Goal: Task Accomplishment & Management: Manage account settings

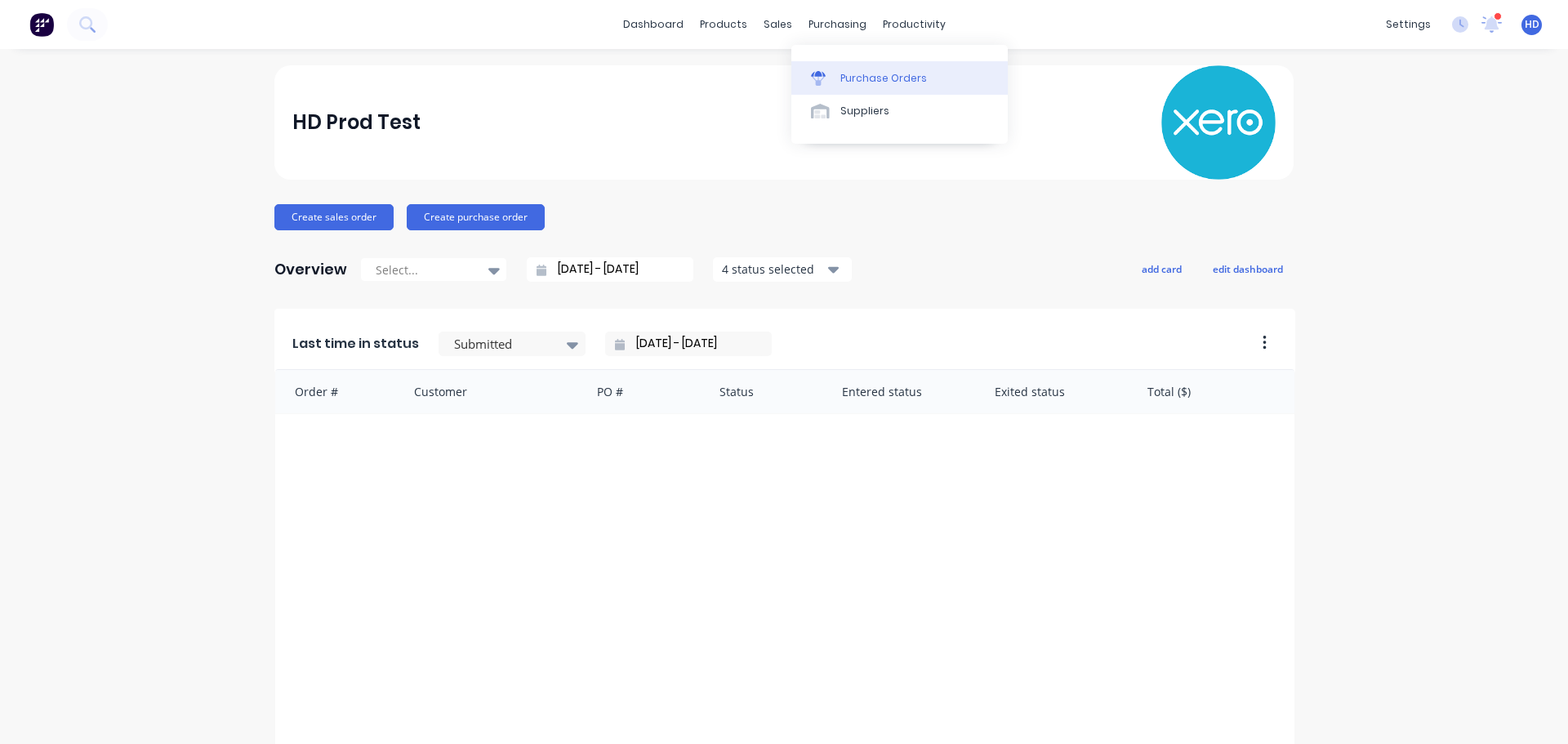
click at [864, 77] on div "Purchase Orders" at bounding box center [883, 78] width 87 height 14
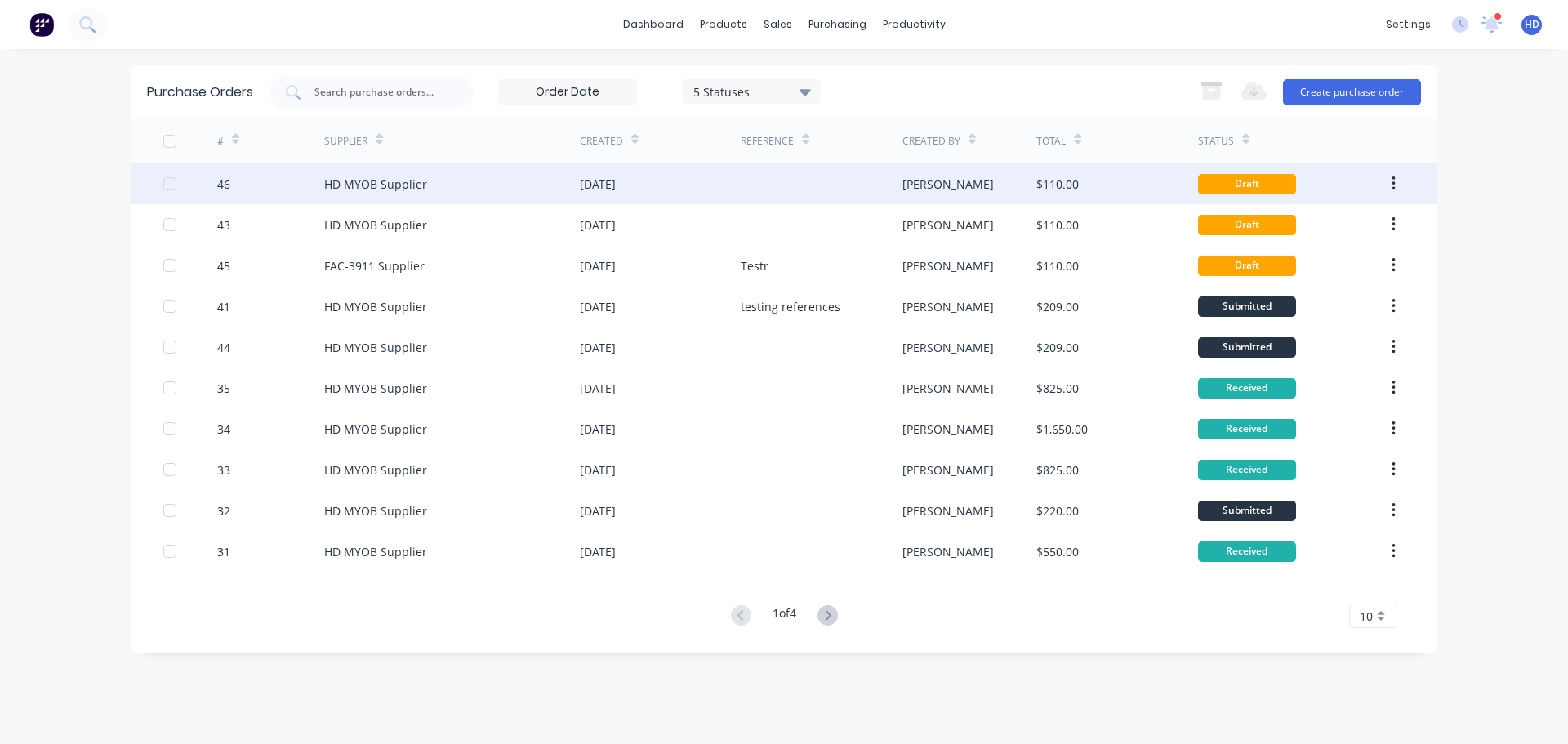
click at [771, 187] on div at bounding box center [821, 183] width 161 height 41
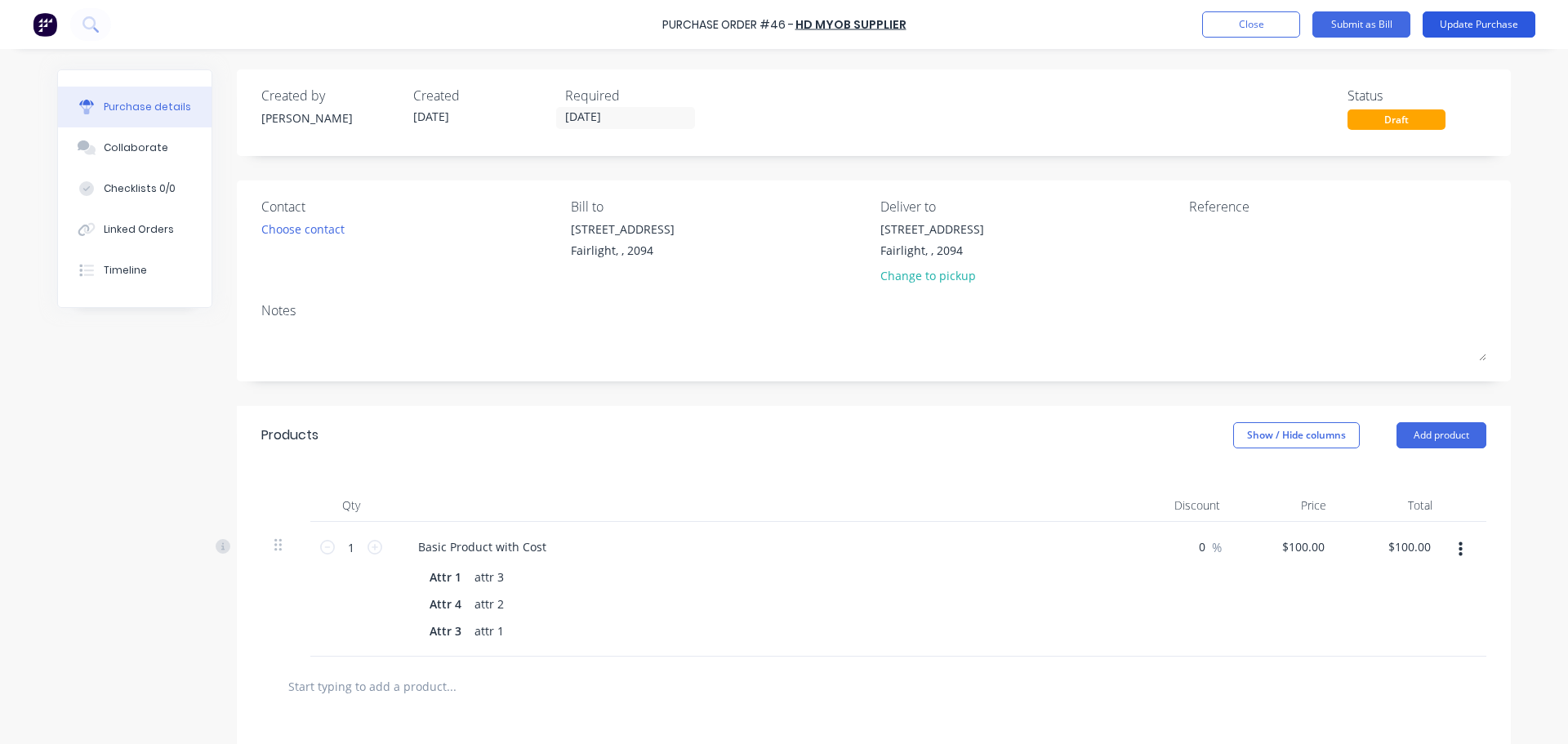
click at [1450, 28] on button "Update Purchase" at bounding box center [1479, 24] width 113 height 26
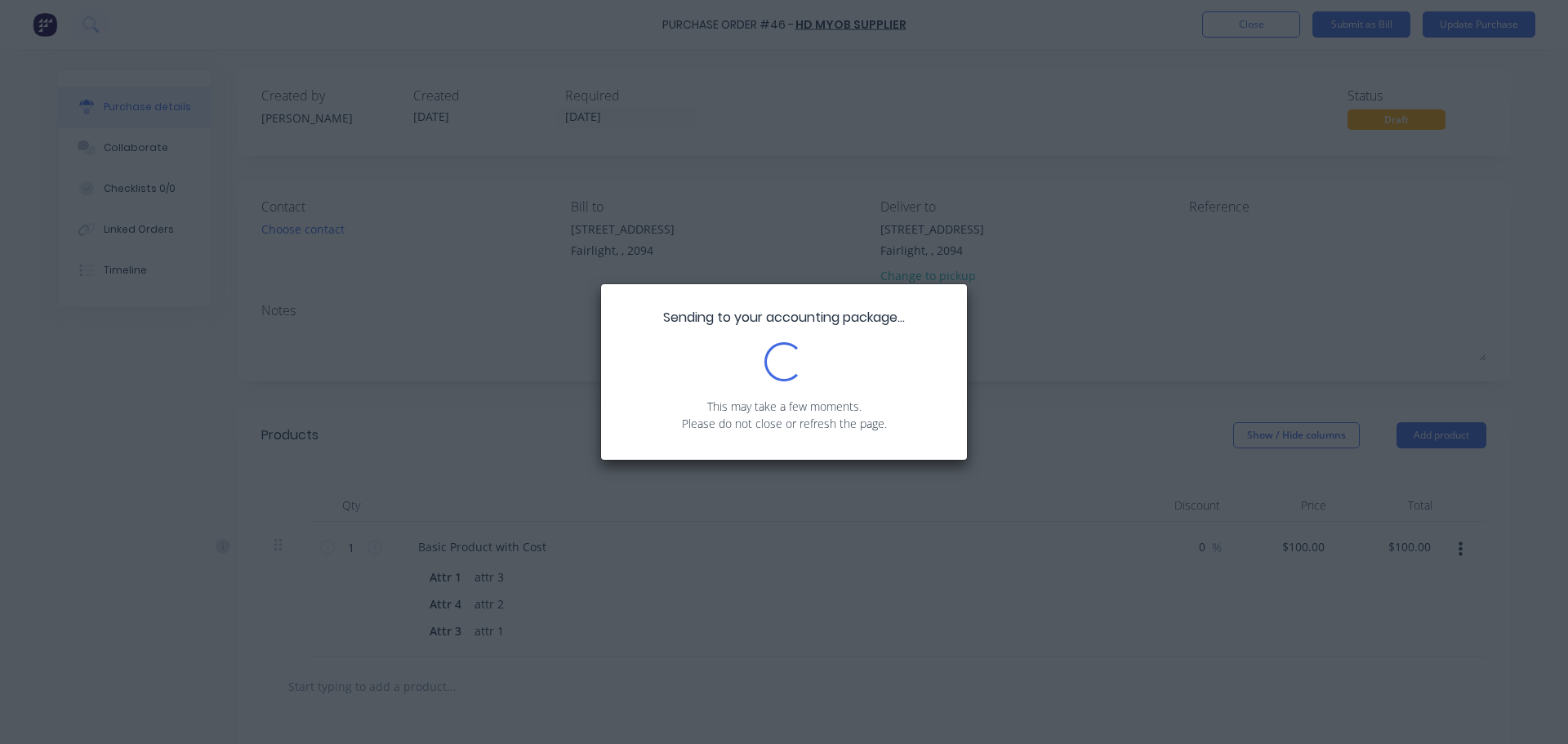
click at [515, 119] on div "Sending to your accounting package... Loading... This may take a few moments. P…" at bounding box center [784, 372] width 1568 height 744
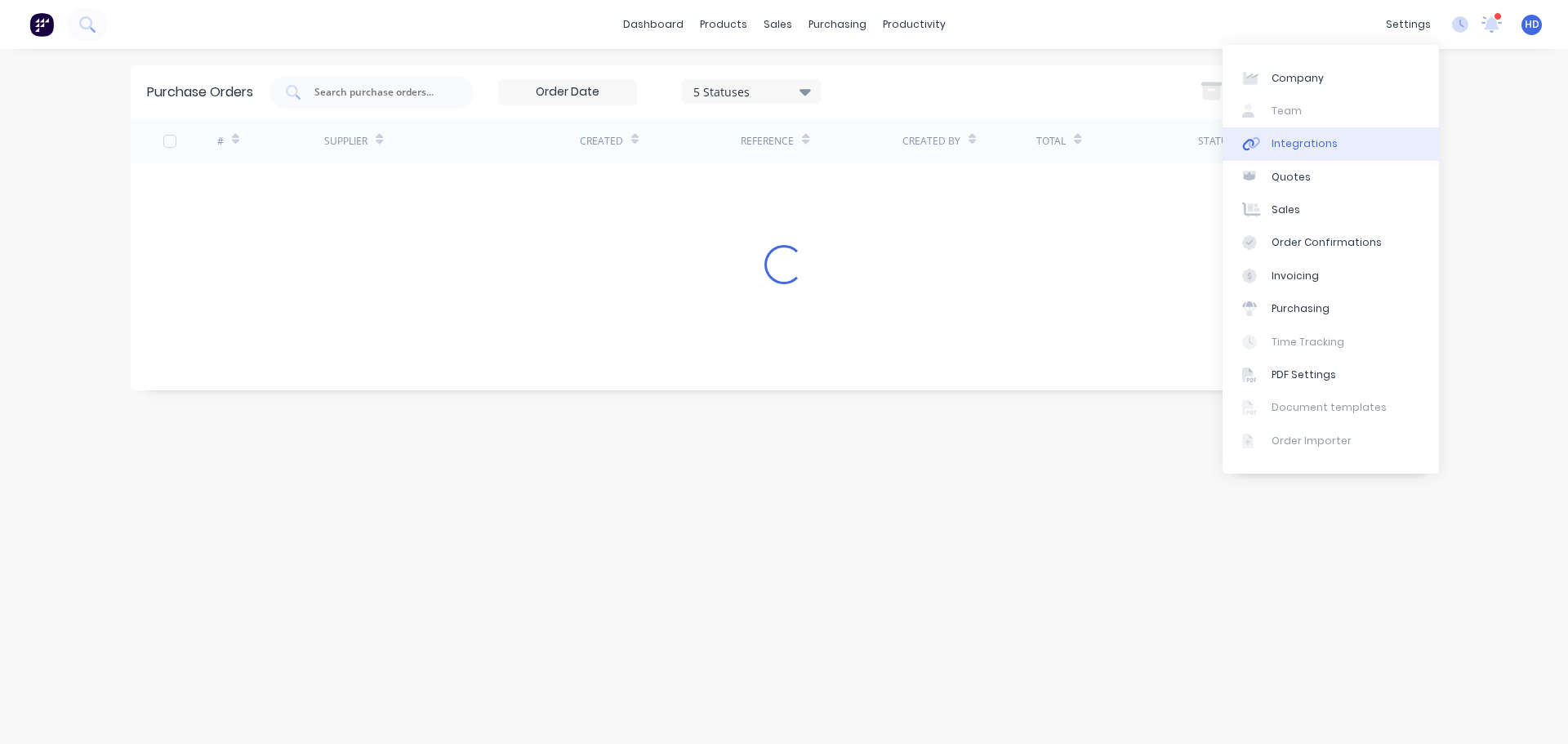
click at [1338, 147] on link "Integrations" at bounding box center [1330, 144] width 216 height 33
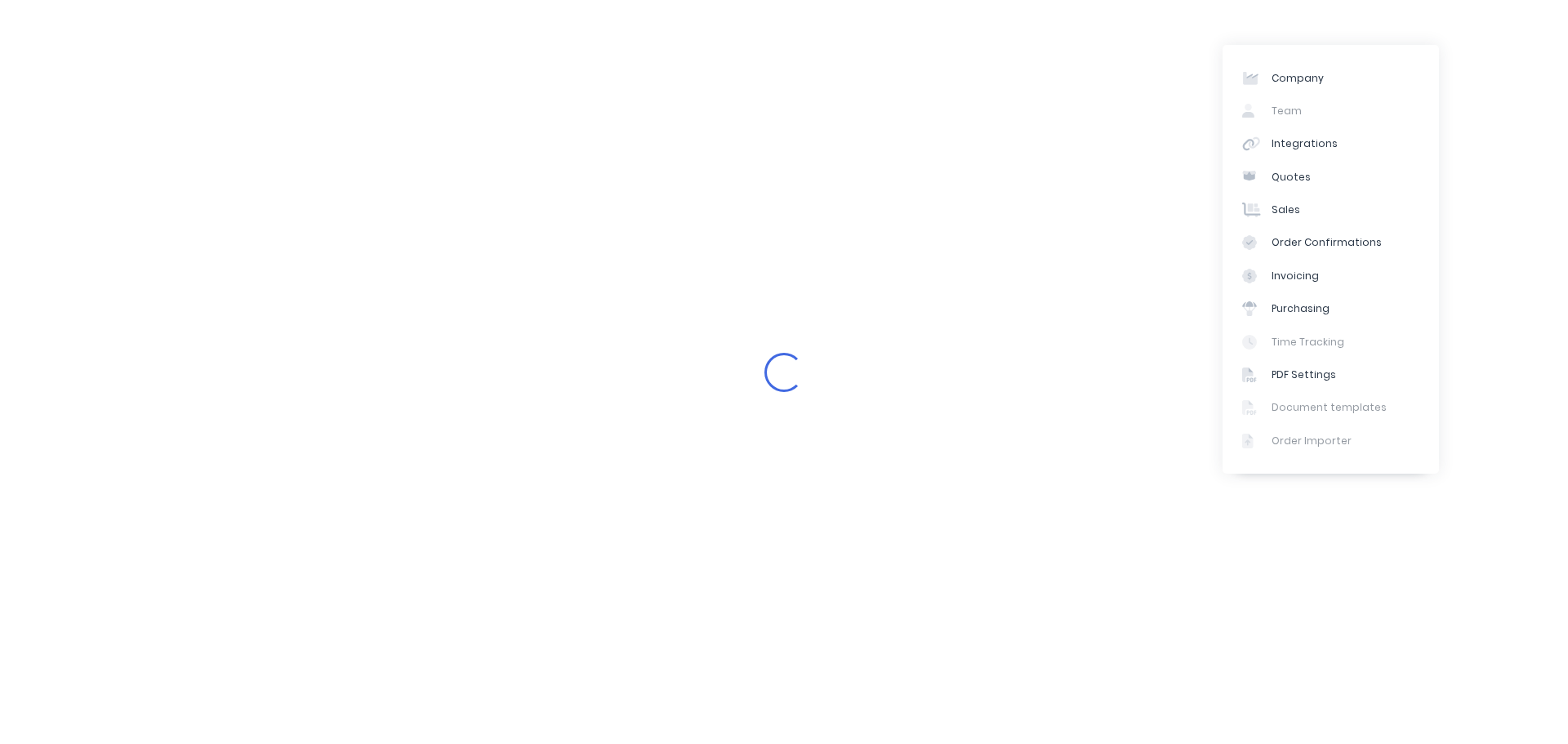
click at [845, 255] on div "Loading..." at bounding box center [784, 372] width 1568 height 744
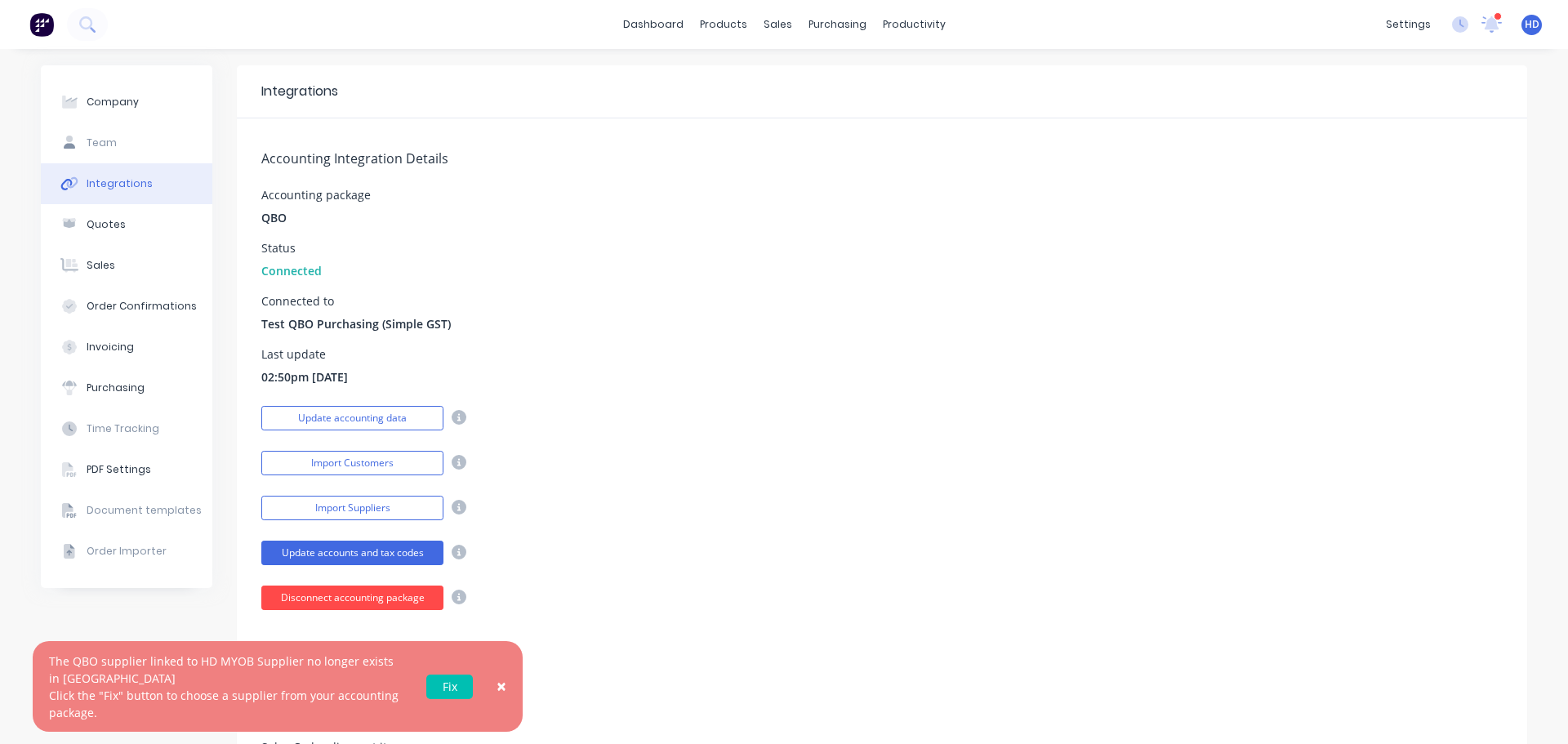
click at [370, 592] on button "Disconnect accounting package" at bounding box center [352, 597] width 182 height 24
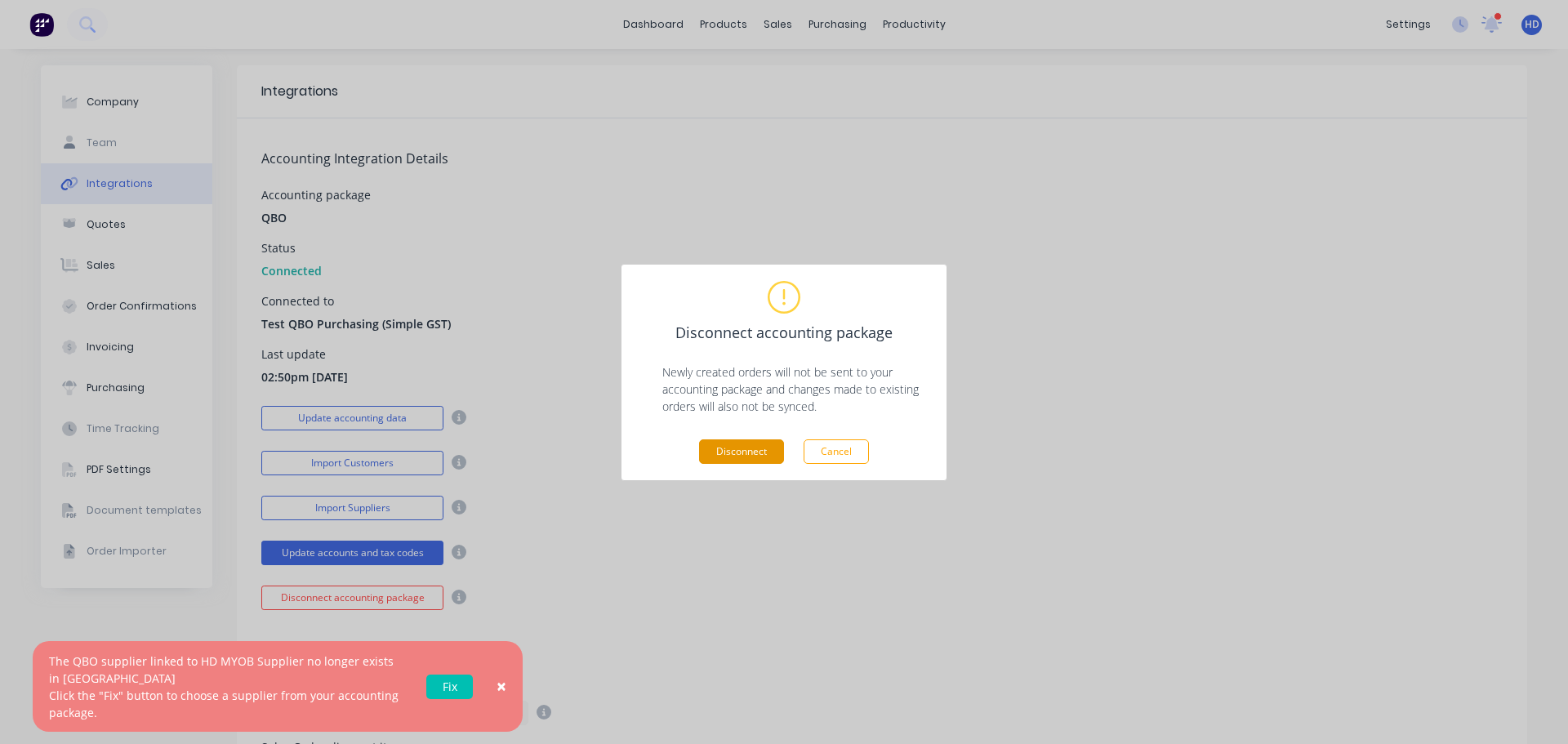
click at [758, 453] on button "Disconnect" at bounding box center [741, 451] width 85 height 24
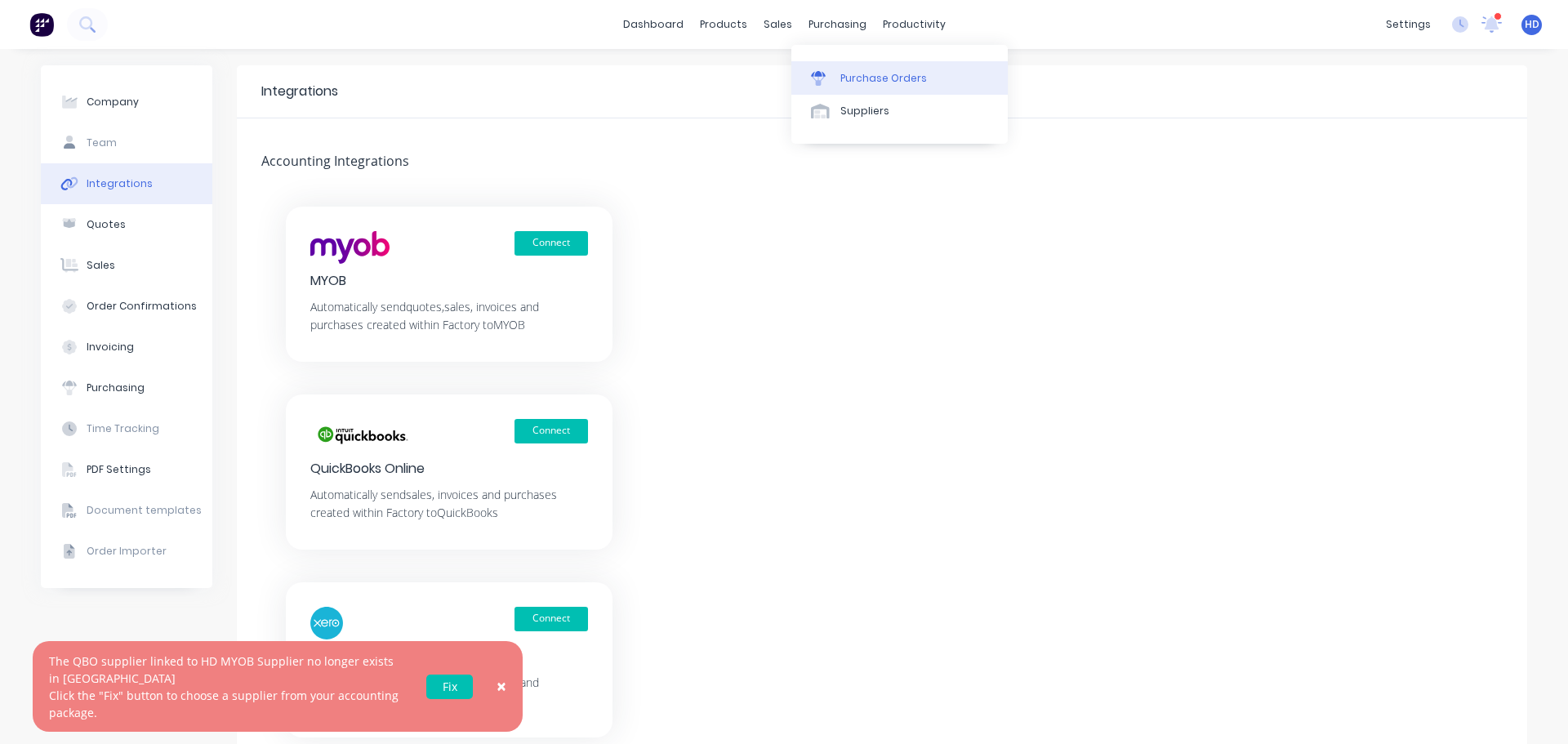
click at [874, 81] on div "Purchase Orders" at bounding box center [883, 78] width 87 height 14
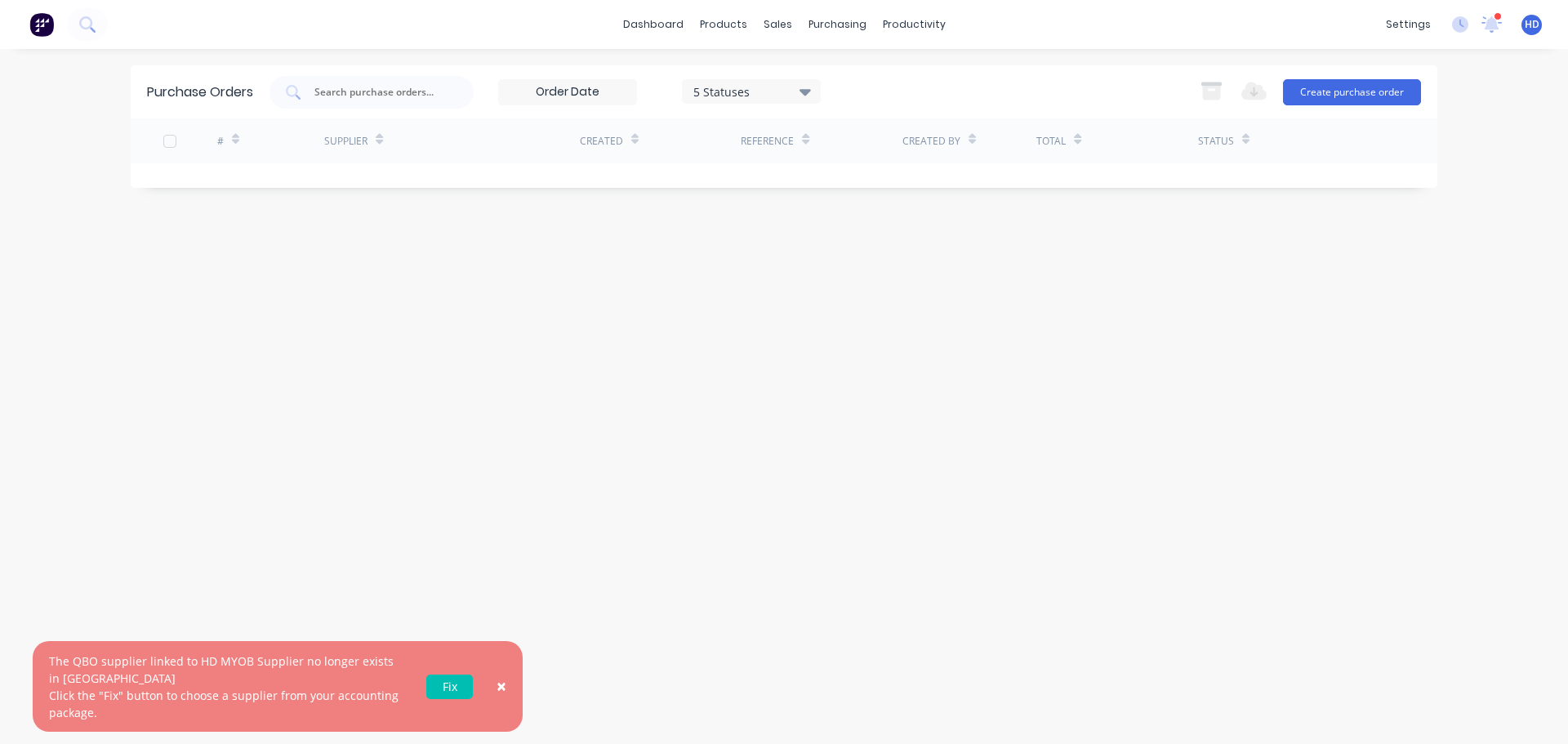
click at [501, 689] on span "×" at bounding box center [502, 685] width 10 height 23
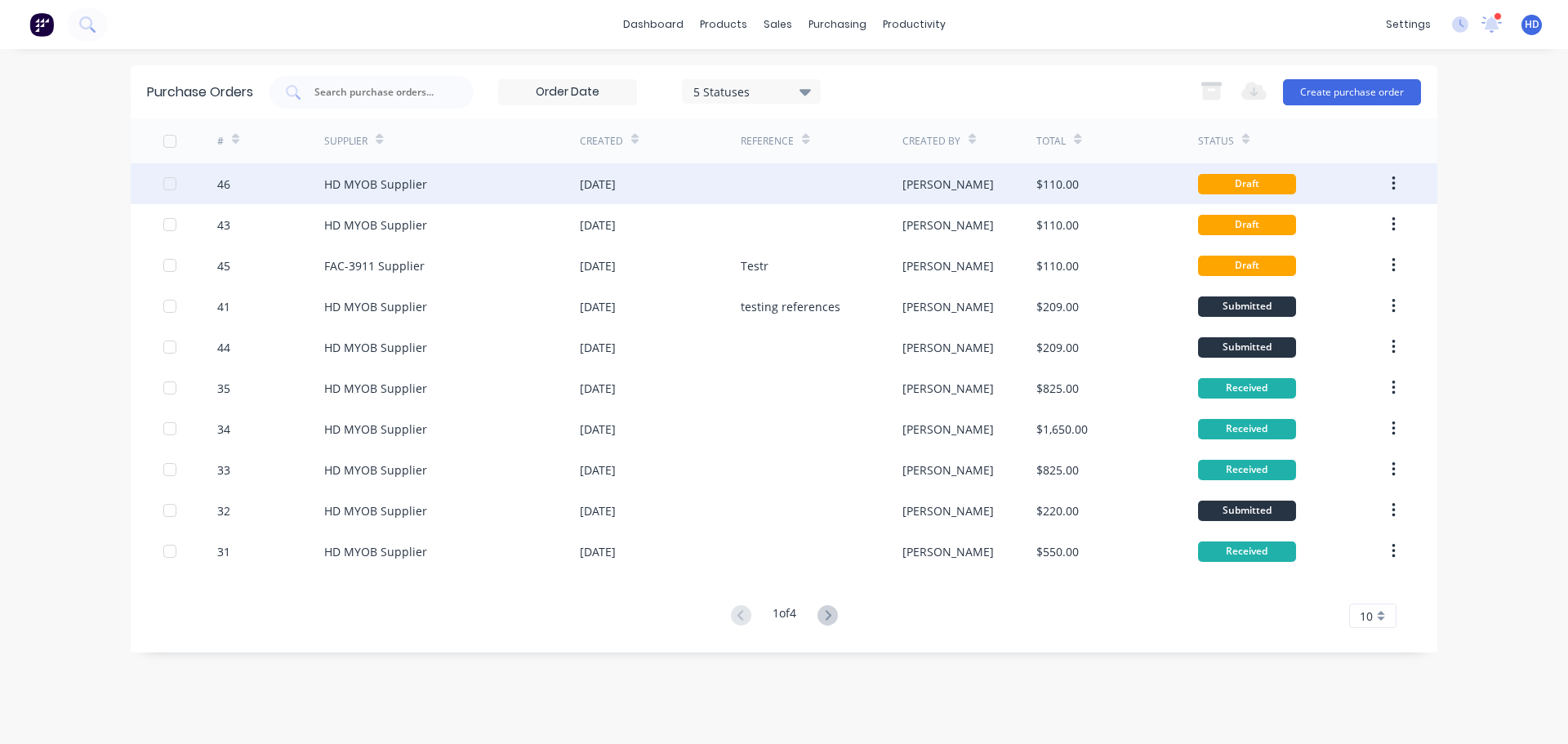
click at [577, 183] on div "HD MYOB Supplier" at bounding box center [452, 183] width 256 height 41
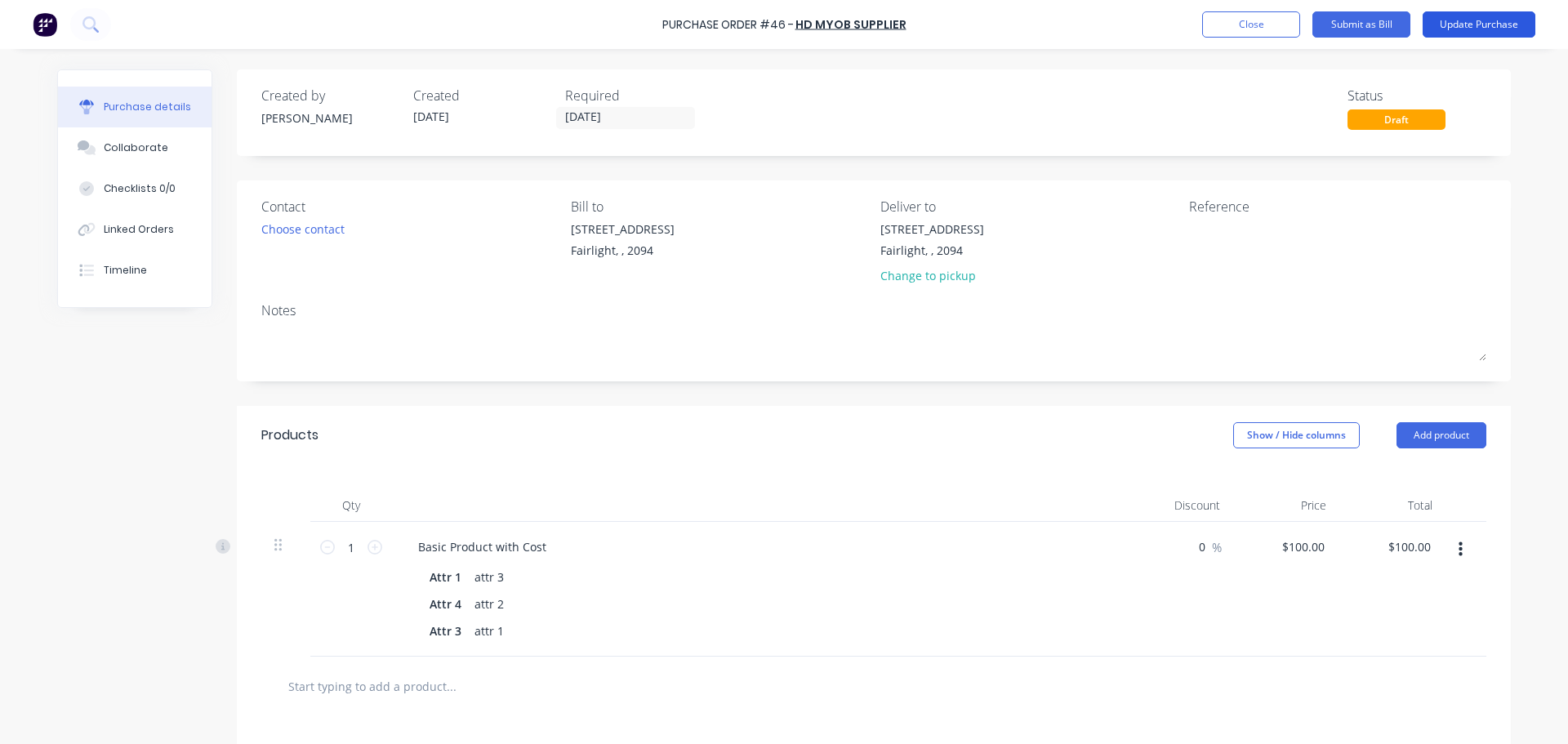
click at [1486, 31] on button "Update Purchase" at bounding box center [1479, 24] width 113 height 26
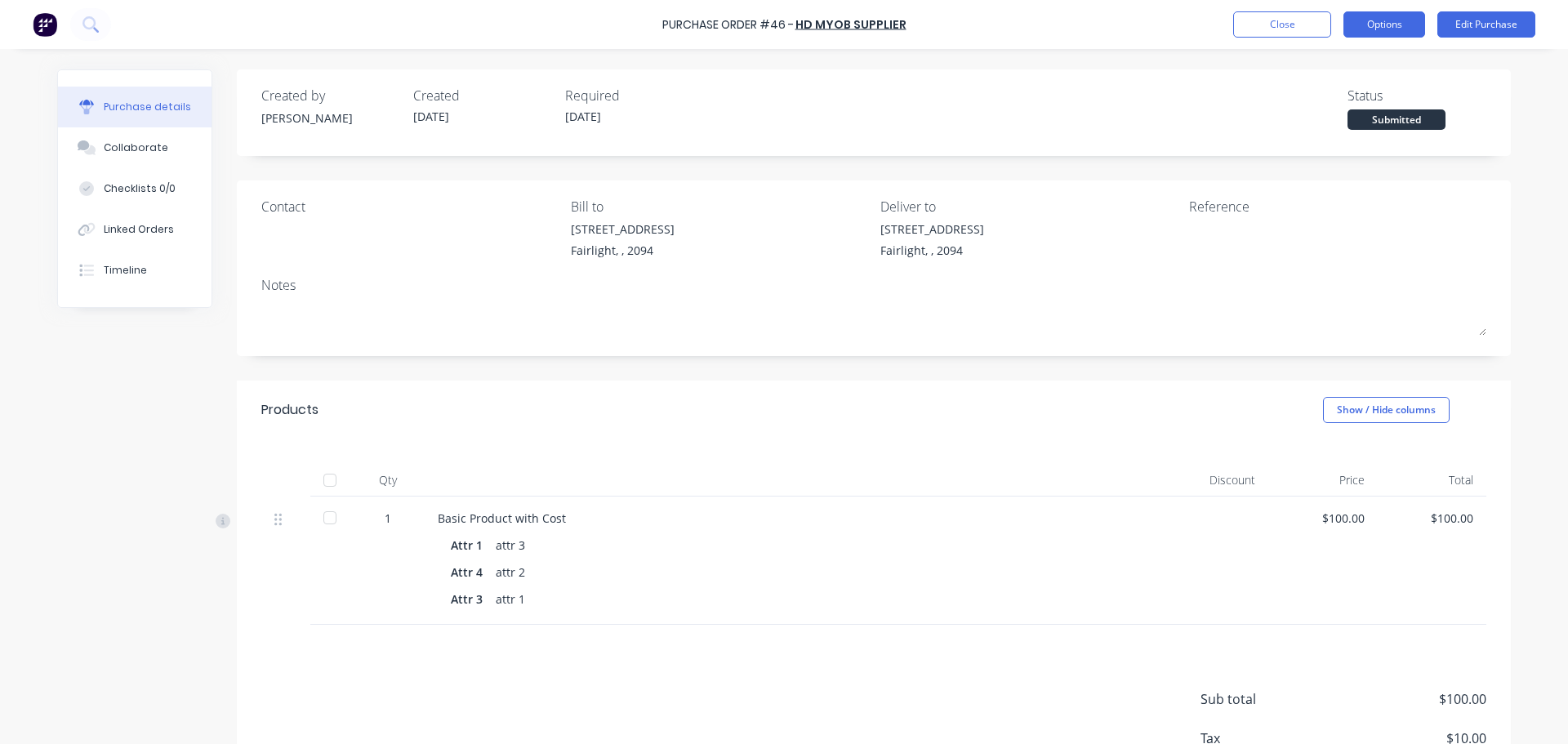
click at [1397, 28] on button "Options" at bounding box center [1384, 24] width 82 height 26
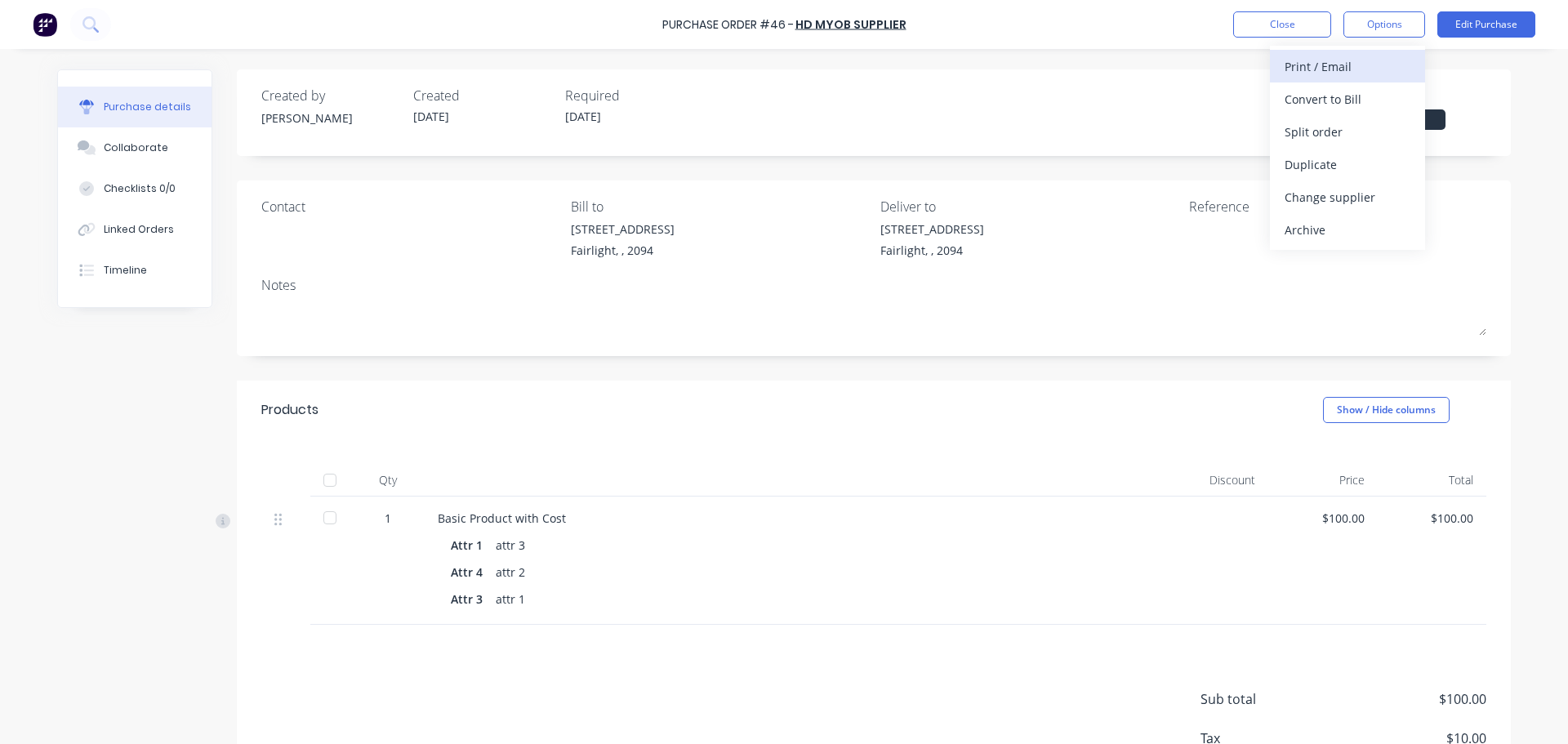
click at [1384, 65] on div "Print / Email" at bounding box center [1348, 66] width 126 height 24
click at [1361, 99] on div "With pricing" at bounding box center [1348, 99] width 126 height 24
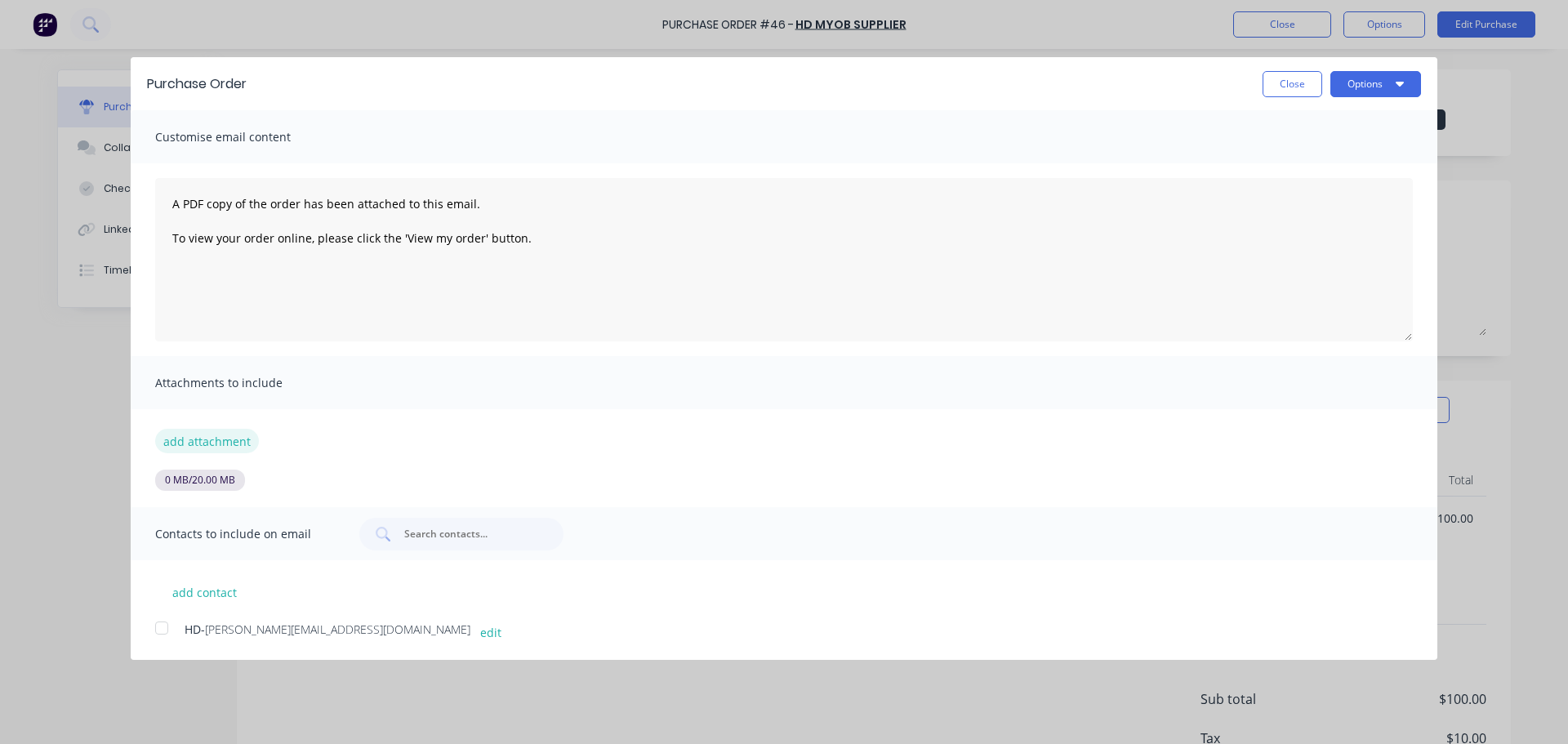
click at [227, 441] on button "add attachment" at bounding box center [207, 441] width 103 height 24
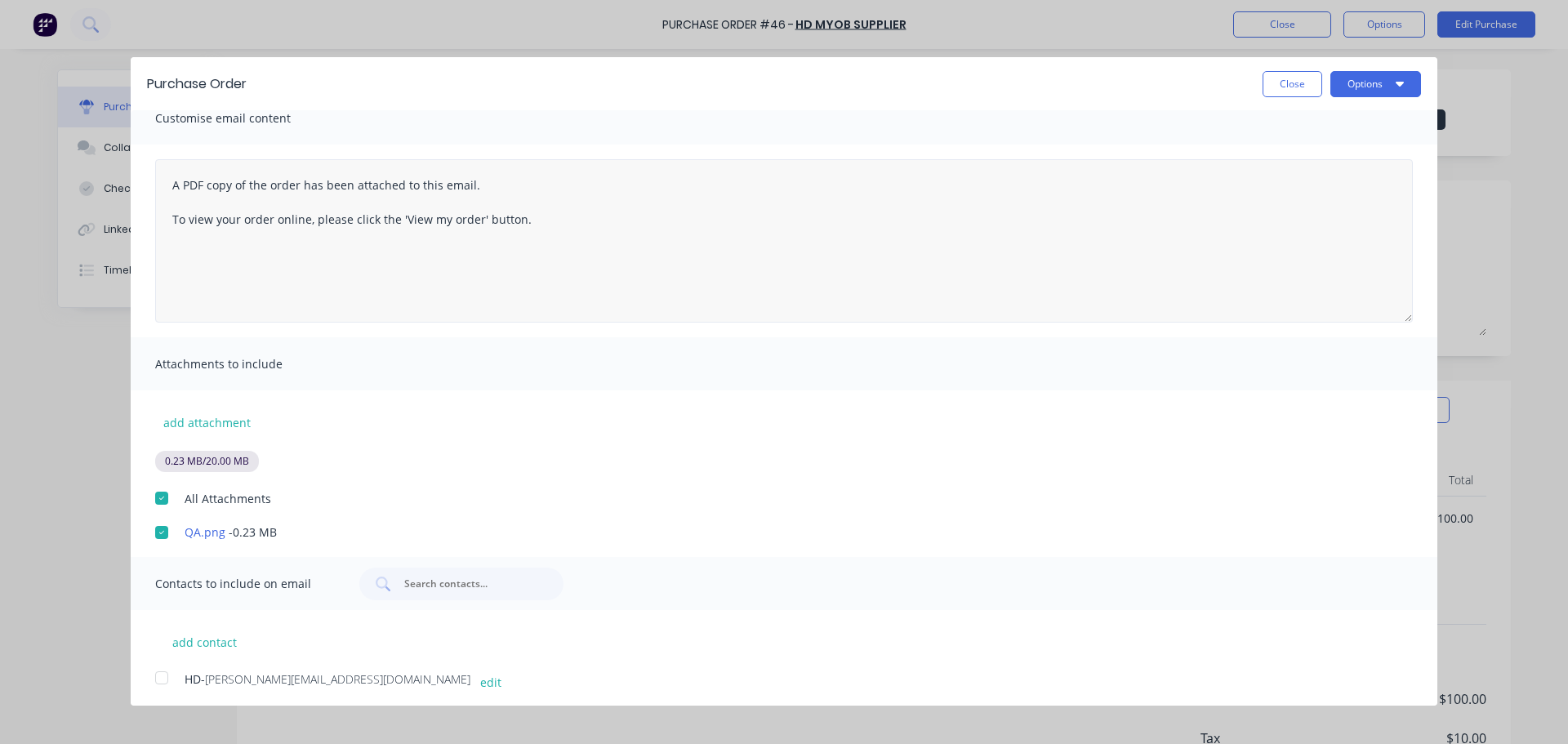
scroll to position [22, 0]
click at [1383, 86] on button "Options" at bounding box center [1375, 84] width 91 height 26
click at [1357, 145] on button "Print" at bounding box center [1344, 158] width 156 height 33
click at [1278, 93] on button "Close" at bounding box center [1292, 84] width 60 height 26
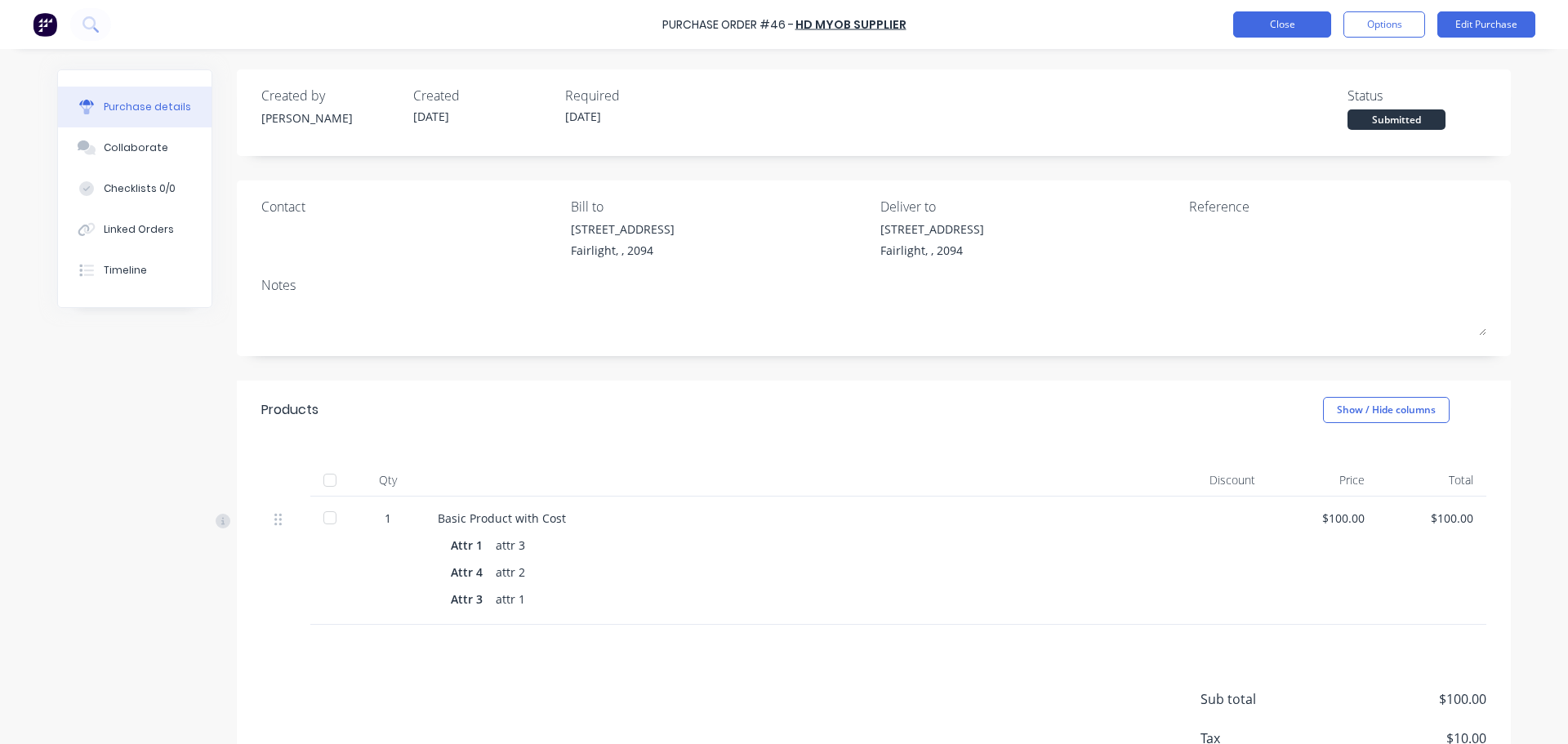
click at [1297, 22] on button "Close" at bounding box center [1282, 24] width 98 height 26
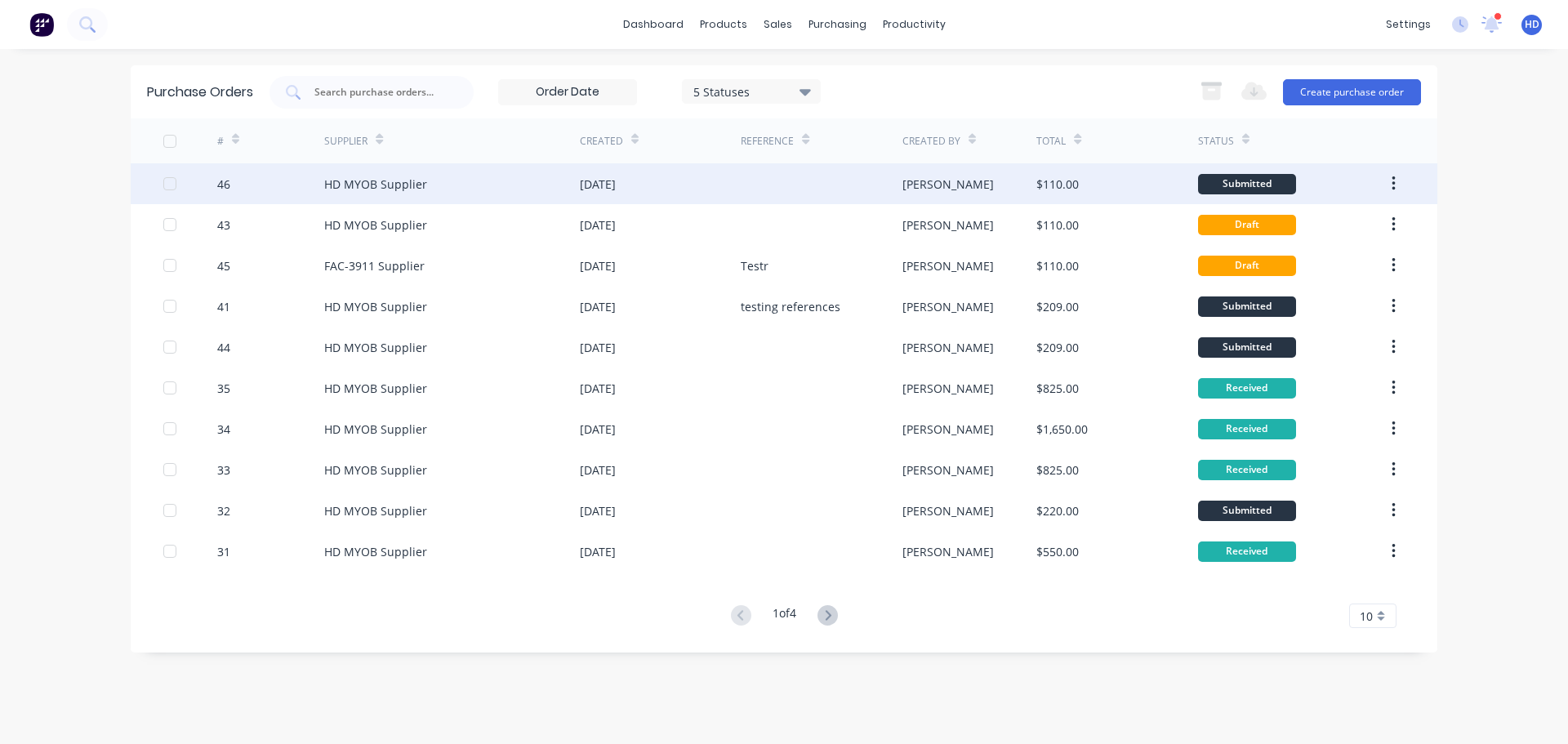
click at [1079, 193] on div "$110.00" at bounding box center [1117, 183] width 161 height 41
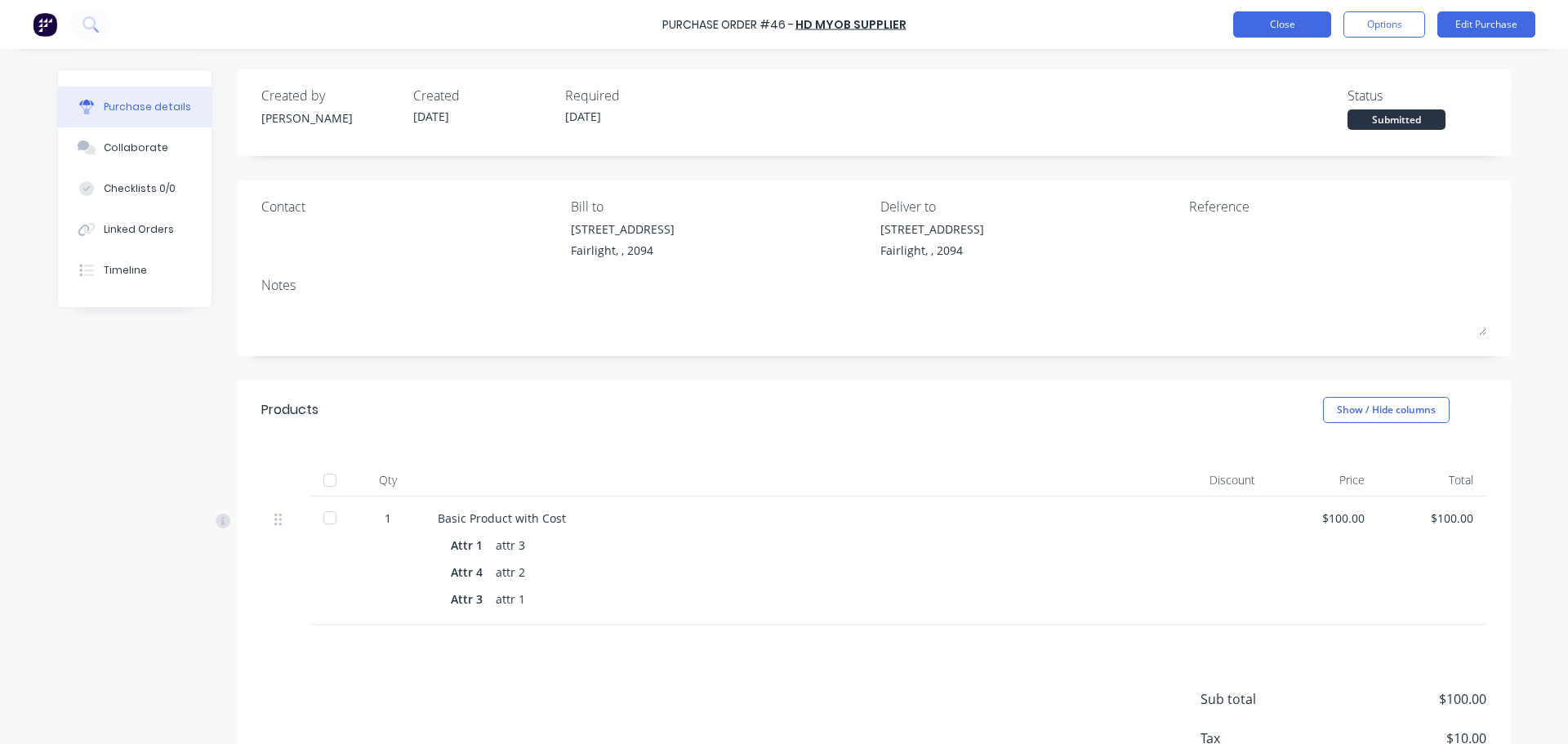
click at [1313, 29] on button "Close" at bounding box center [1282, 24] width 98 height 26
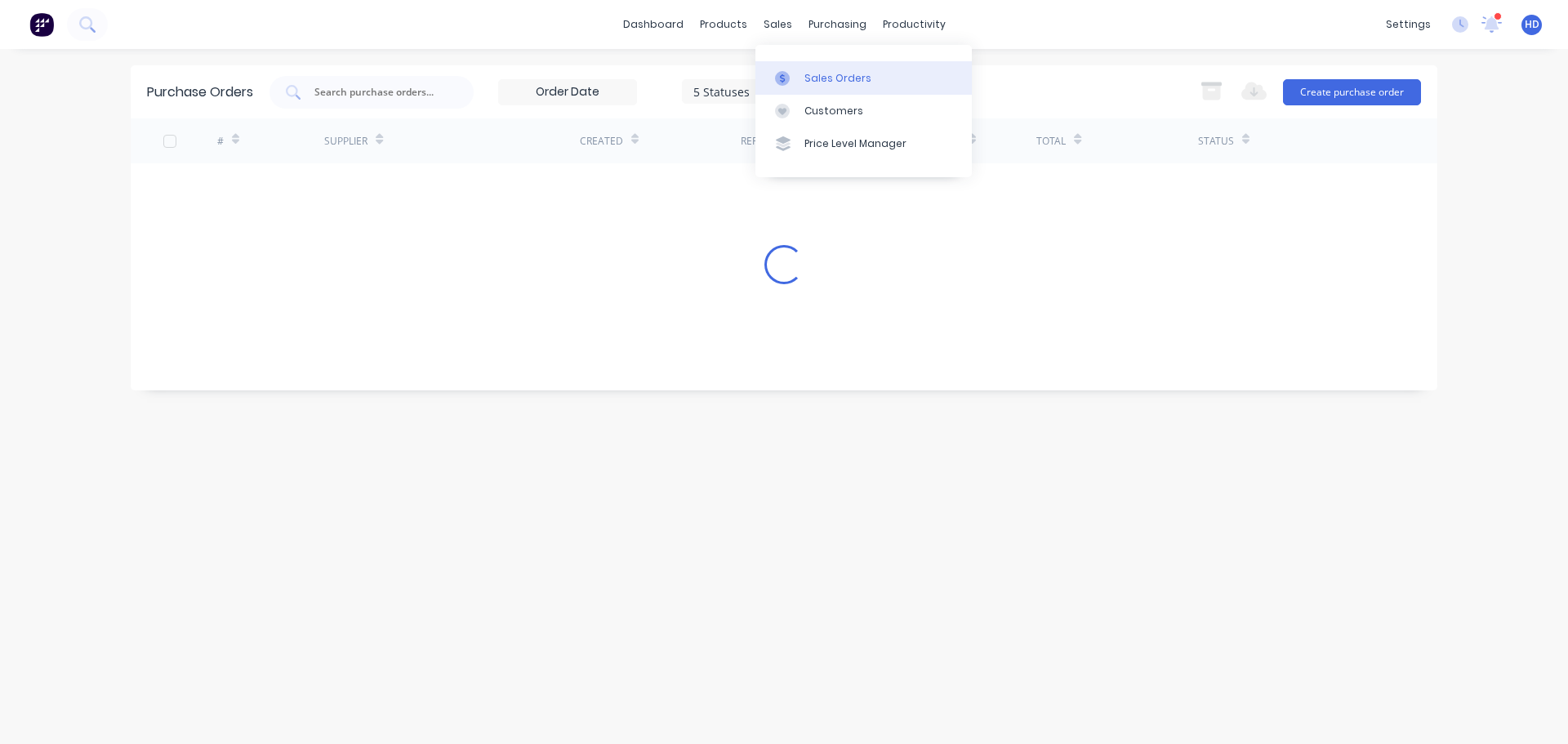
click at [839, 71] on div "Sales Orders" at bounding box center [838, 78] width 67 height 14
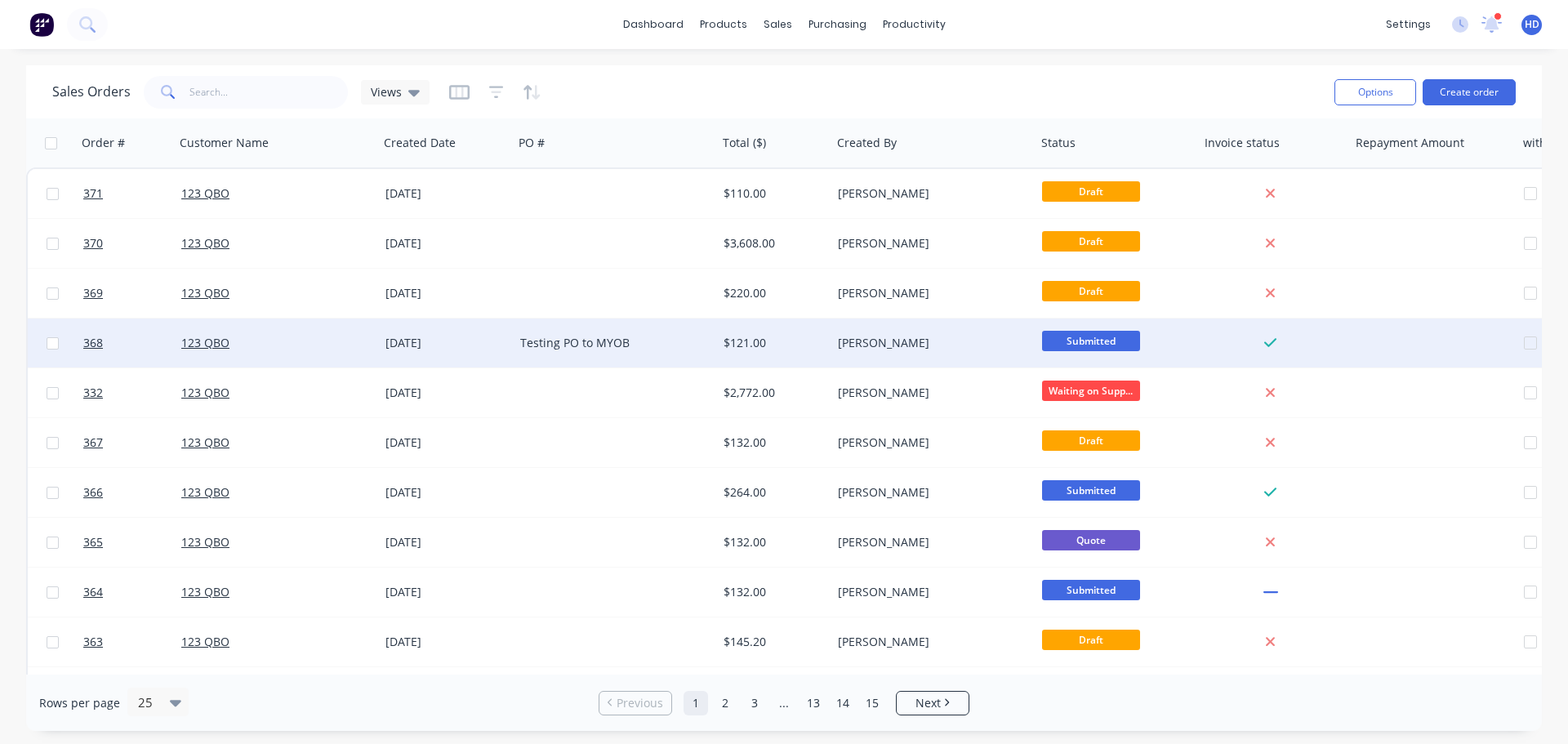
click at [388, 340] on div "[DATE]" at bounding box center [446, 342] width 122 height 16
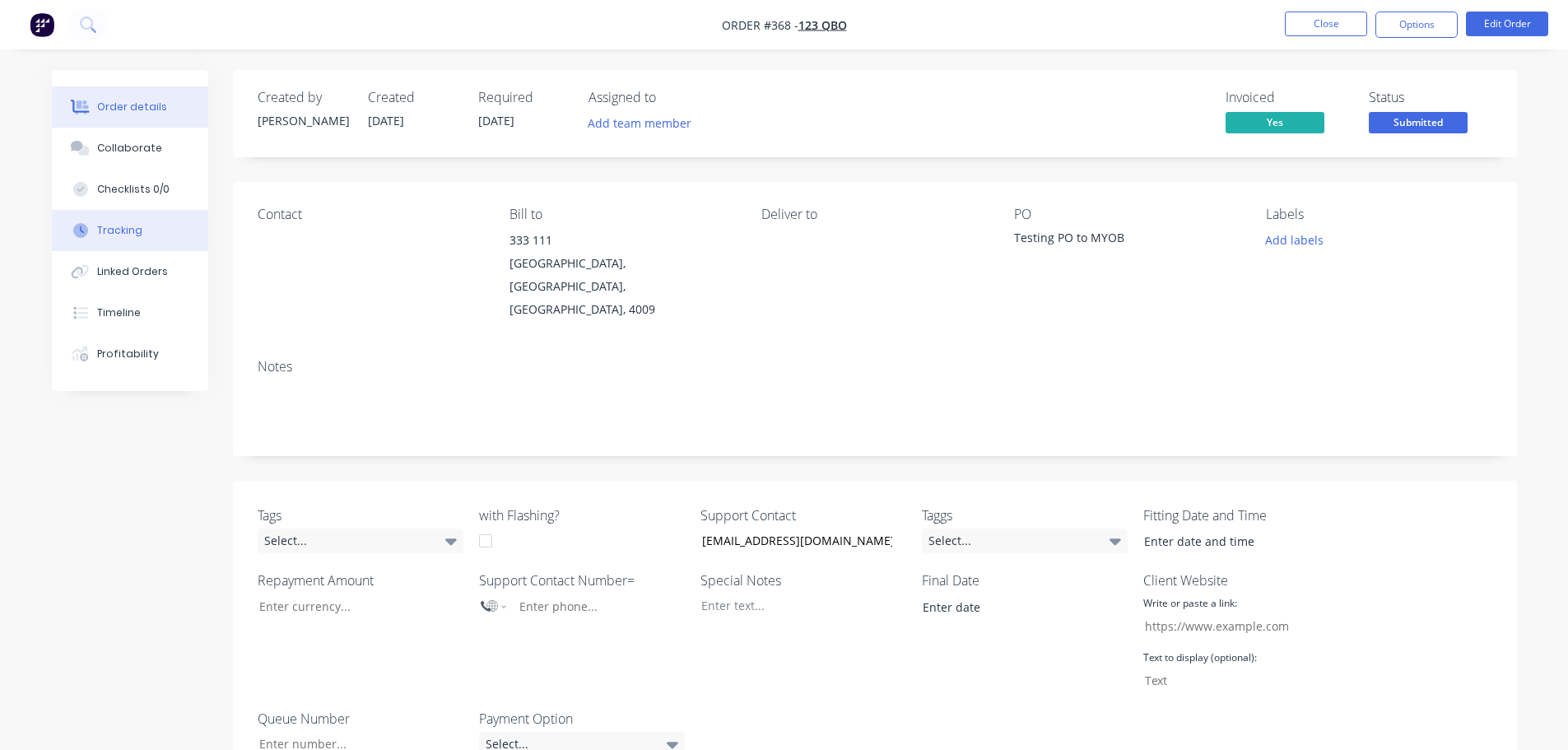
click at [127, 233] on div "Tracking" at bounding box center [120, 230] width 45 height 14
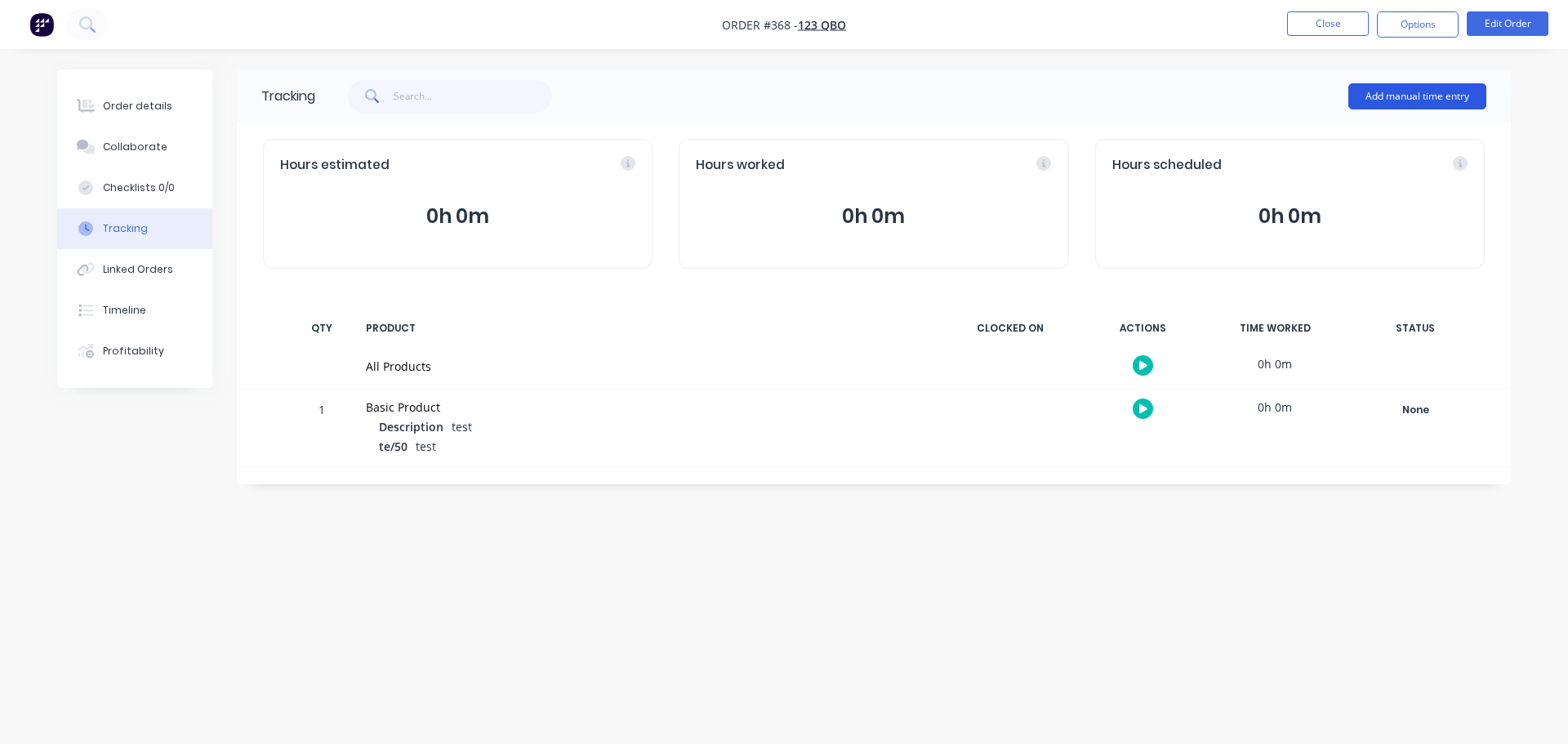
click at [1434, 89] on button "Add manual time entry" at bounding box center [1418, 96] width 138 height 26
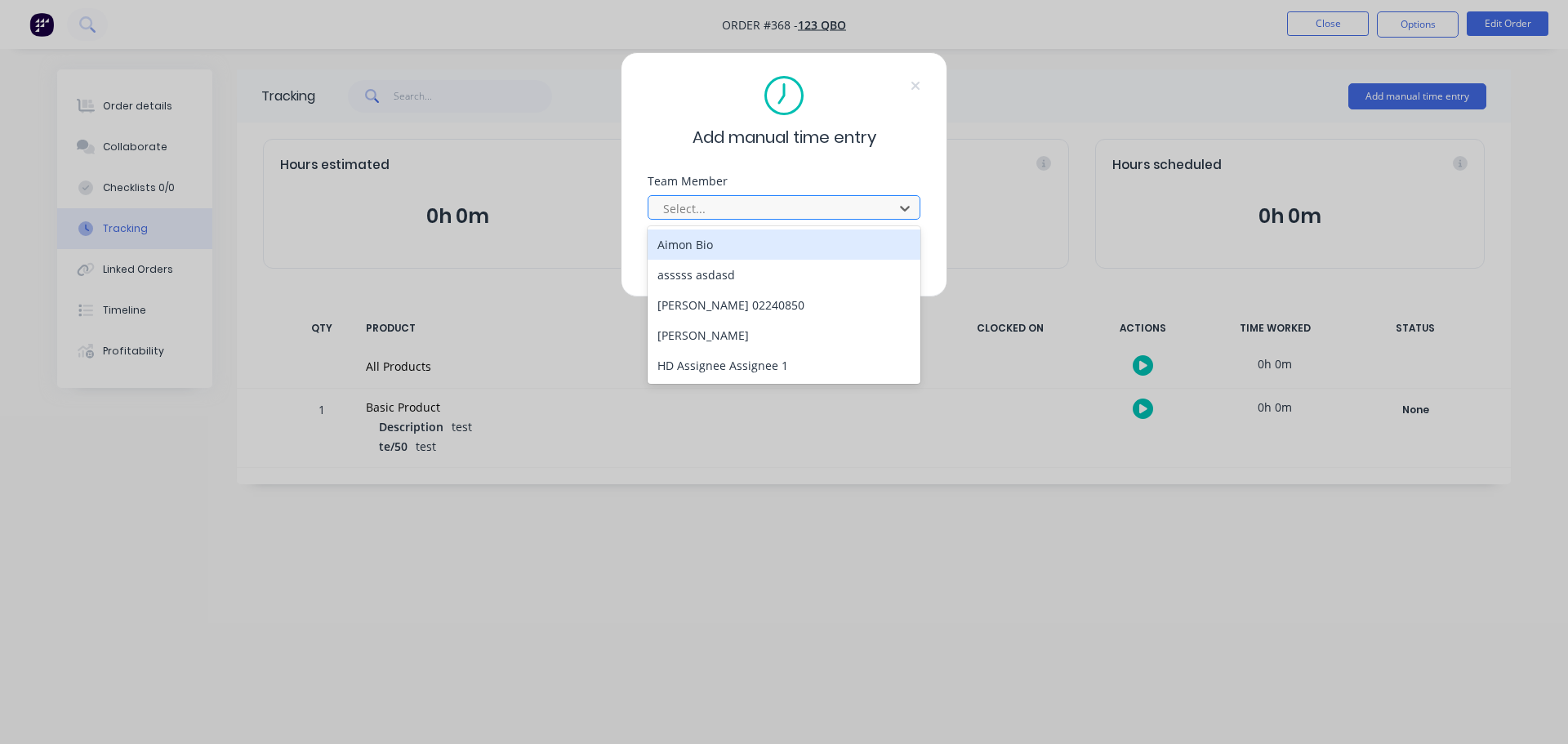
click at [767, 209] on div at bounding box center [773, 208] width 224 height 20
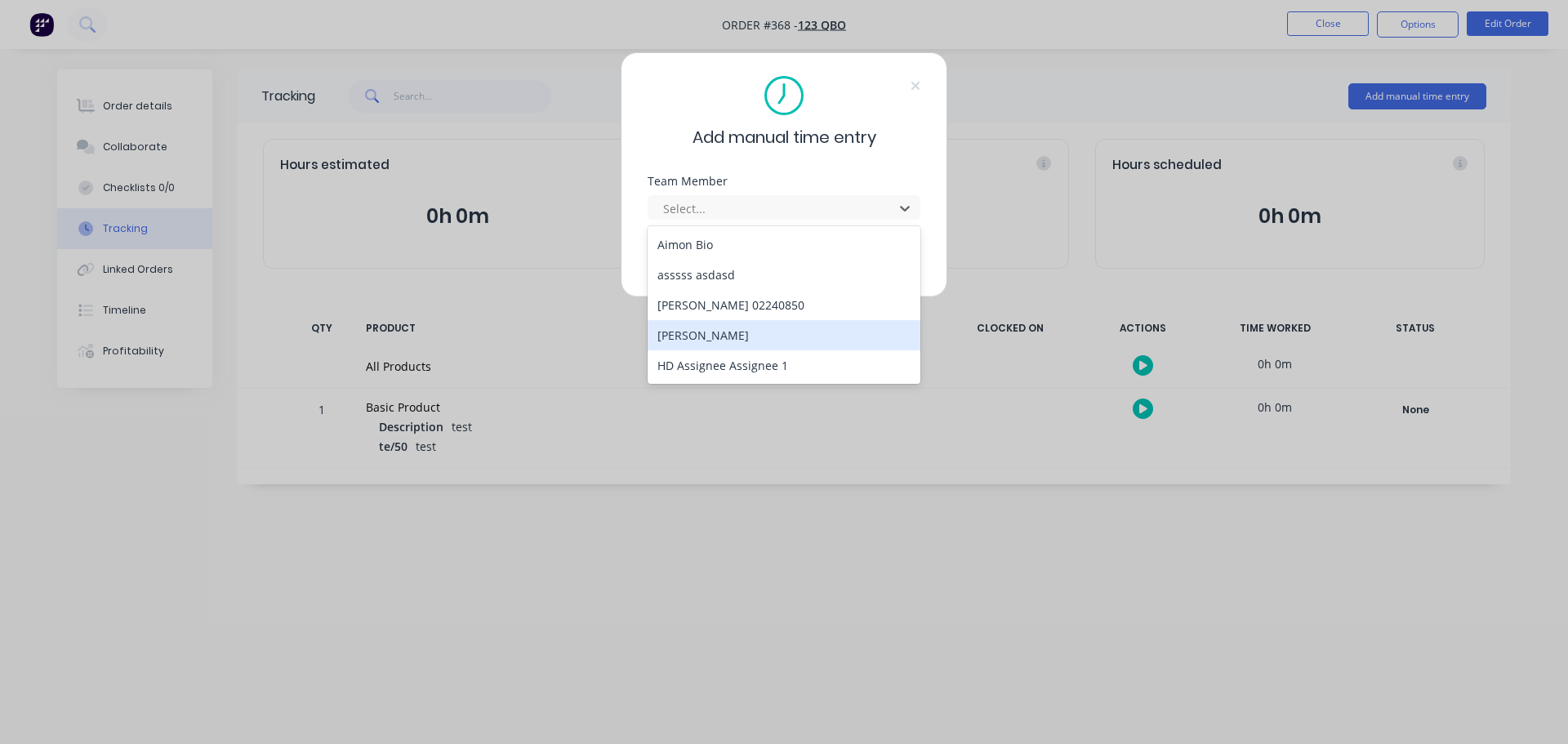
click at [713, 335] on div "[PERSON_NAME]" at bounding box center [784, 335] width 272 height 30
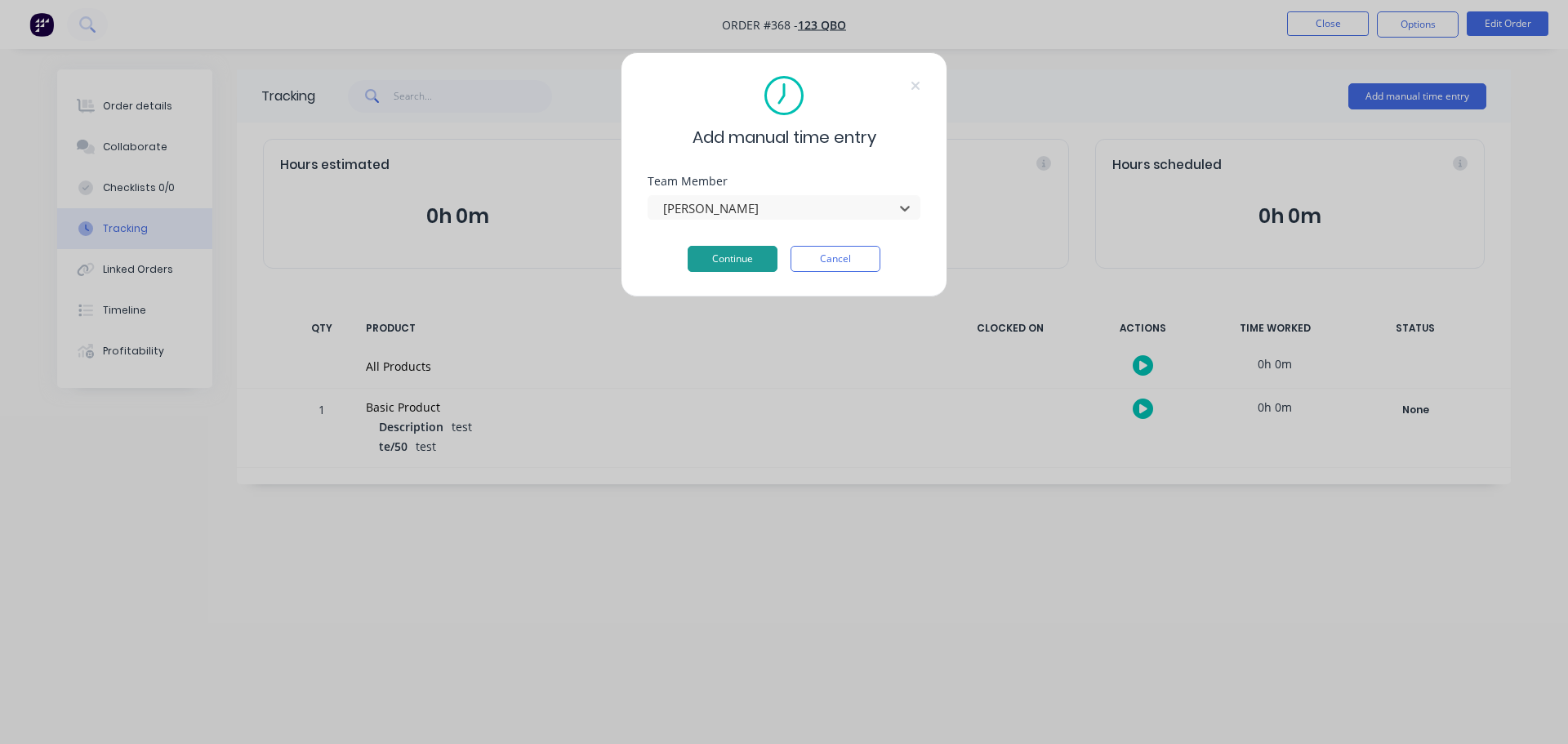
click at [731, 264] on button "Continue" at bounding box center [732, 258] width 90 height 26
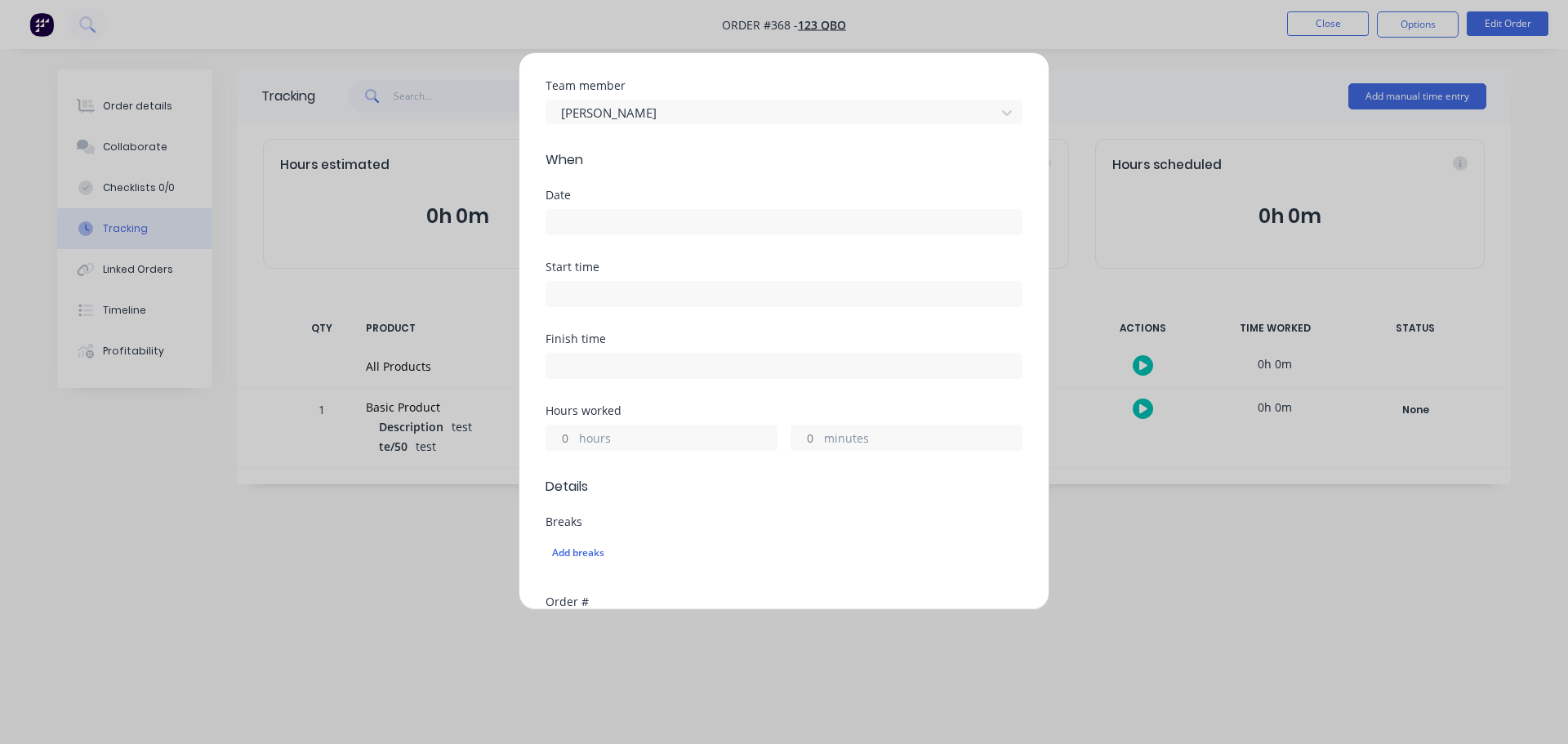
scroll to position [82, 0]
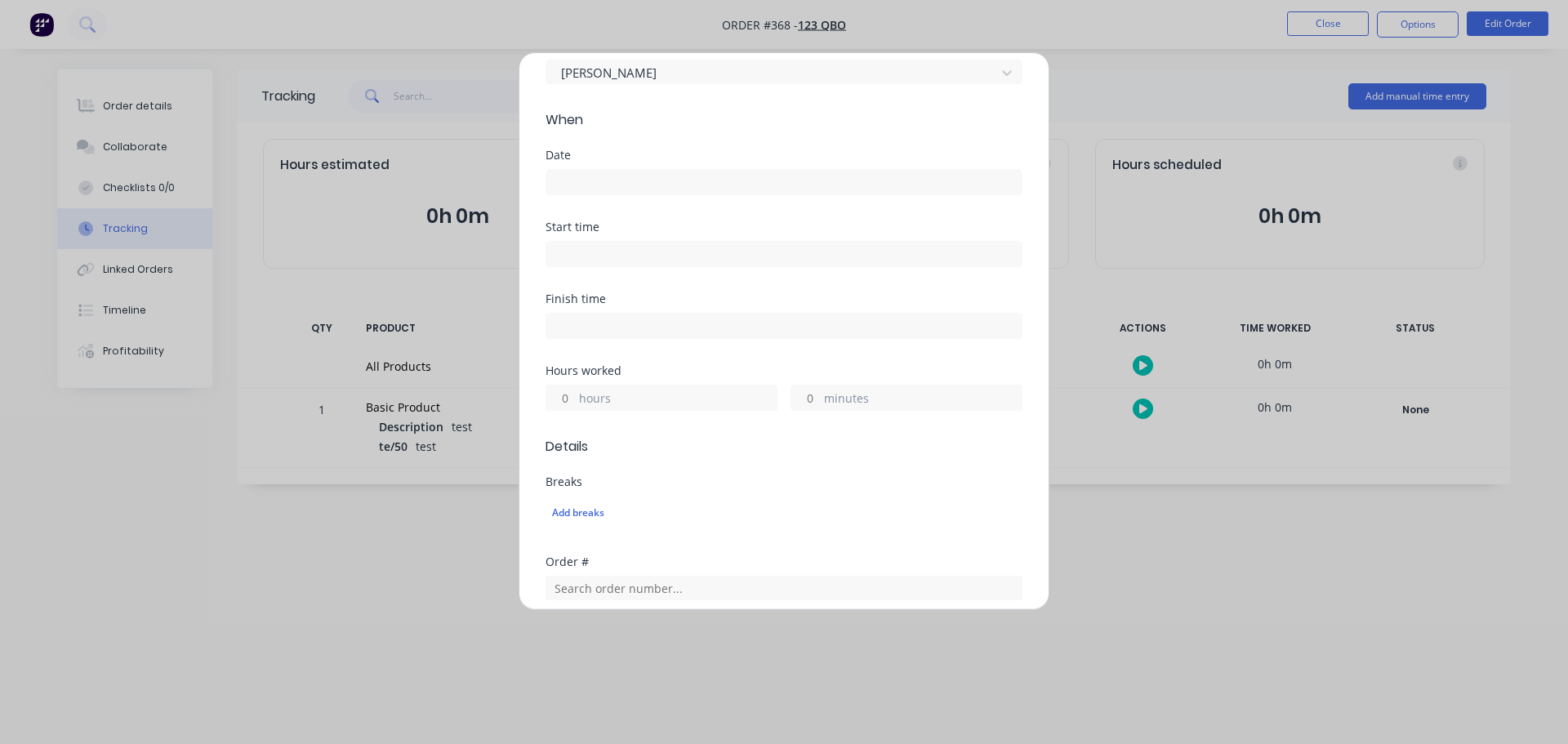
click at [674, 177] on input at bounding box center [784, 182] width 475 height 24
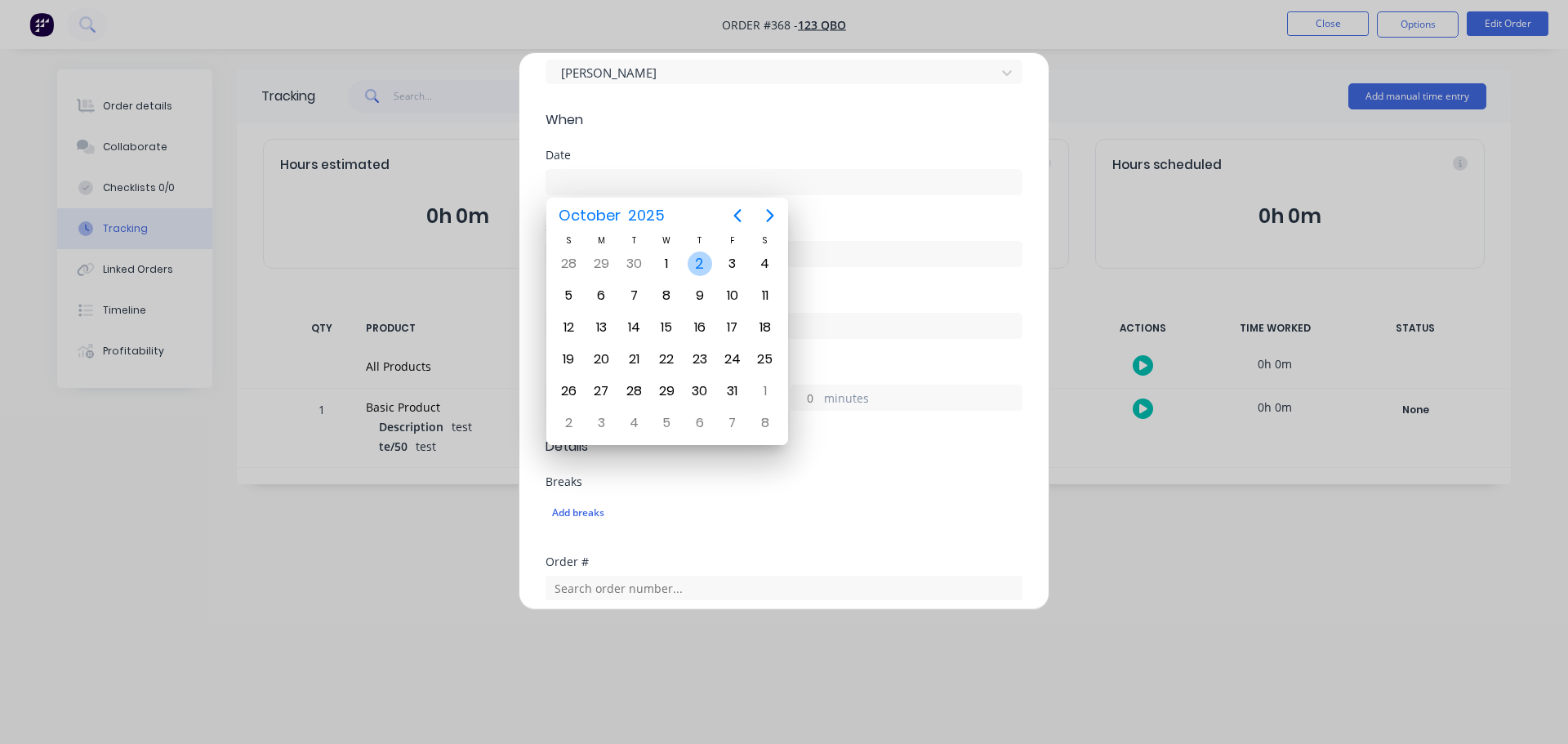
click at [690, 263] on div "2" at bounding box center [700, 263] width 24 height 24
type input "[DATE]"
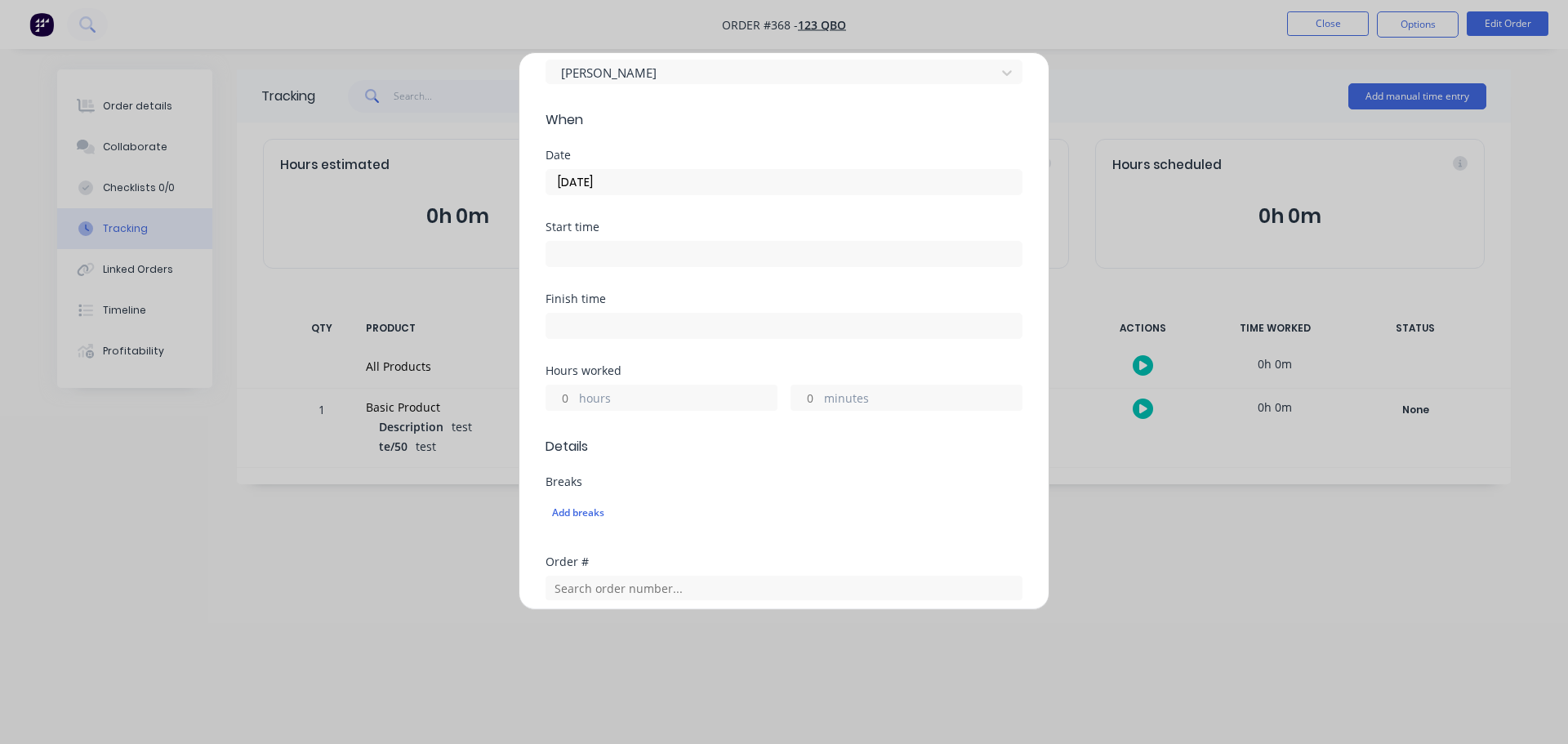
click at [568, 396] on input "hours" at bounding box center [561, 397] width 29 height 24
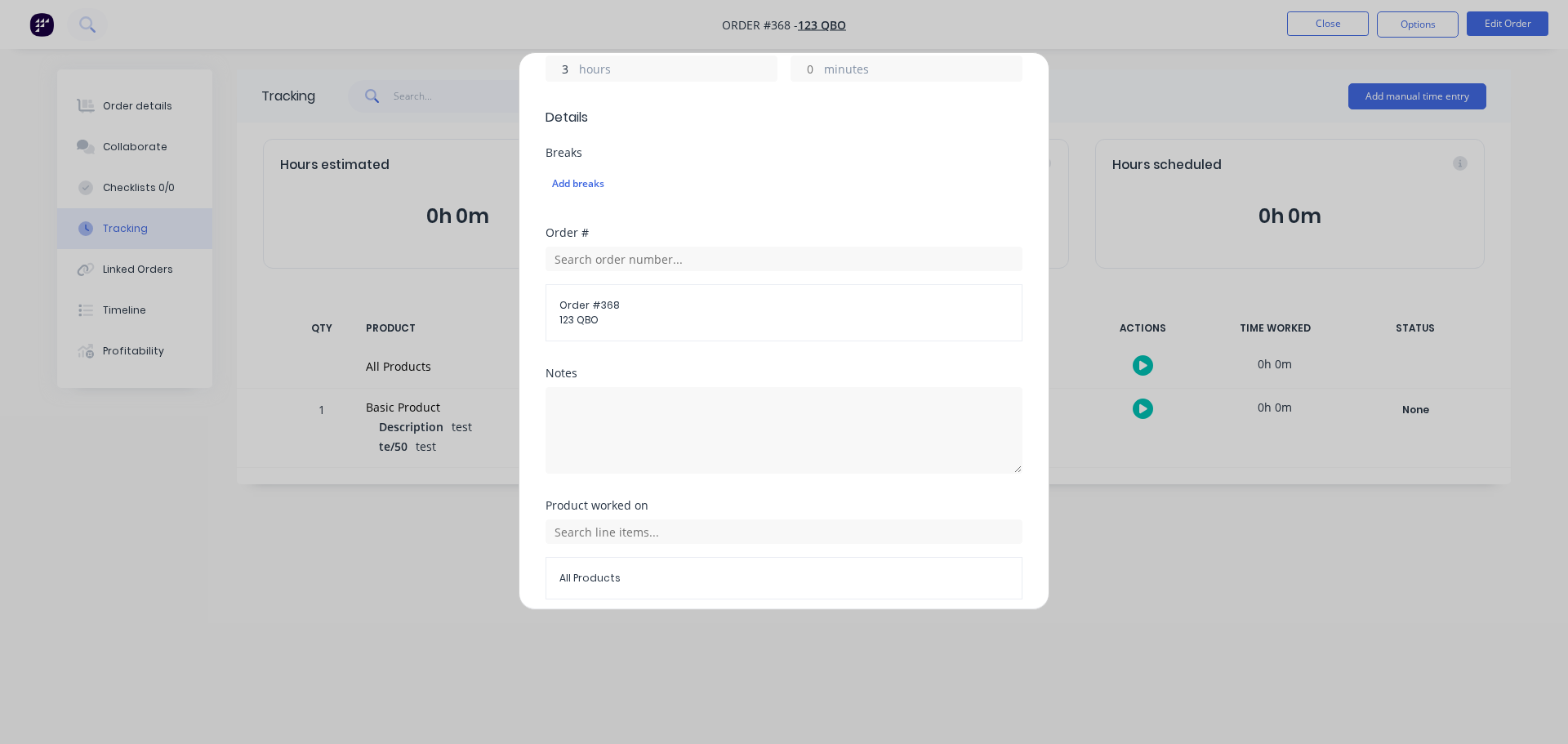
scroll to position [476, 0]
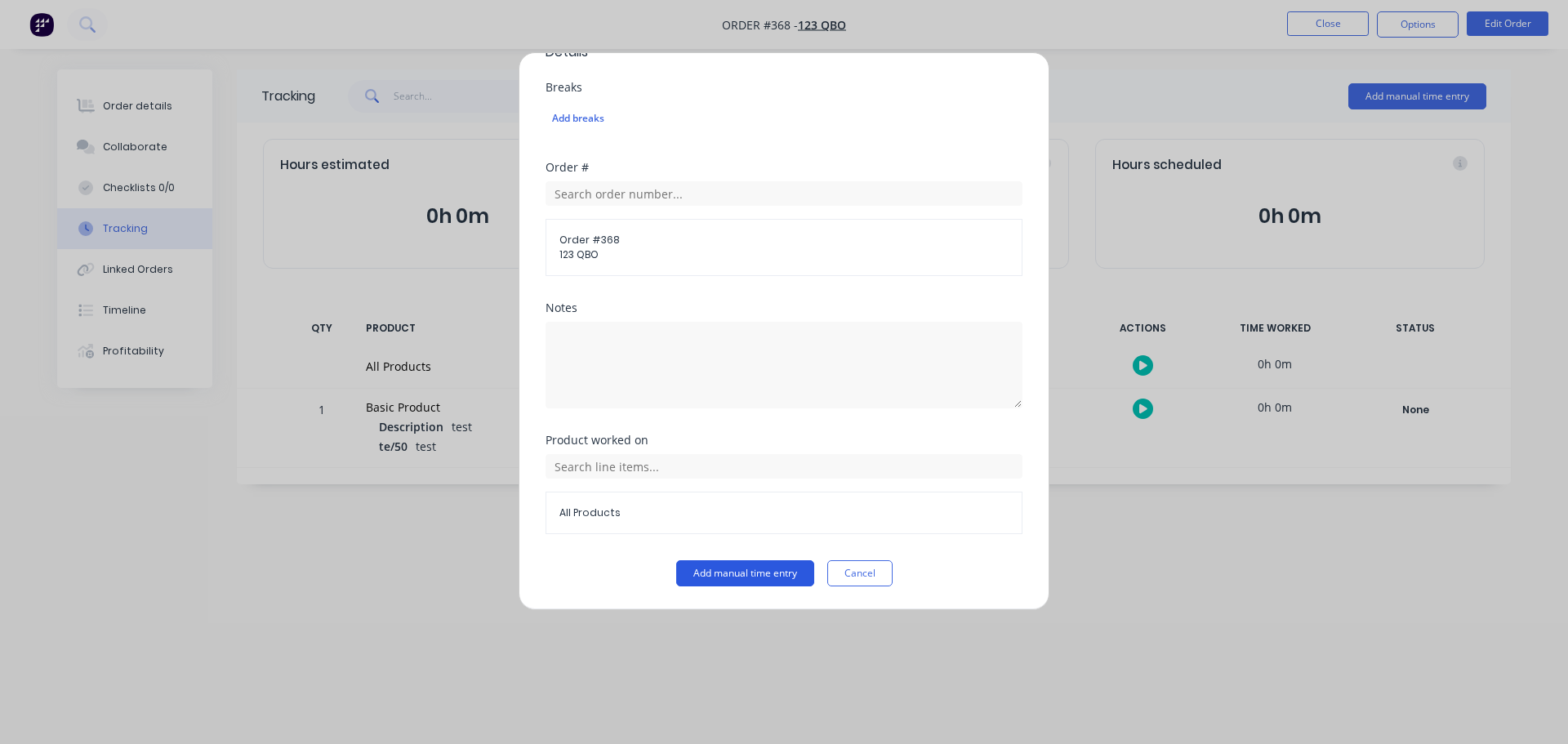
type input "3"
click at [712, 567] on button "Add manual time entry" at bounding box center [745, 573] width 138 height 26
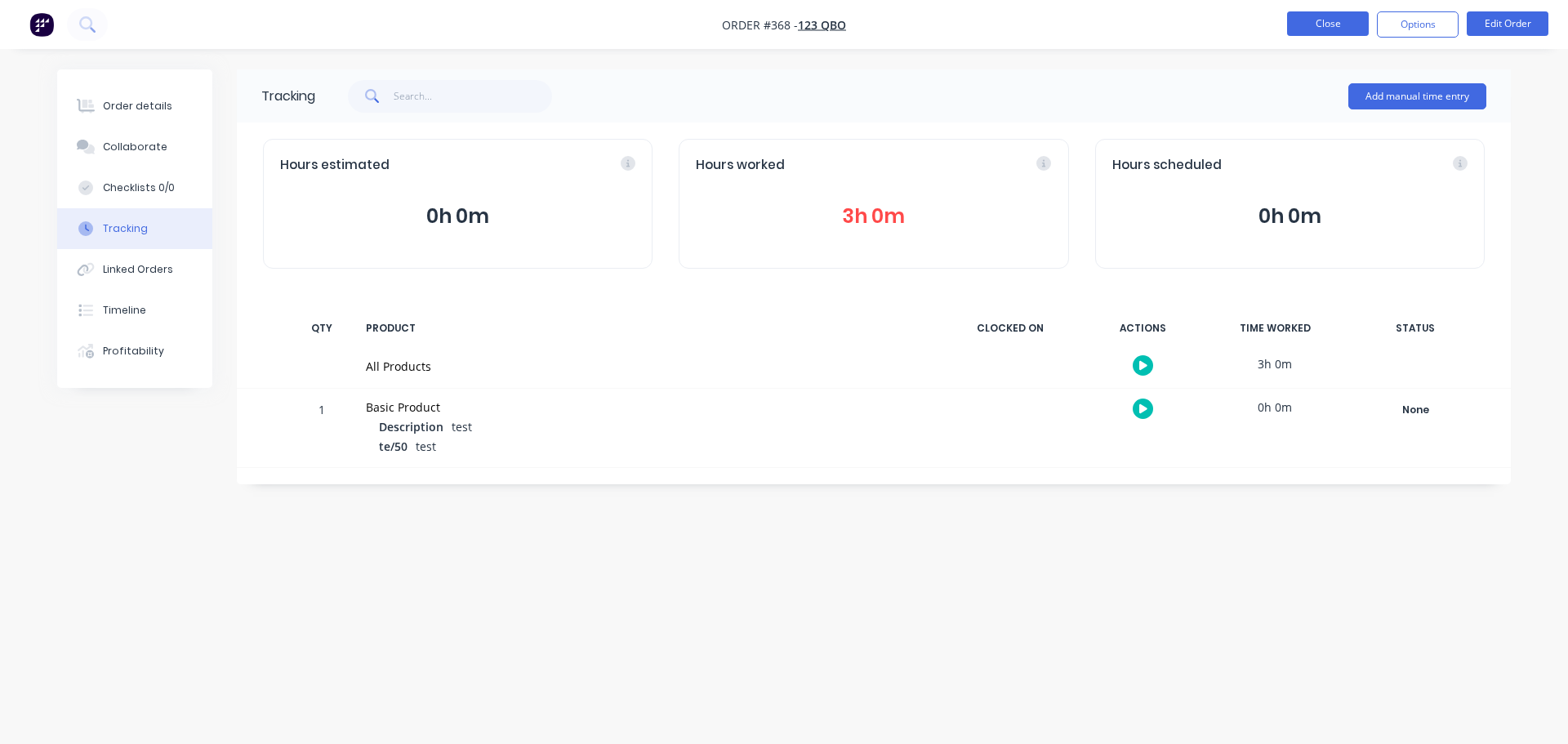
click at [1344, 28] on button "Close" at bounding box center [1328, 24] width 82 height 24
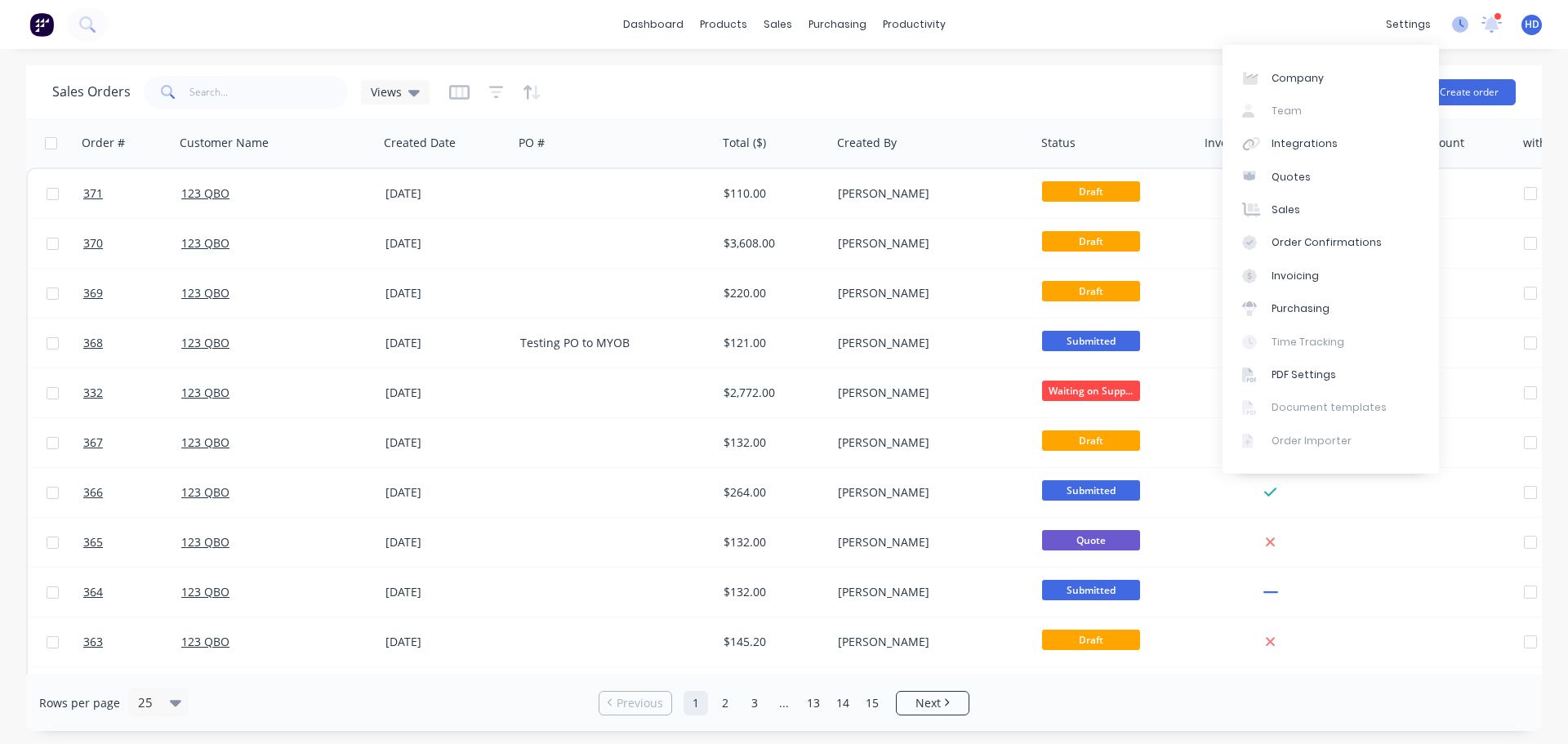
click at [1461, 20] on icon at bounding box center [1460, 24] width 16 height 16
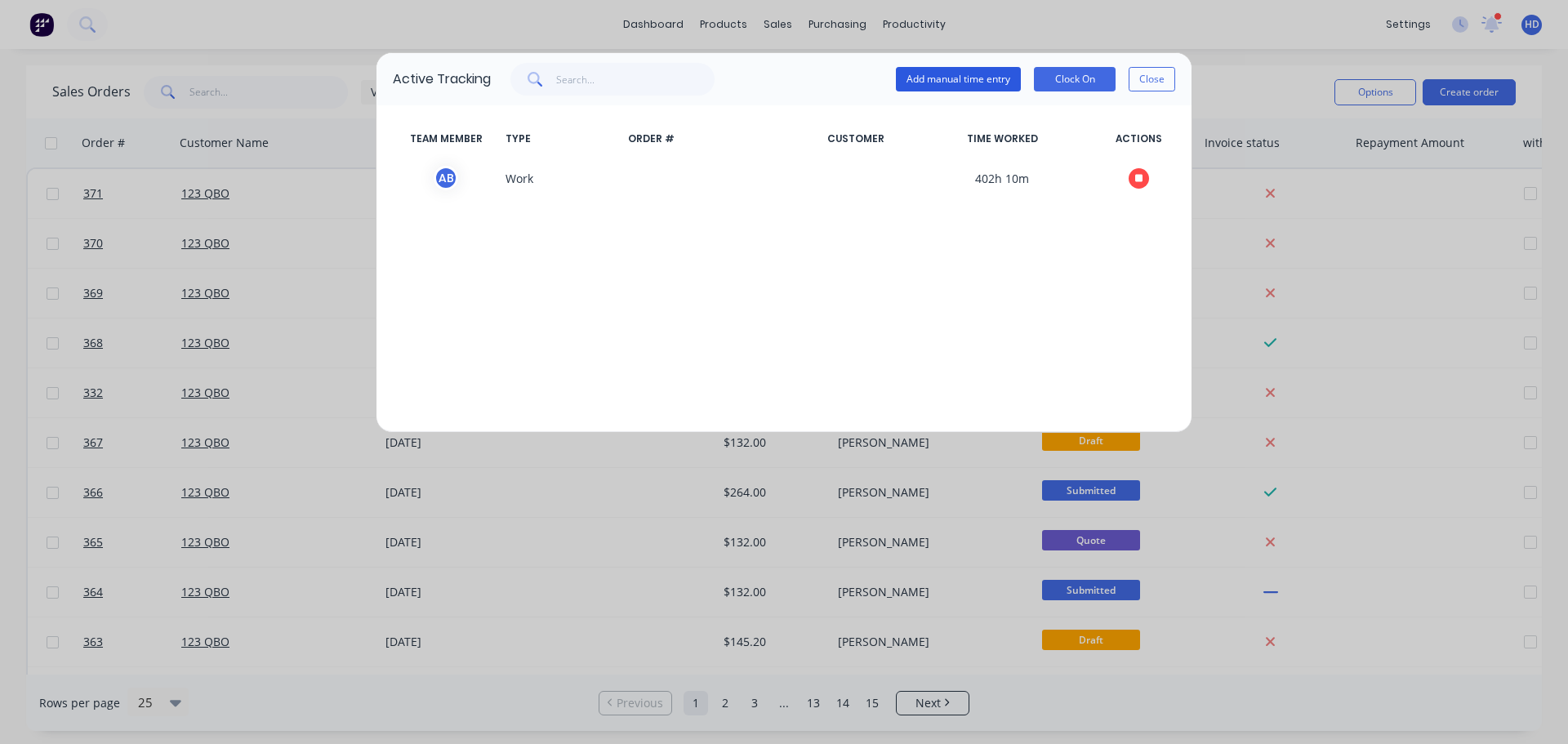
click at [976, 76] on button "Add manual time entry" at bounding box center [958, 79] width 125 height 24
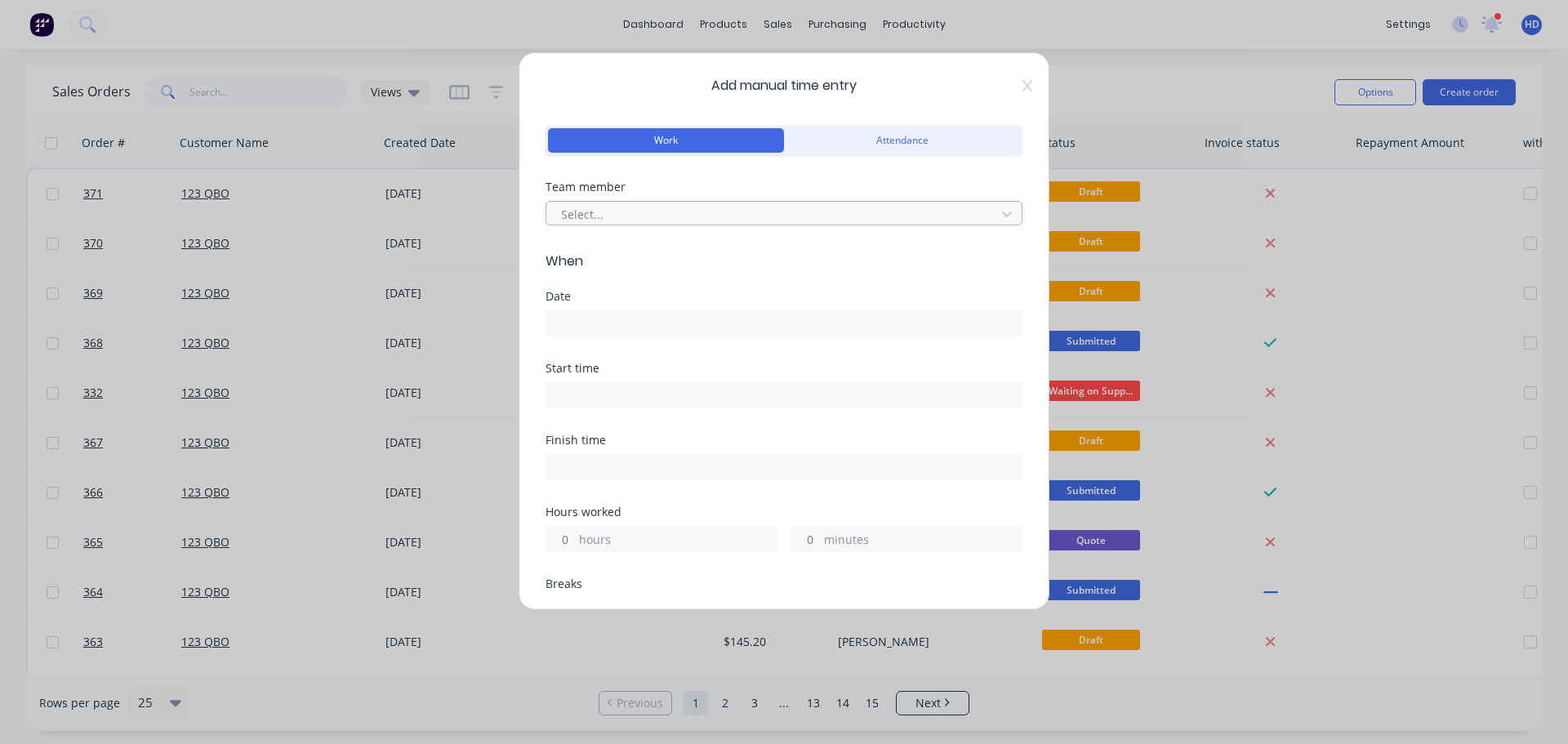
click at [791, 214] on div at bounding box center [773, 214] width 428 height 20
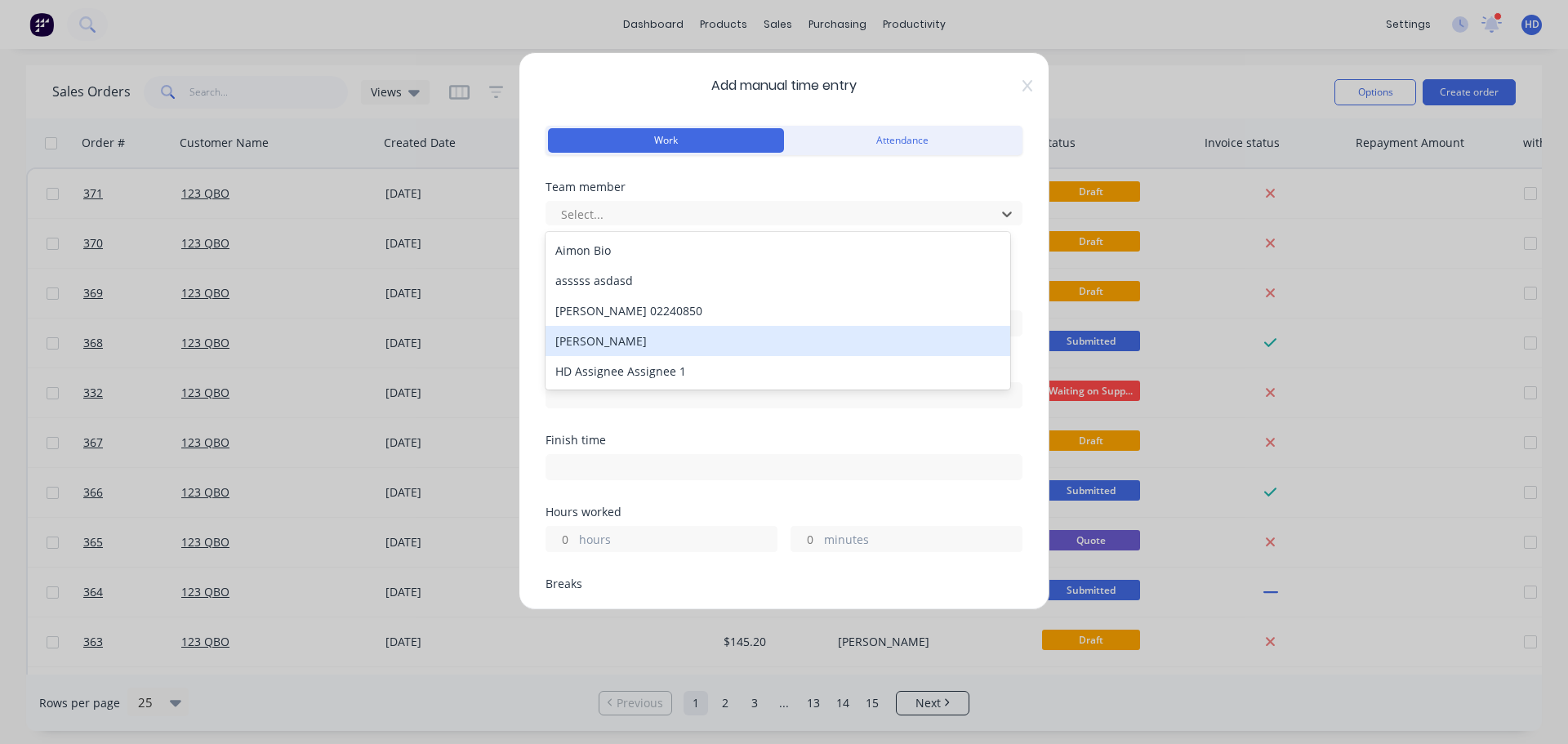
click at [640, 341] on div "[PERSON_NAME]" at bounding box center [778, 341] width 465 height 30
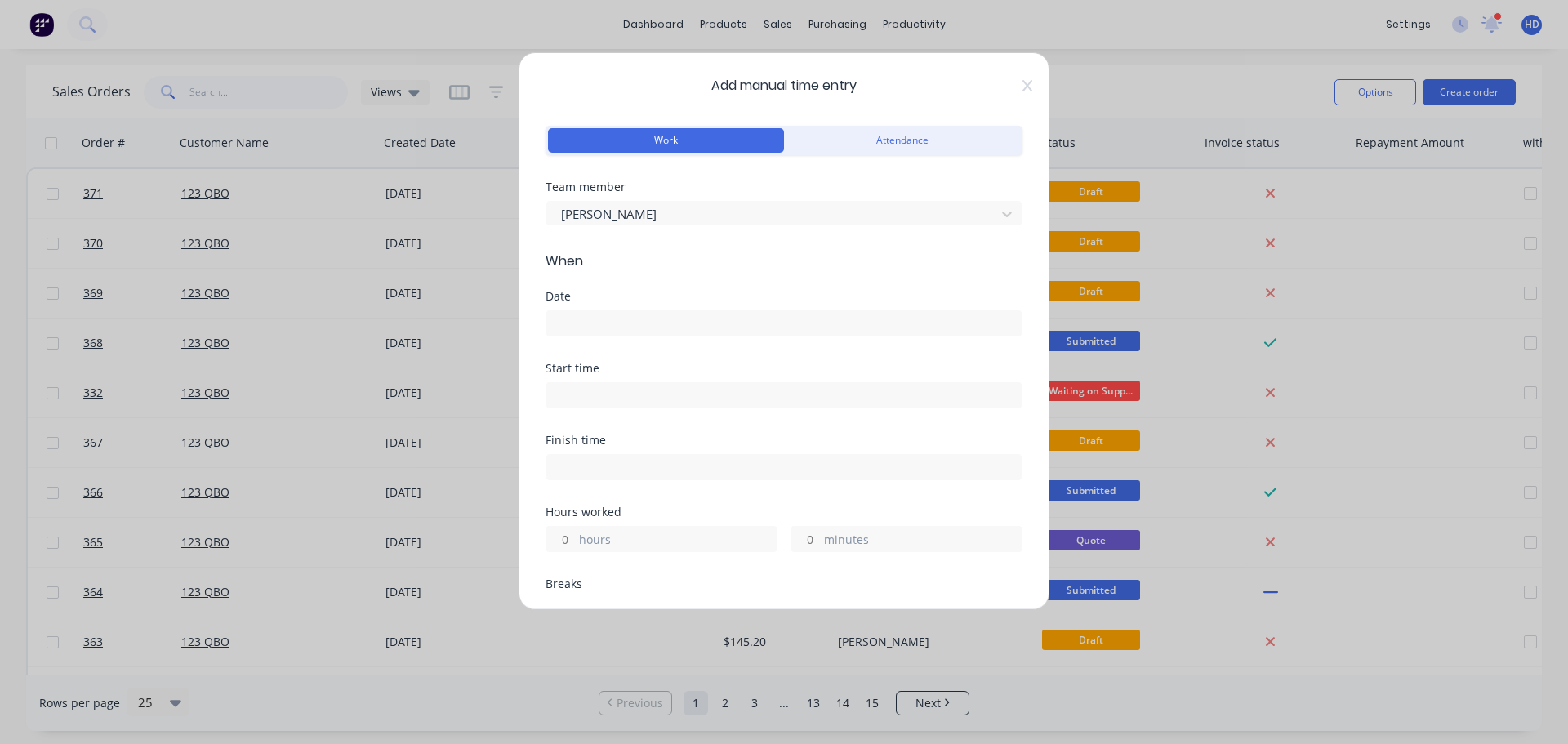
click at [624, 327] on input at bounding box center [784, 323] width 475 height 24
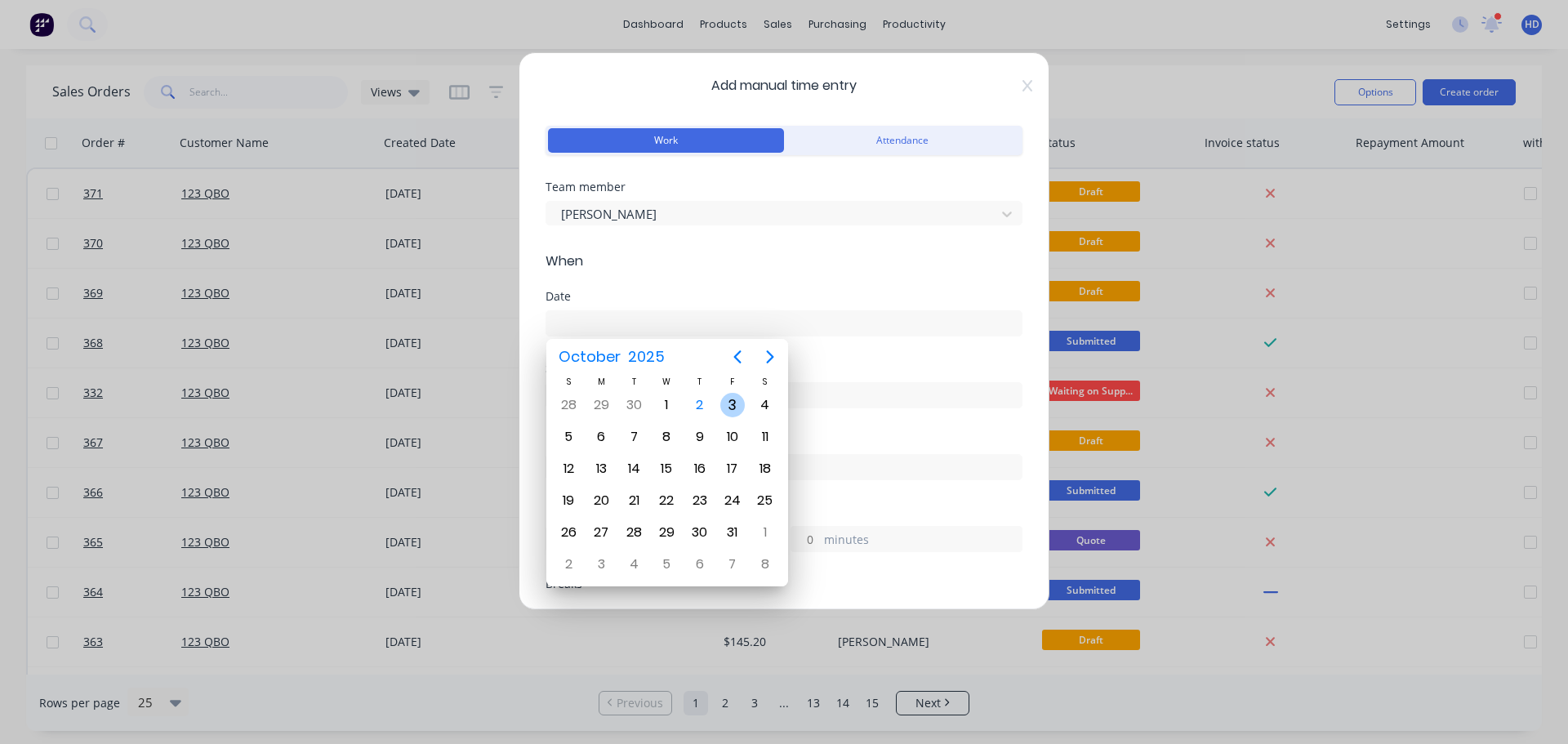
click at [732, 405] on div "3" at bounding box center [732, 404] width 24 height 24
type input "[DATE]"
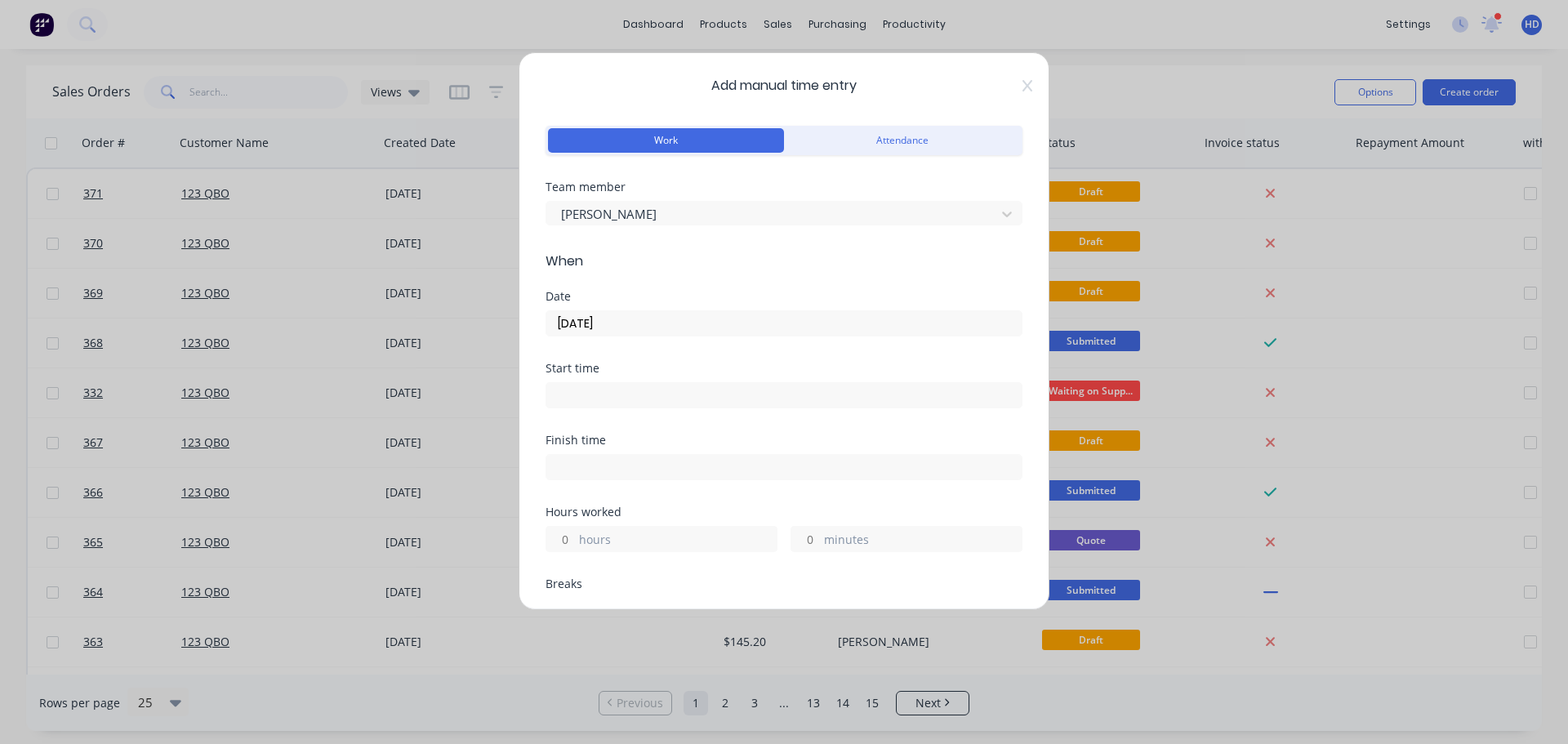
click at [569, 550] on input "hours" at bounding box center [561, 538] width 29 height 24
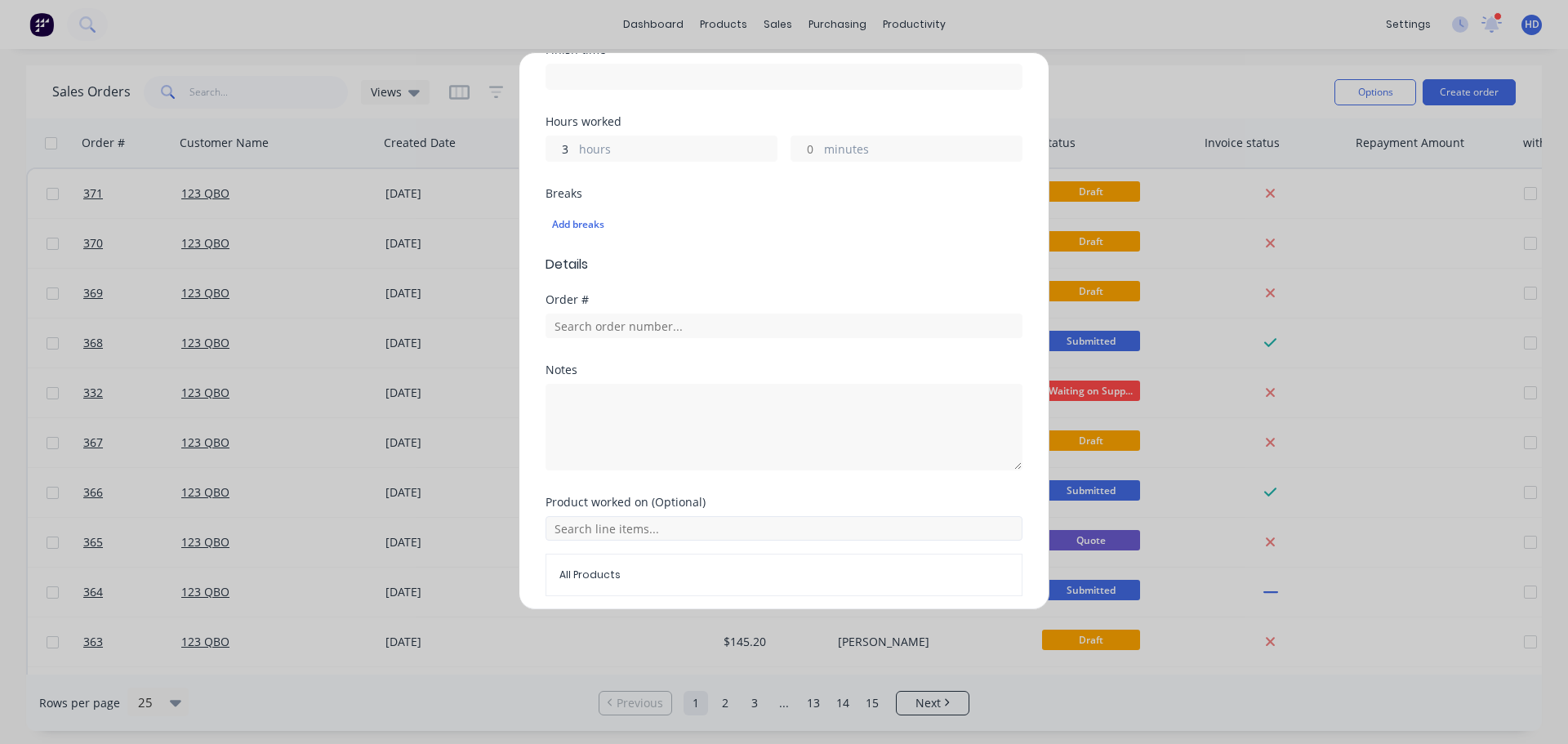
scroll to position [452, 0]
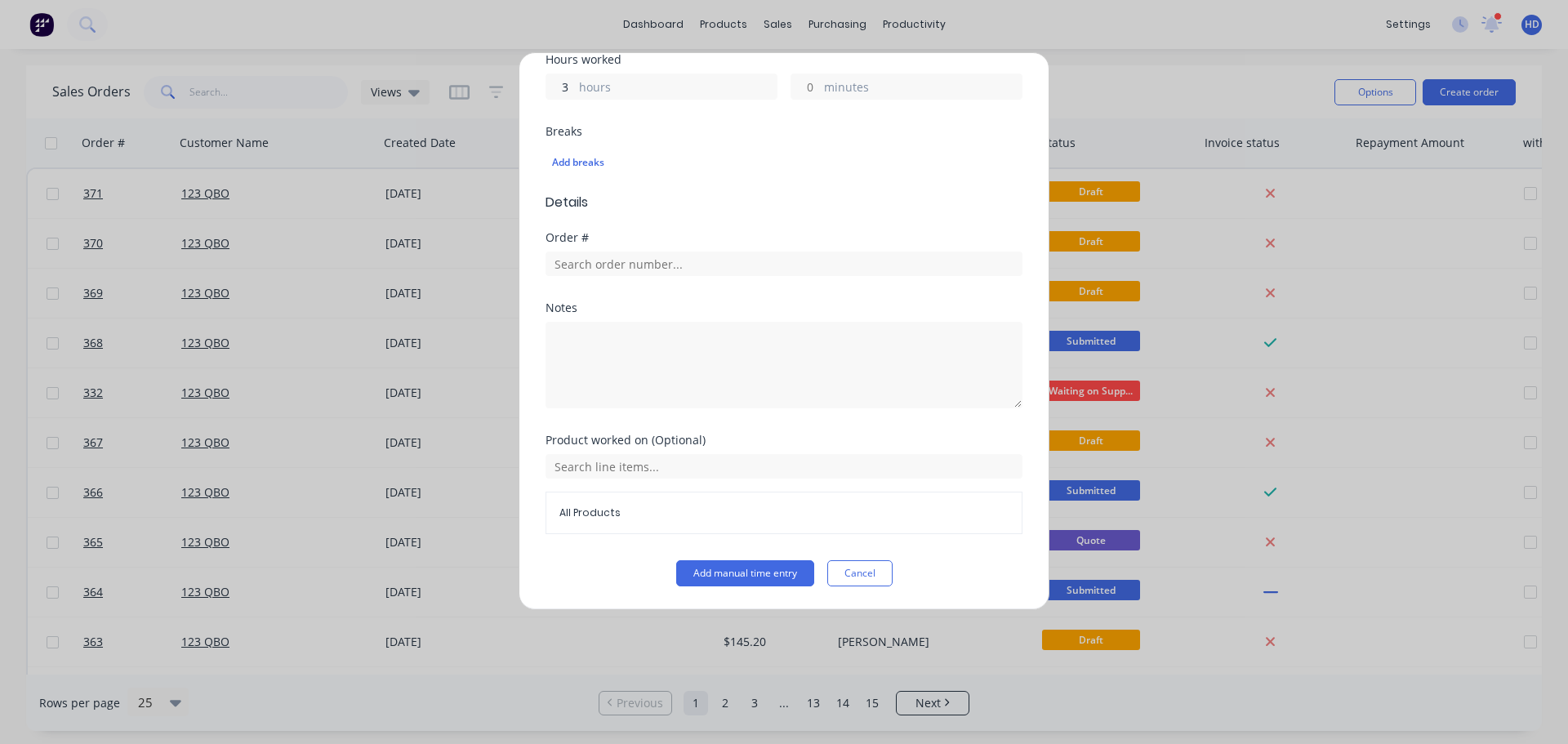
type input "3"
click at [714, 558] on div "Product worked on (Optional) All Products" at bounding box center [784, 498] width 477 height 126
click at [713, 567] on button "Add manual time entry" at bounding box center [745, 573] width 138 height 26
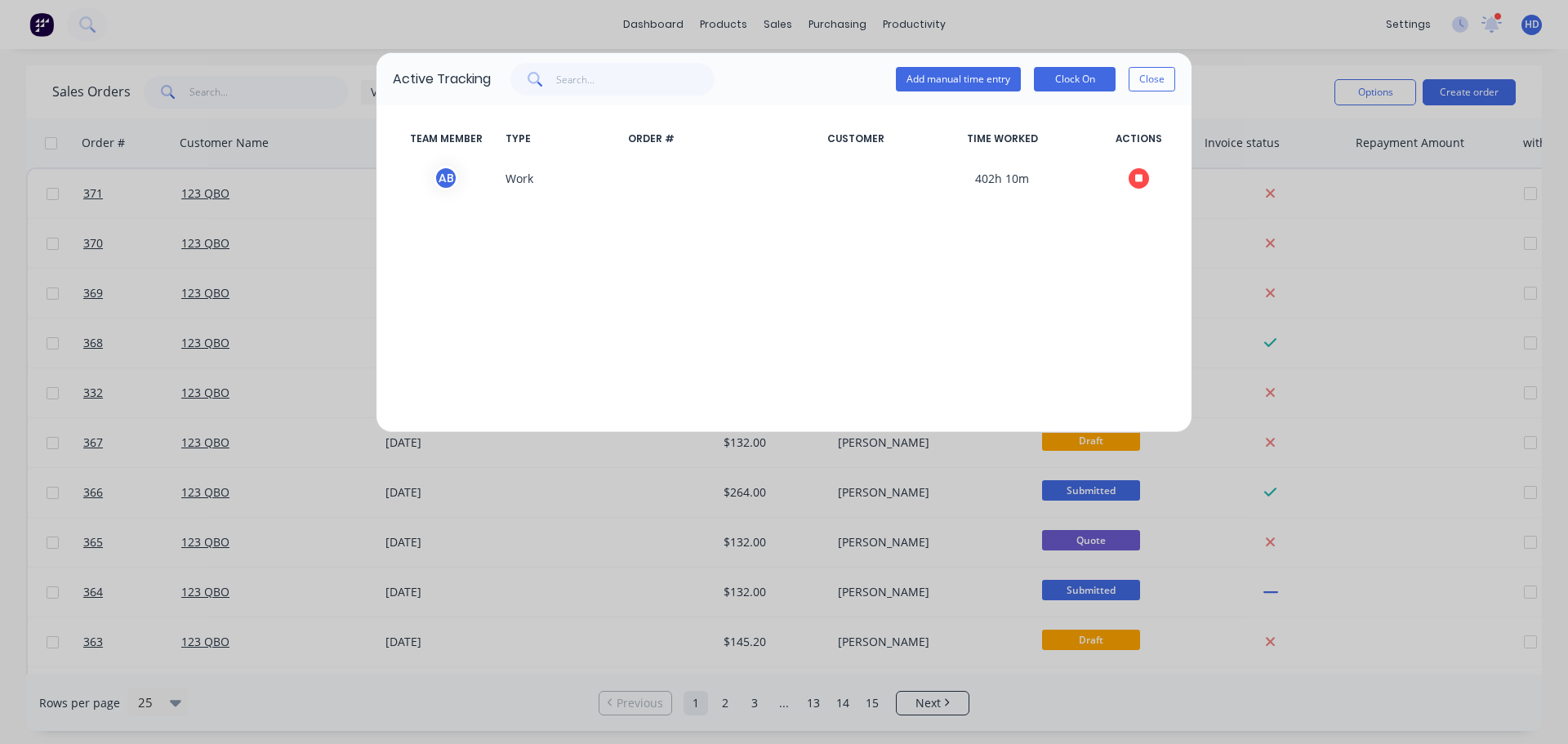
click at [1160, 79] on button "Close" at bounding box center [1151, 79] width 46 height 24
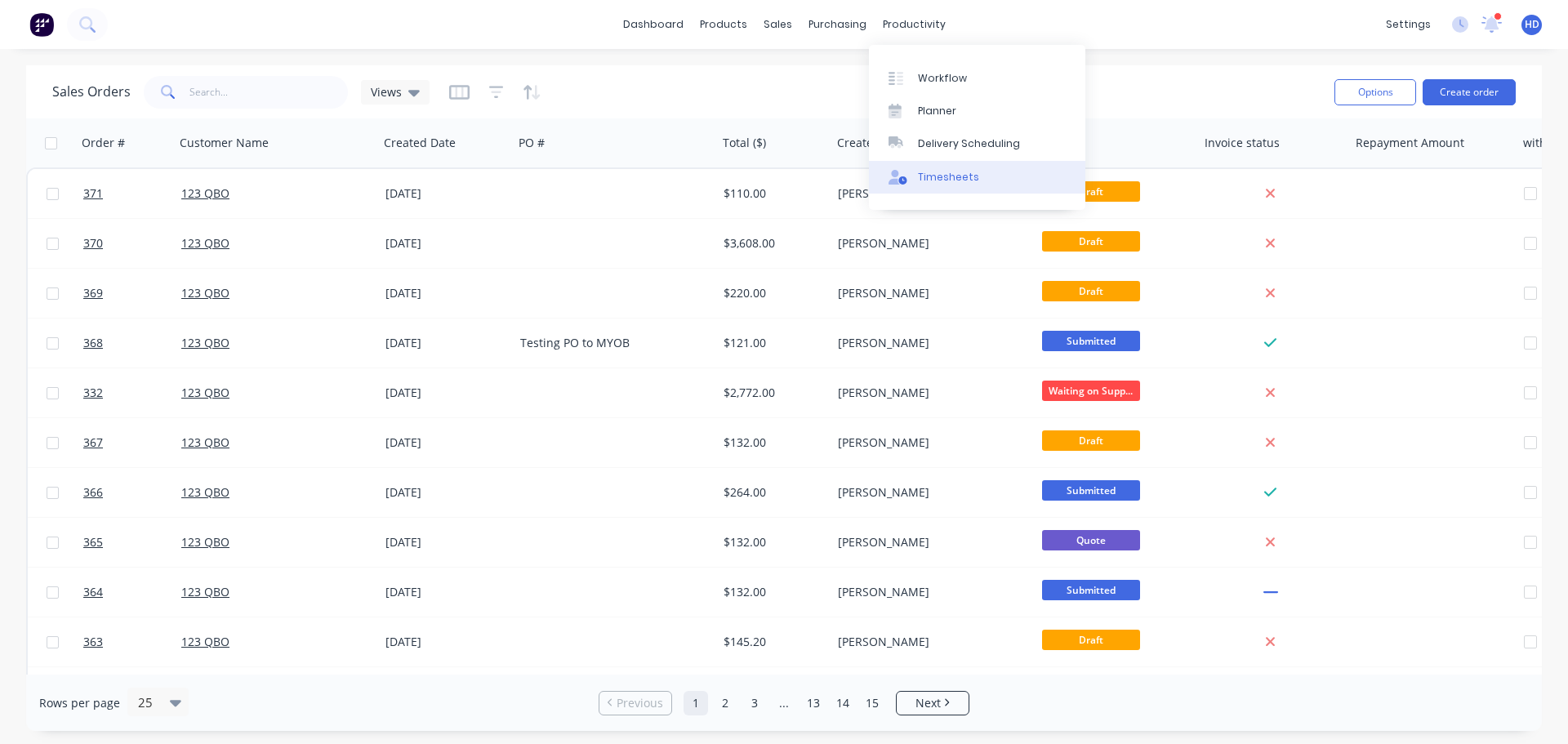
click at [953, 161] on link "Timesheets" at bounding box center [976, 177] width 216 height 33
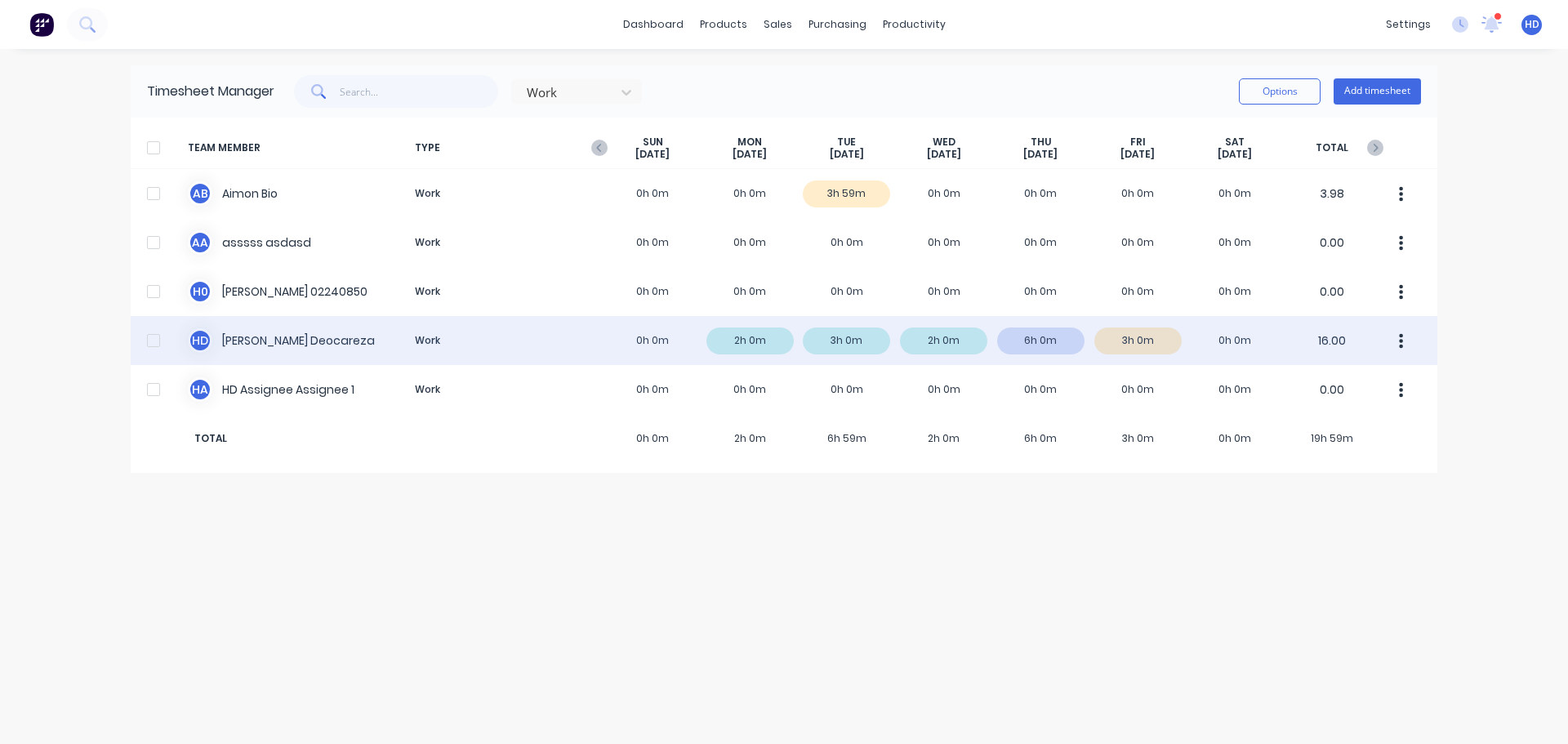
click at [261, 346] on div "H D [PERSON_NAME] Work 0h 0m 2h 0m 3h 0m 2h 0m 6h 0m 3h 0m 0h 0m 16.00" at bounding box center [784, 340] width 1307 height 49
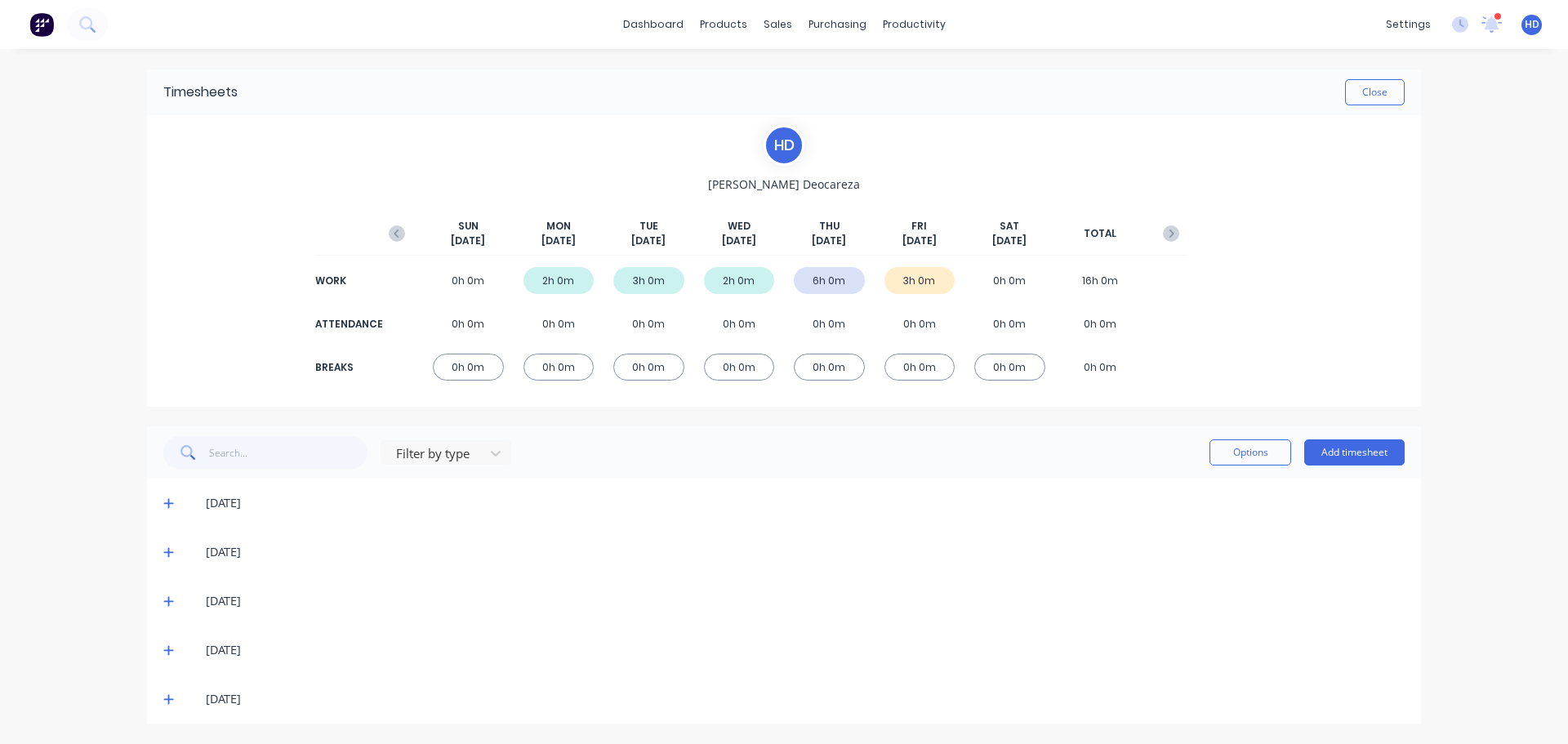
click at [172, 603] on icon at bounding box center [168, 601] width 11 height 12
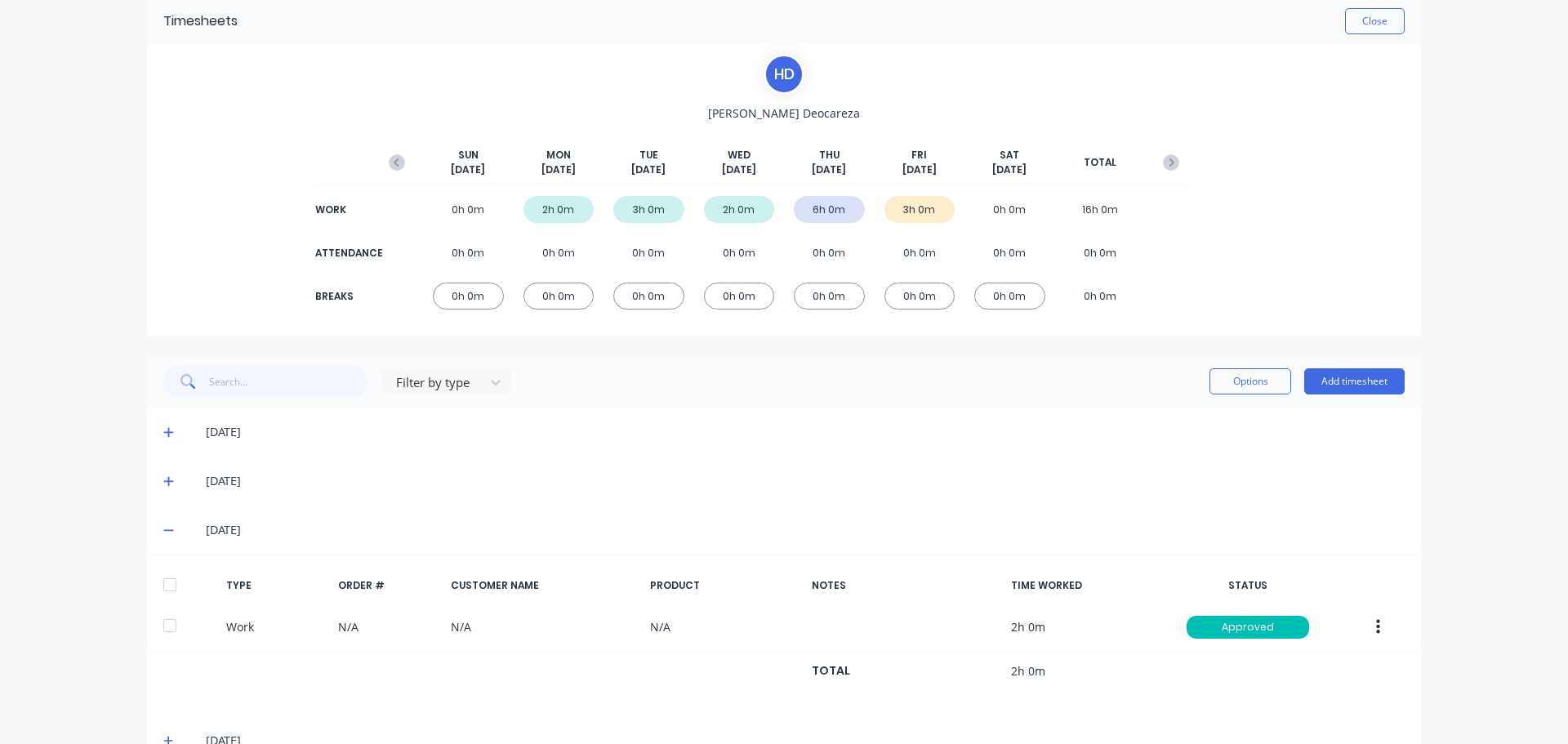
scroll to position [161, 0]
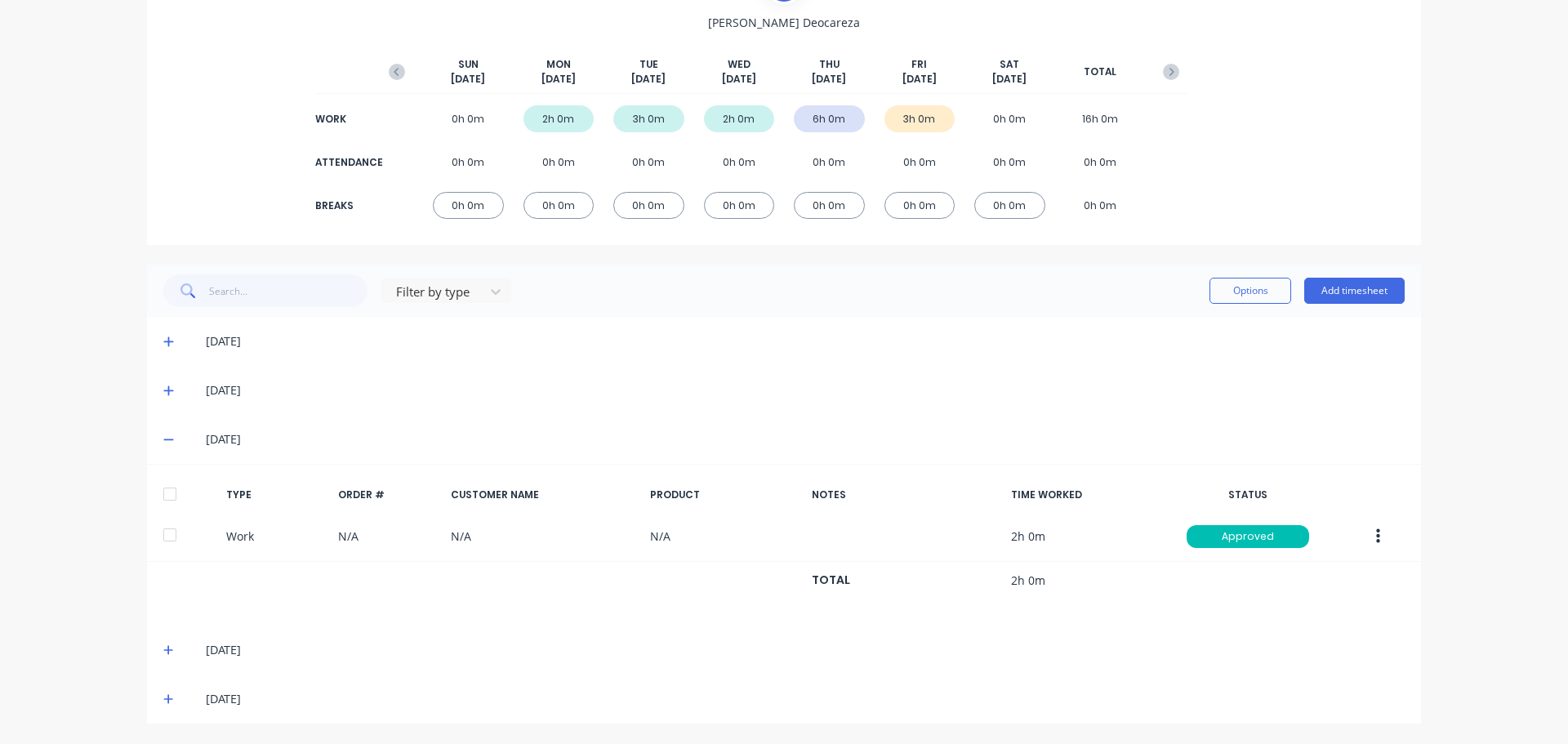
click at [166, 641] on span at bounding box center [171, 649] width 16 height 16
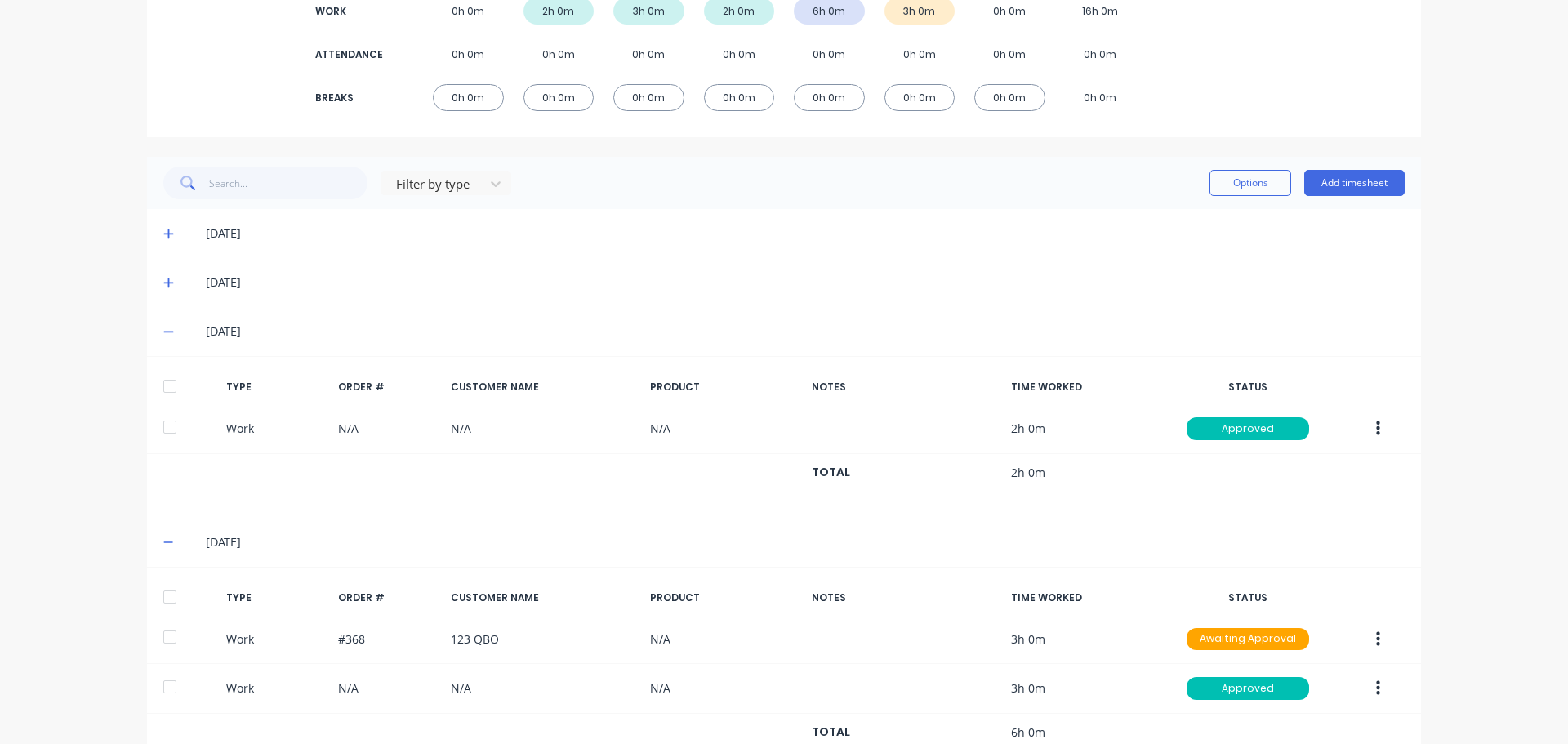
scroll to position [372, 0]
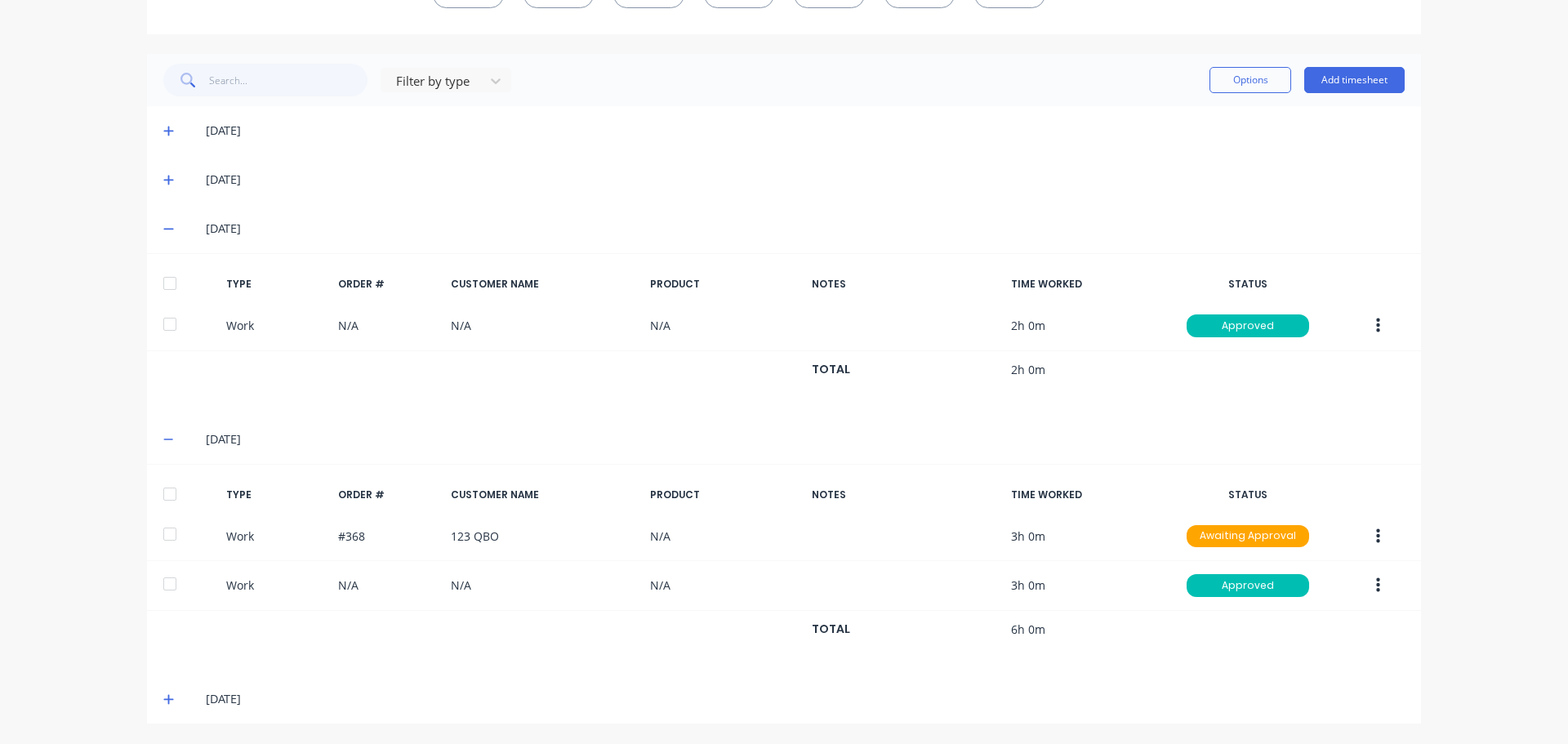
click at [165, 697] on icon at bounding box center [168, 699] width 11 height 12
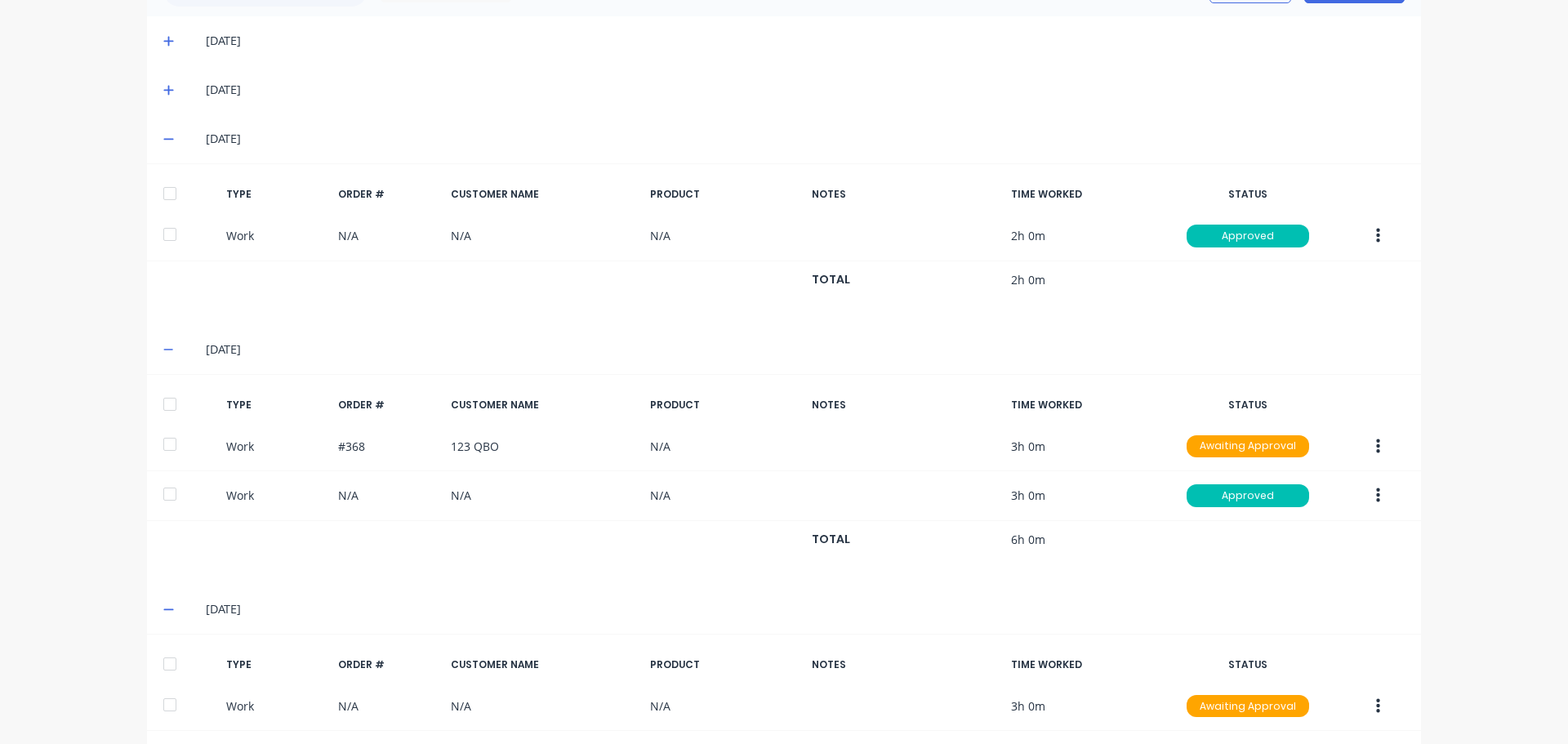
scroll to position [533, 0]
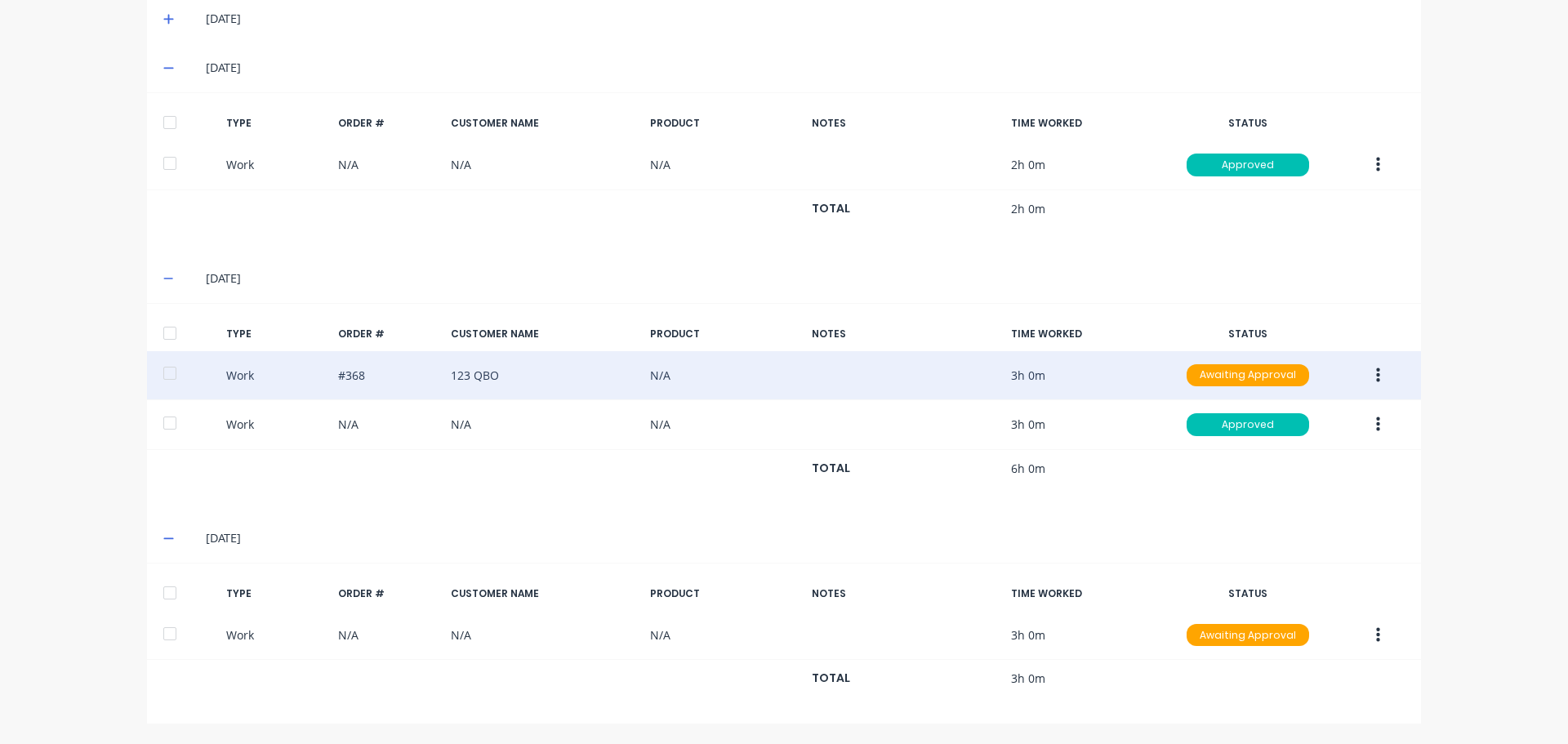
click at [166, 374] on div at bounding box center [170, 372] width 33 height 33
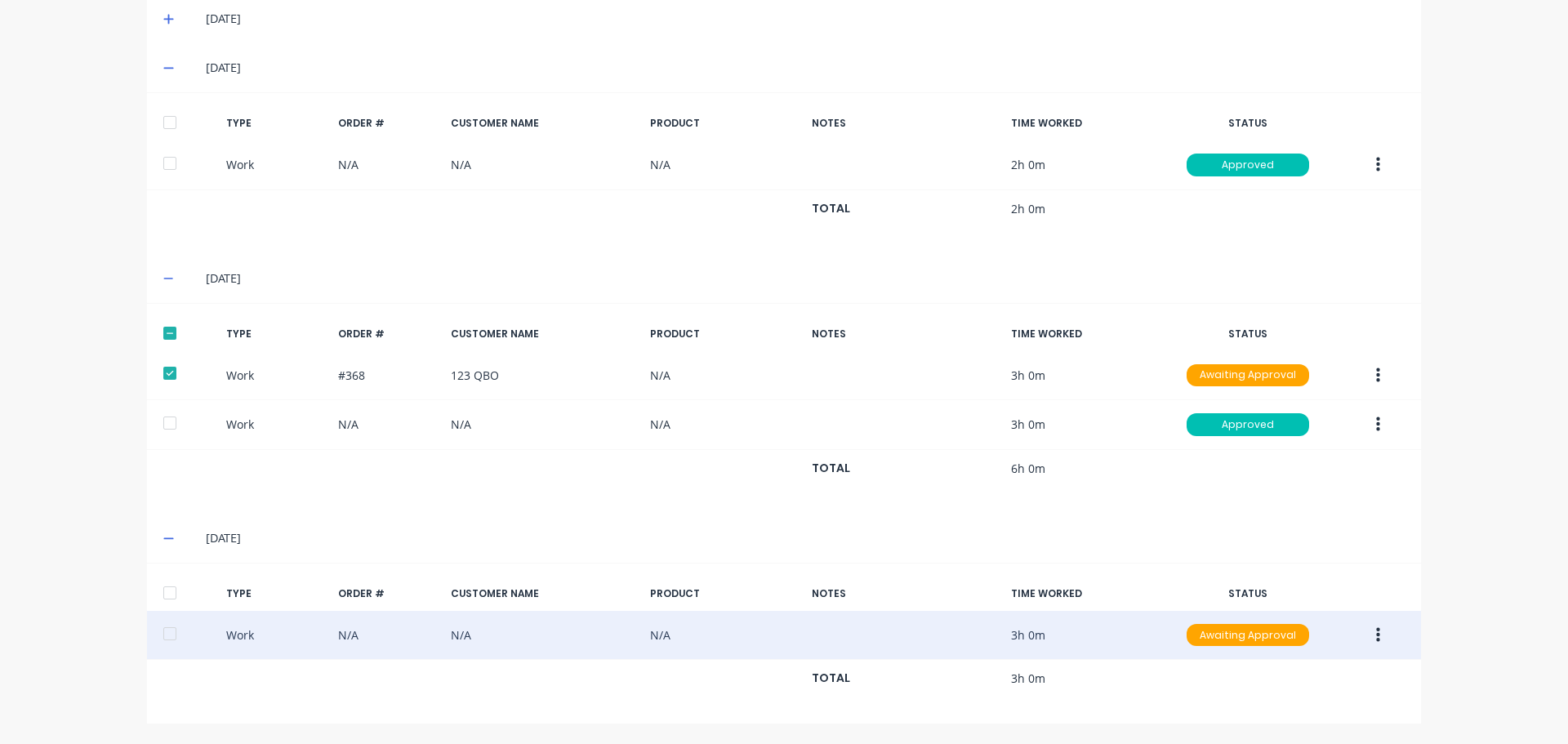
click at [162, 641] on div at bounding box center [170, 633] width 33 height 33
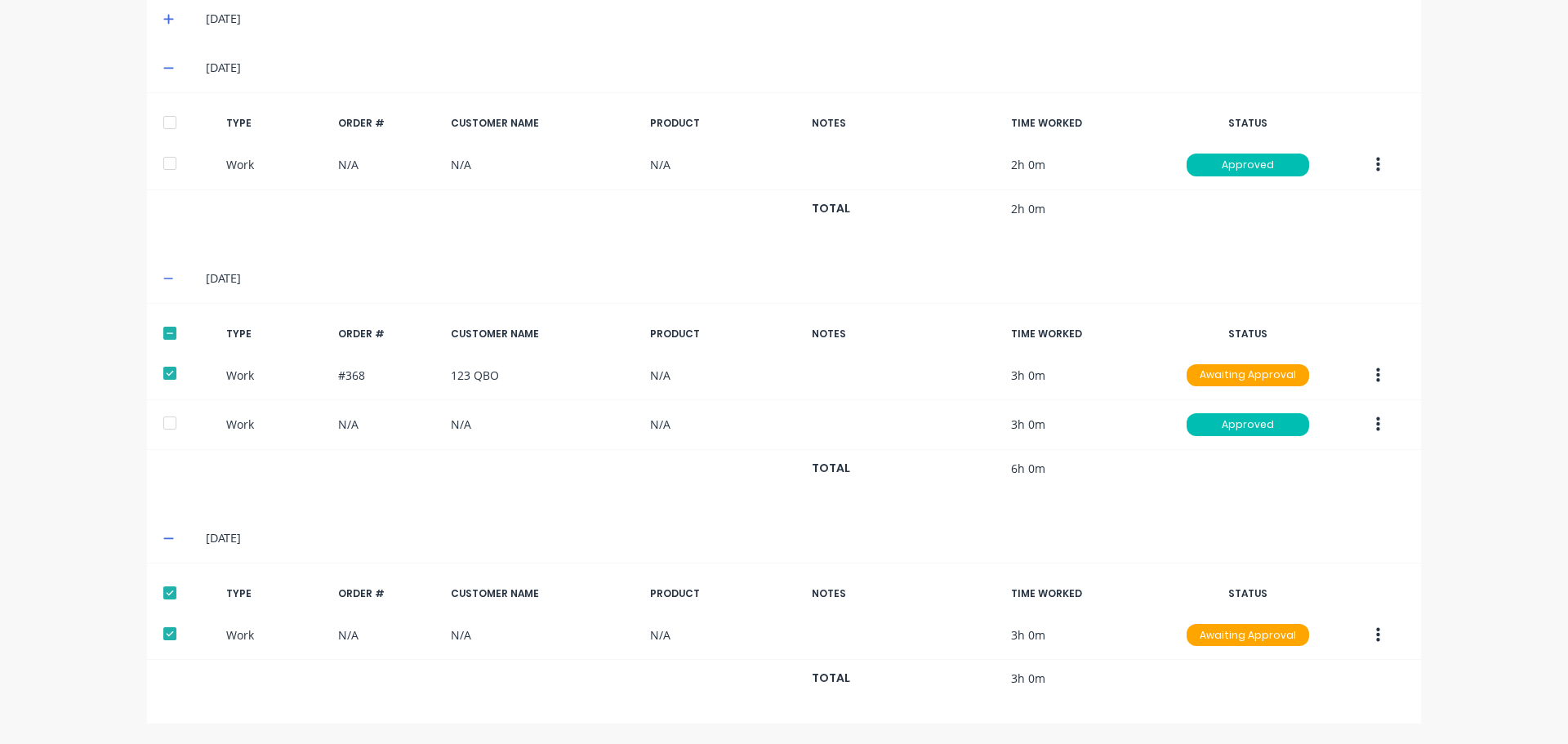
scroll to position [0, 0]
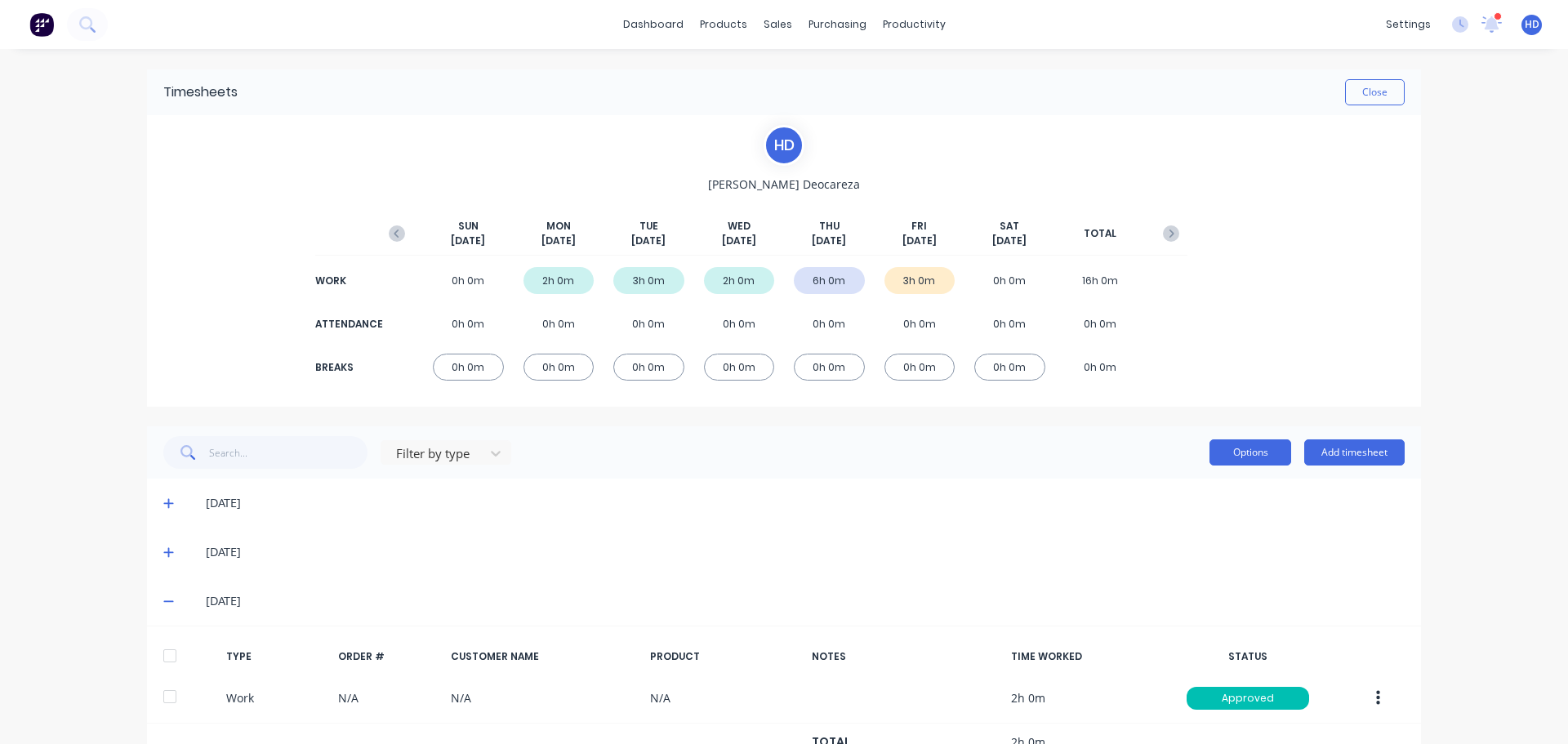
click at [1248, 442] on button "Options" at bounding box center [1249, 452] width 82 height 26
click at [1231, 488] on div "Approve" at bounding box center [1214, 494] width 126 height 24
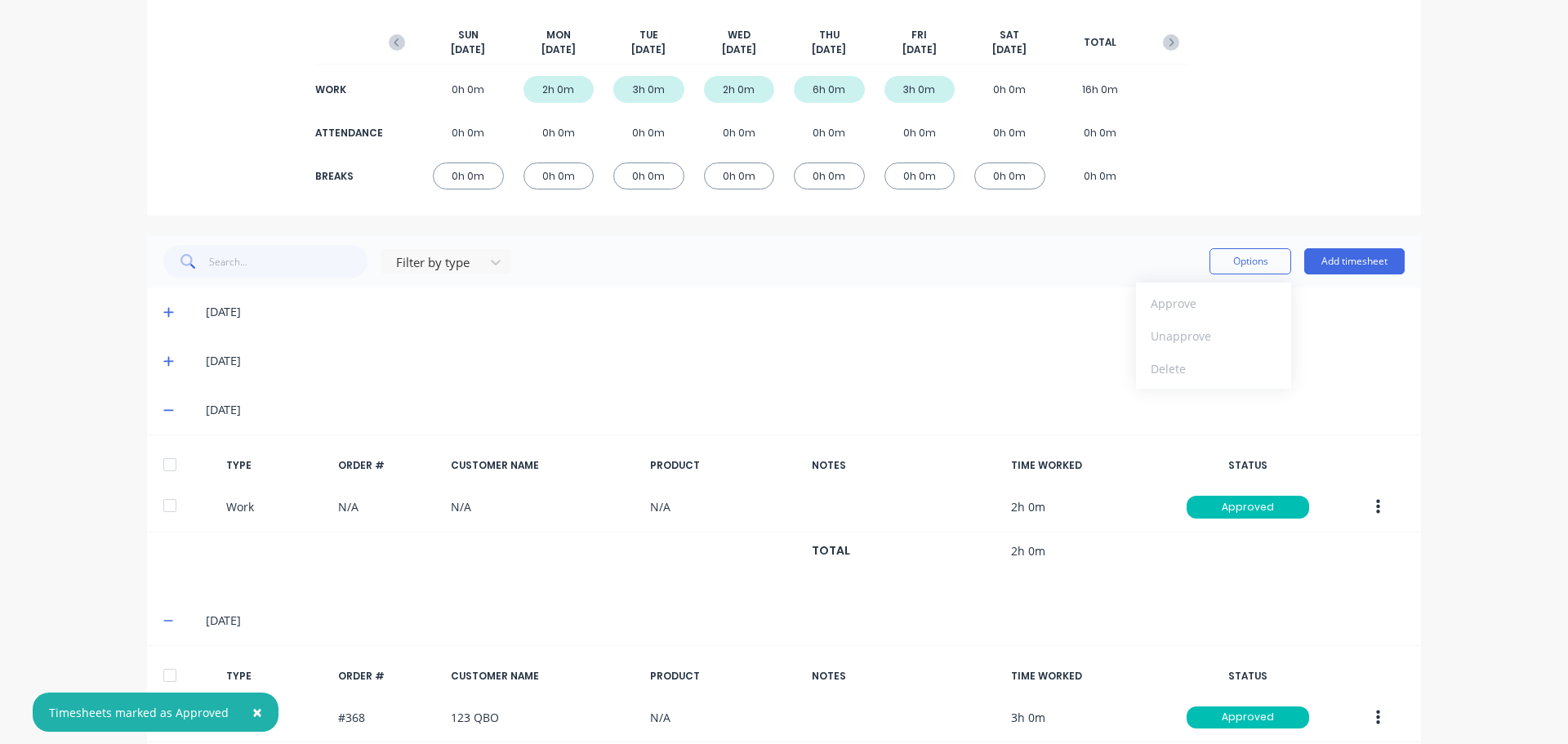
scroll to position [533, 0]
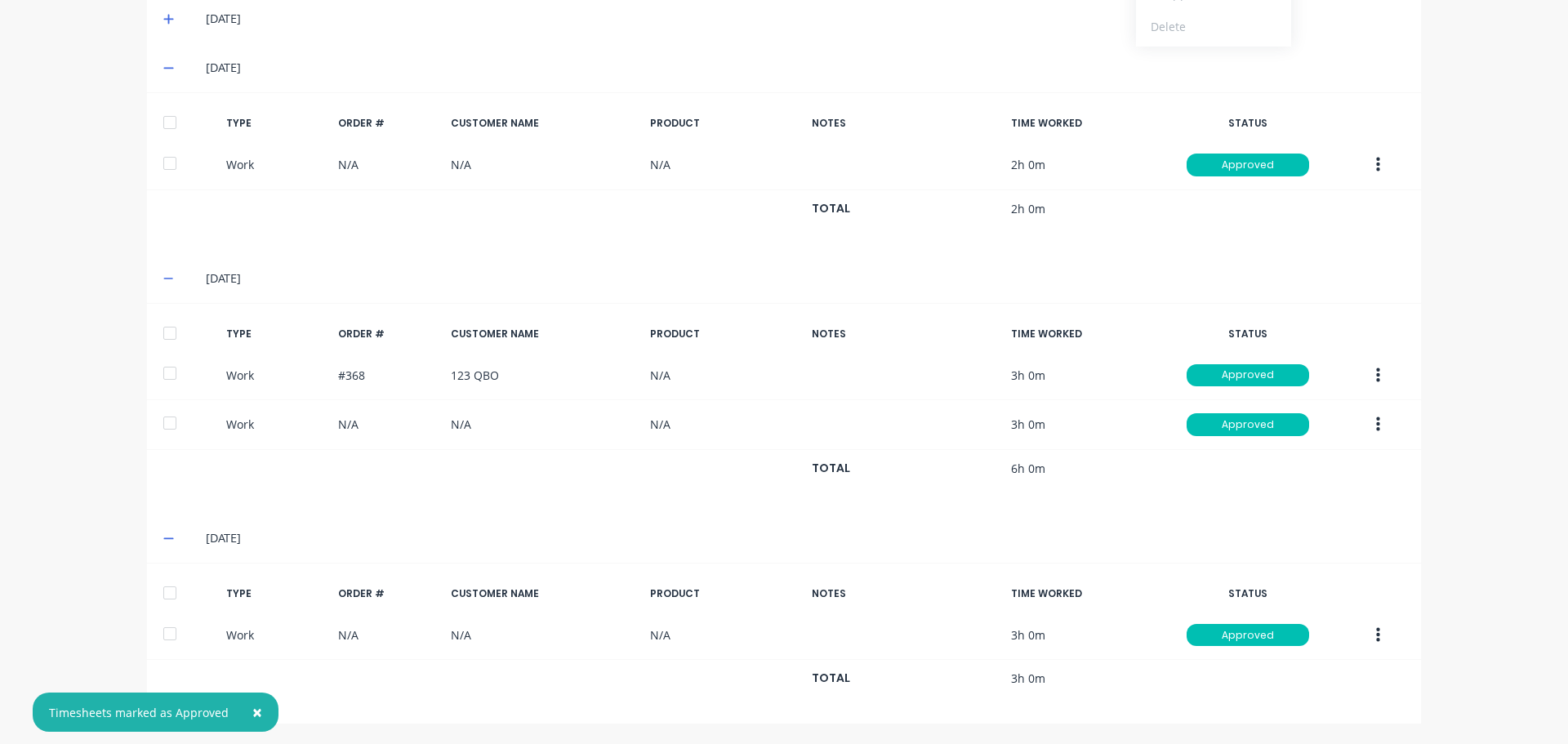
click at [1442, 311] on div "× Timesheets marked as Approved dashboard products sales purchasing productivit…" at bounding box center [784, 372] width 1568 height 744
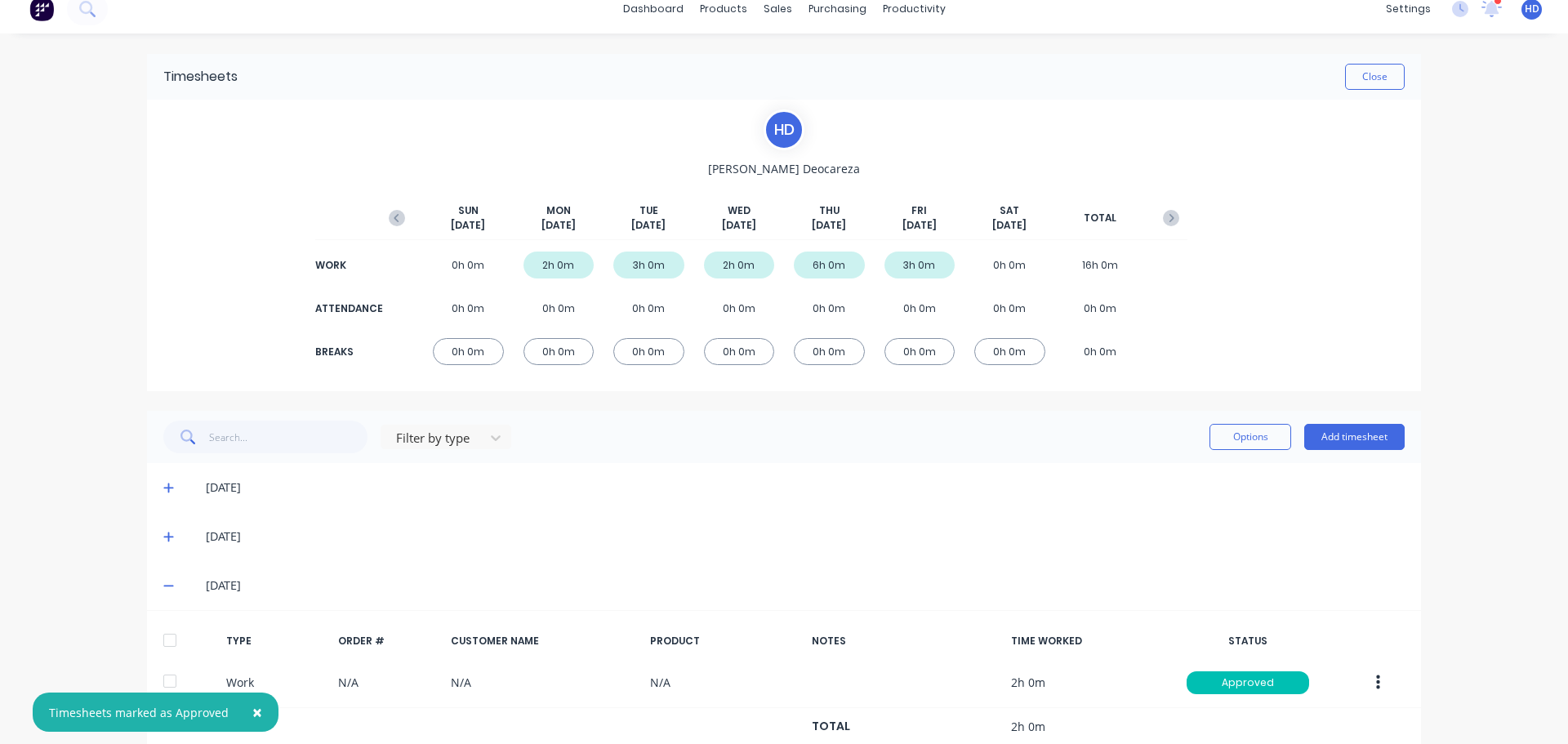
scroll to position [0, 0]
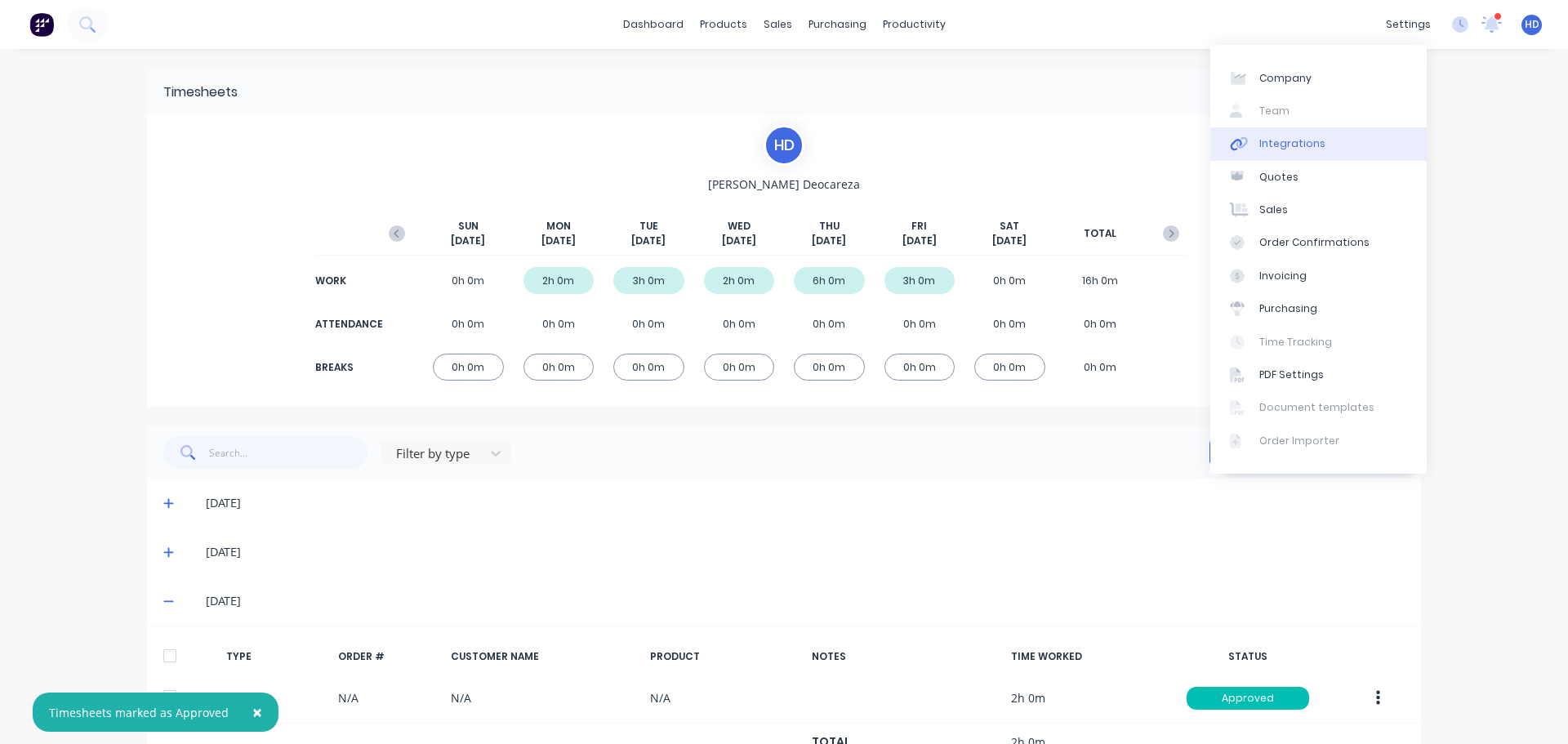
click at [1295, 143] on div "Integrations" at bounding box center [1292, 143] width 66 height 14
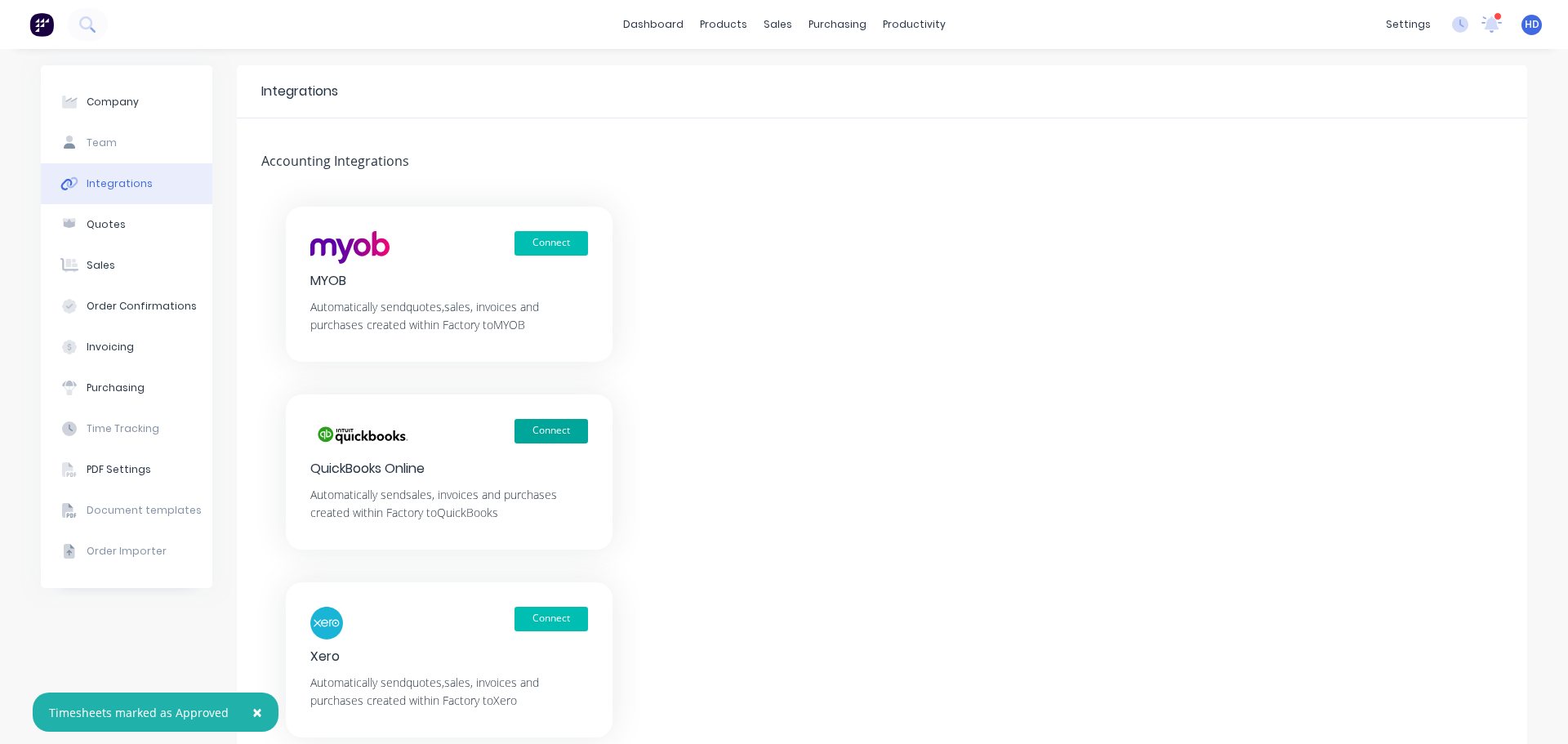
drag, startPoint x: 557, startPoint y: 427, endPoint x: 547, endPoint y: 435, distance: 12.8
click at [558, 427] on button "Connect" at bounding box center [551, 430] width 73 height 24
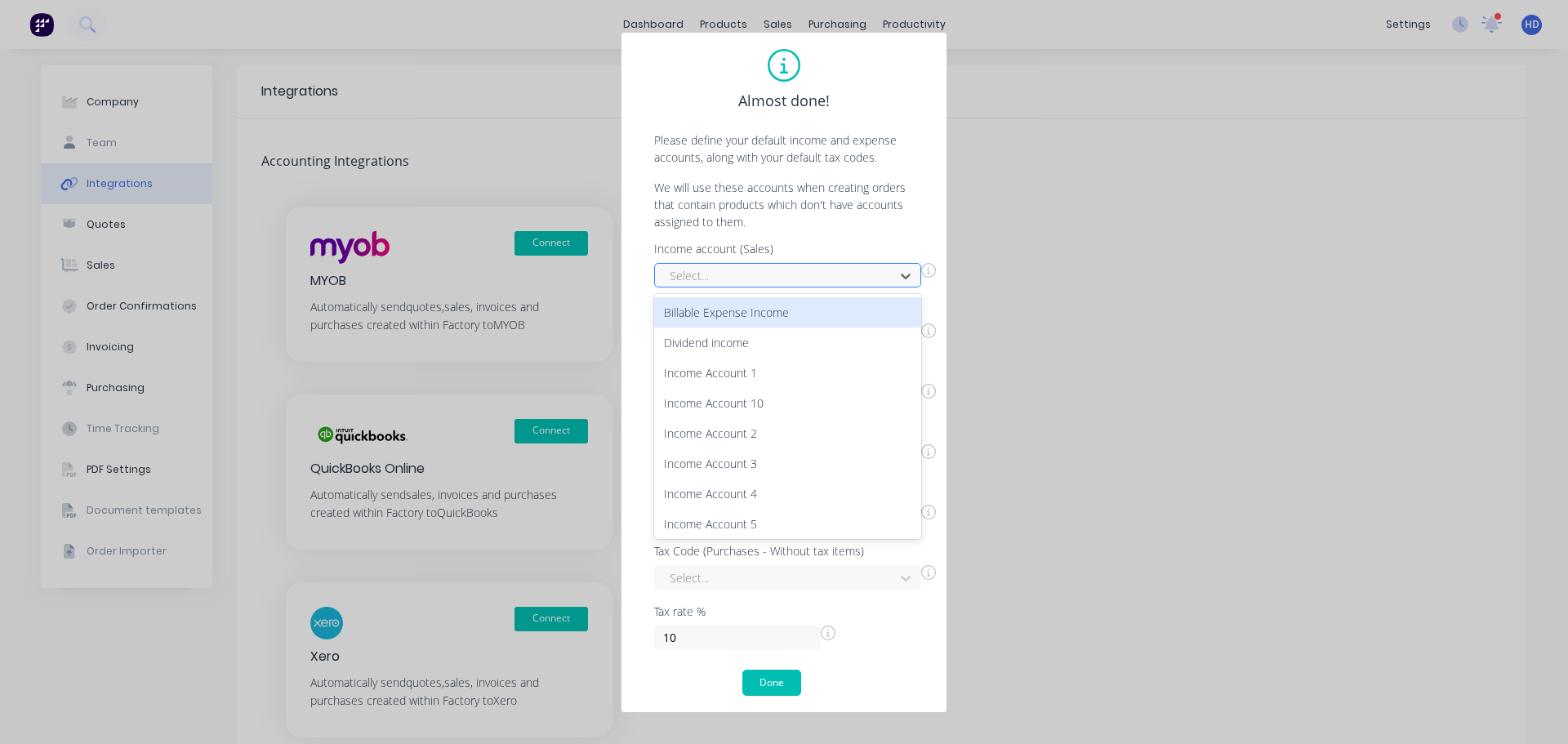
click at [840, 267] on div at bounding box center [777, 276] width 218 height 20
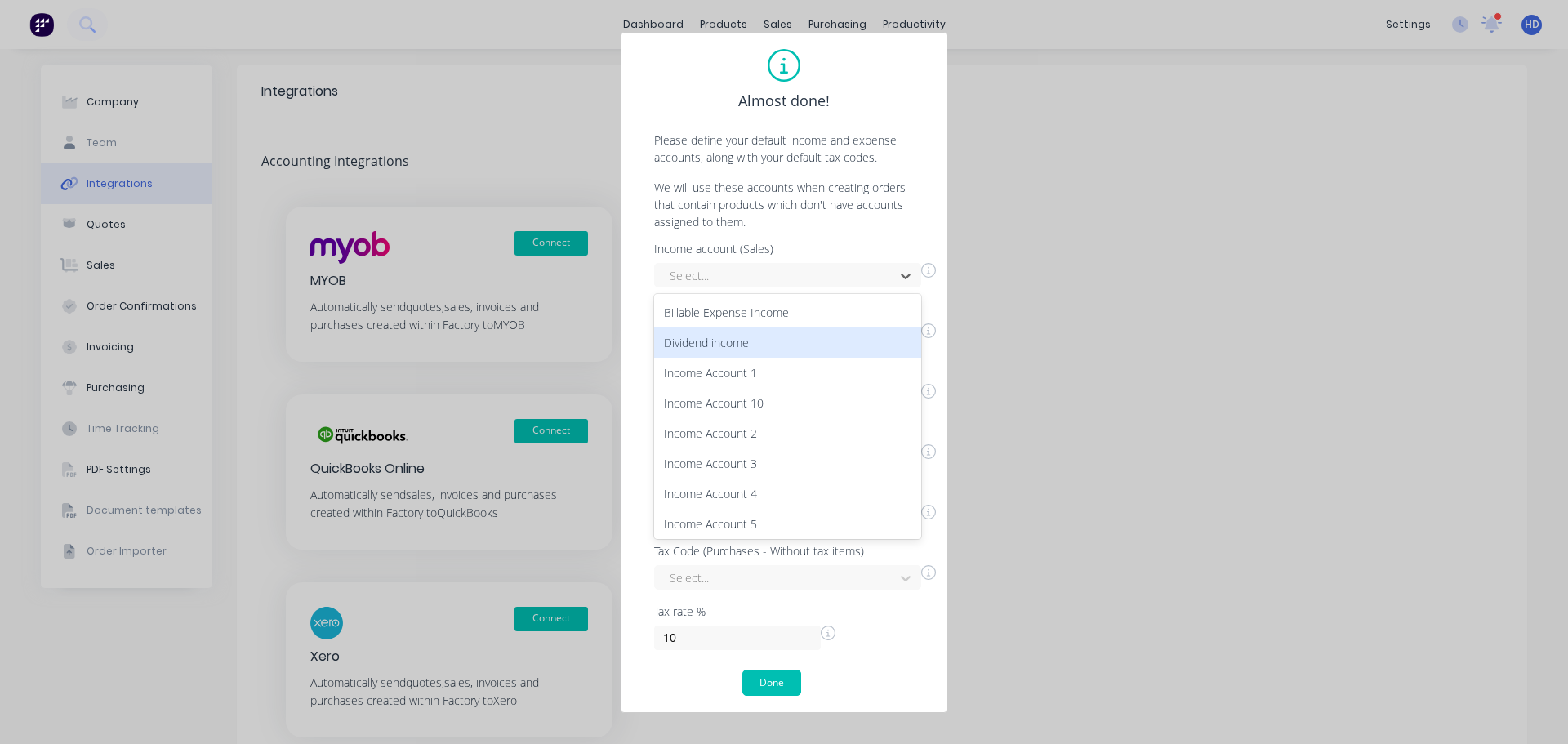
click at [816, 345] on div "Dividend income" at bounding box center [788, 342] width 267 height 30
drag, startPoint x: 806, startPoint y: 335, endPoint x: 799, endPoint y: 353, distance: 19.3
click at [807, 334] on div at bounding box center [777, 336] width 218 height 20
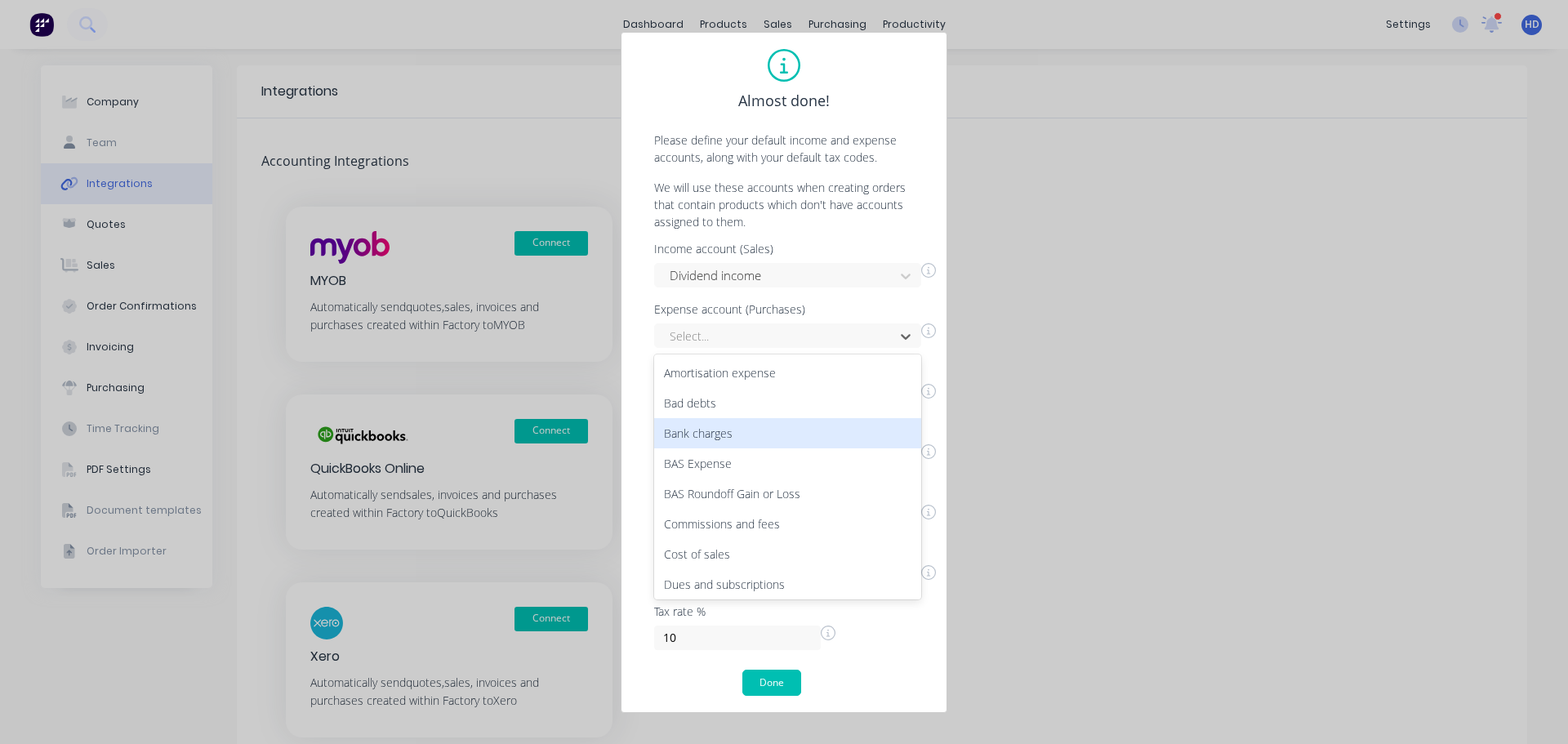
click at [754, 435] on div "Bank charges" at bounding box center [788, 433] width 267 height 30
click at [784, 392] on div at bounding box center [777, 396] width 218 height 20
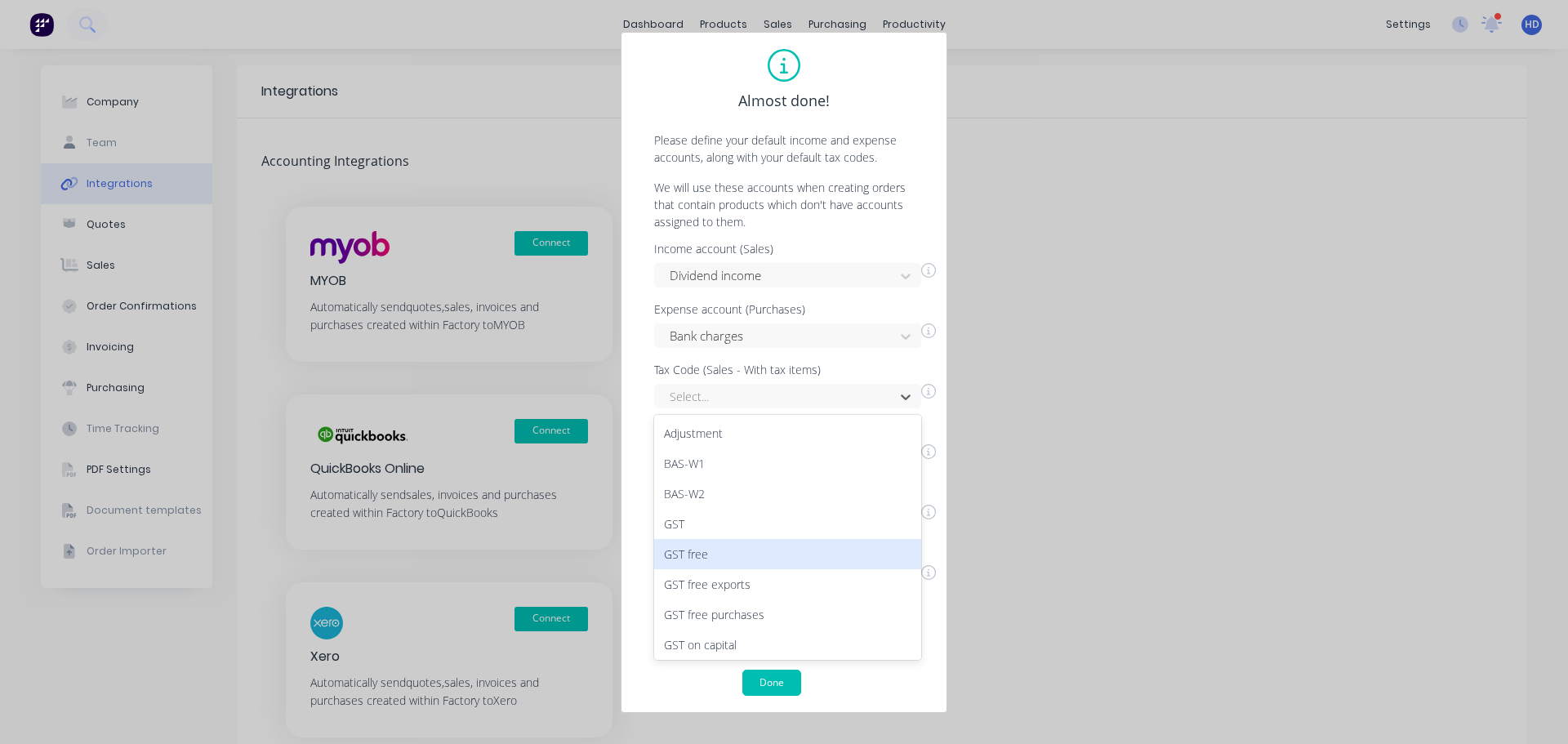
click at [723, 554] on div "GST free" at bounding box center [788, 554] width 267 height 30
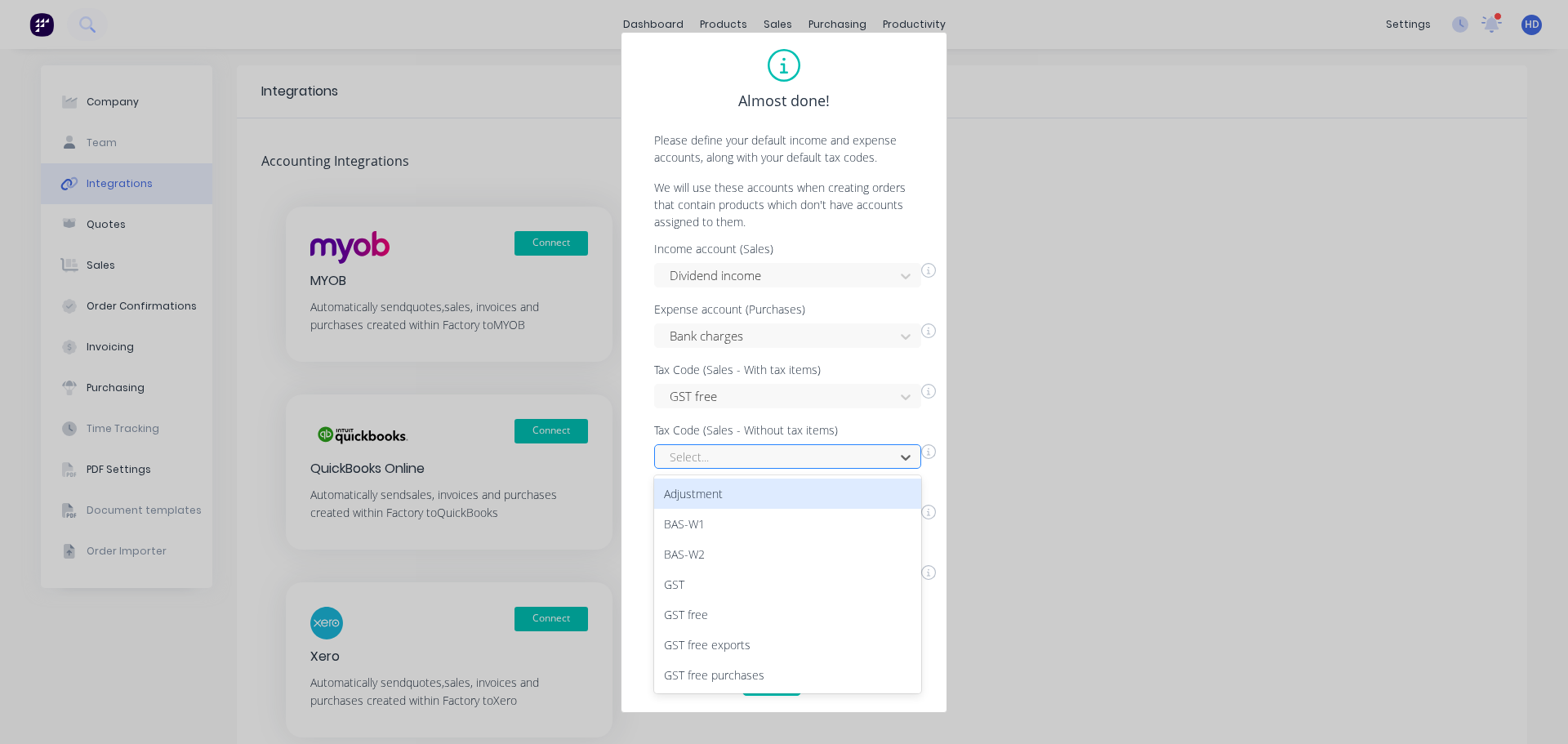
click at [773, 462] on div at bounding box center [777, 456] width 218 height 20
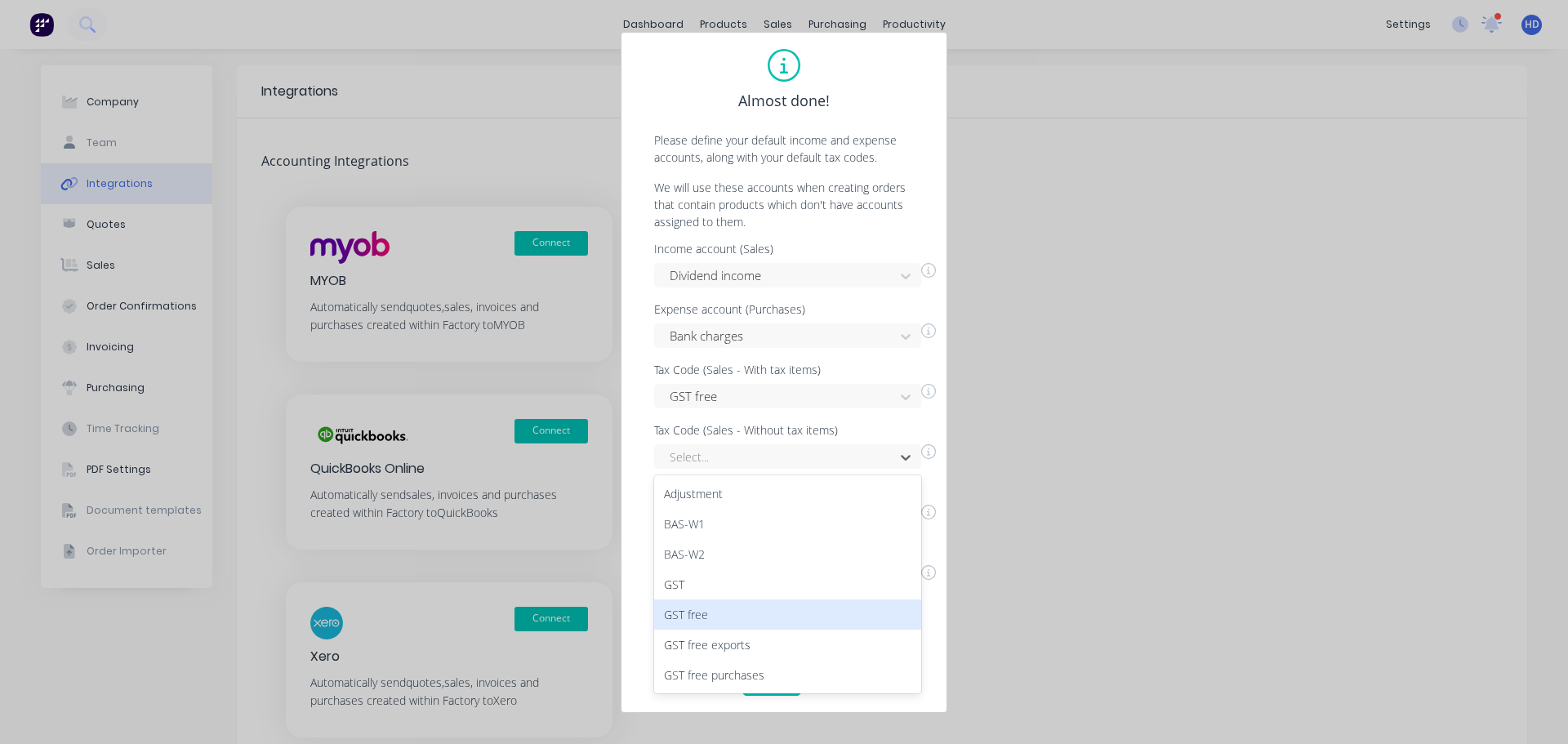
click at [747, 612] on div "GST free" at bounding box center [788, 615] width 267 height 30
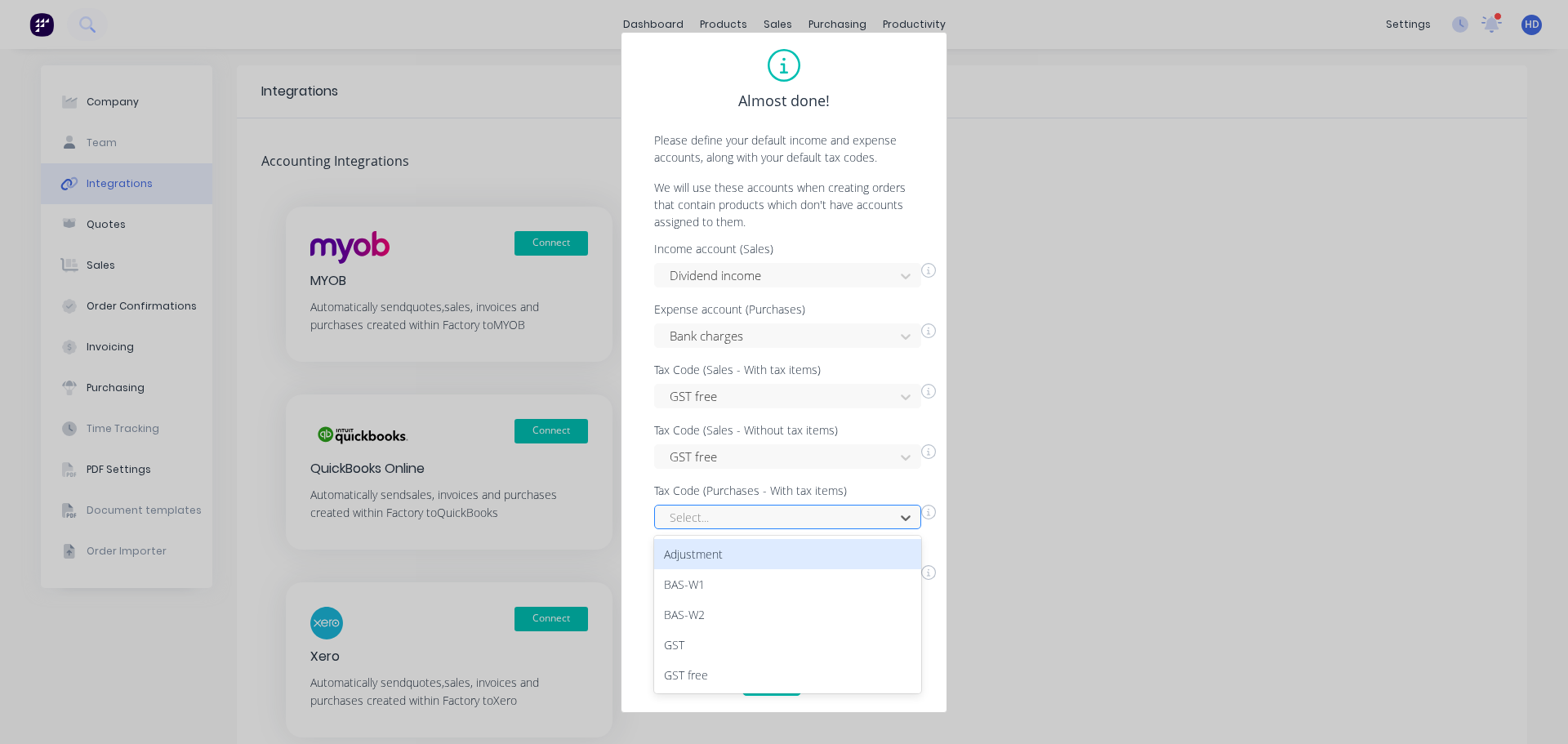
click at [802, 529] on div "Select..." at bounding box center [777, 517] width 228 height 24
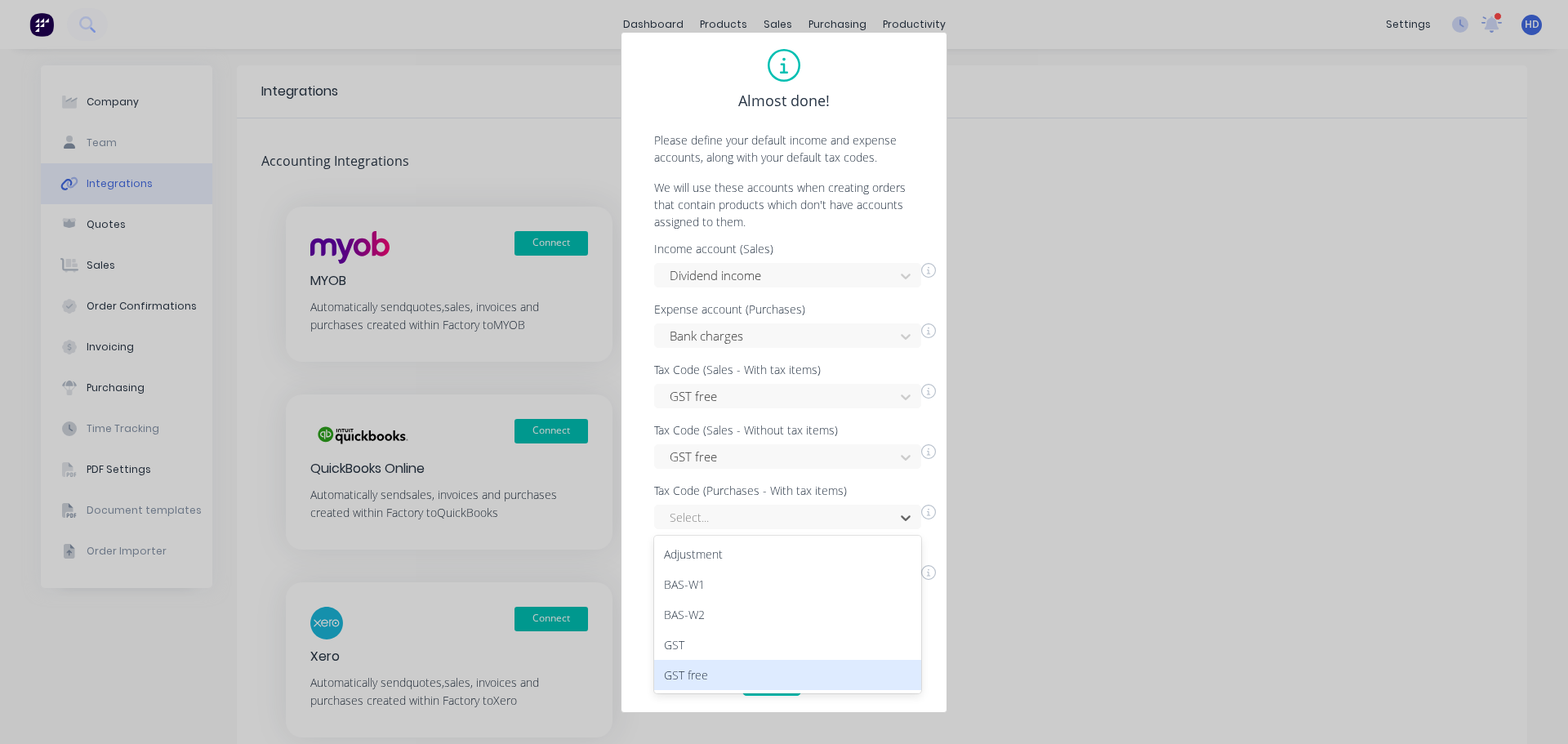
click at [720, 674] on div "GST free" at bounding box center [788, 675] width 267 height 30
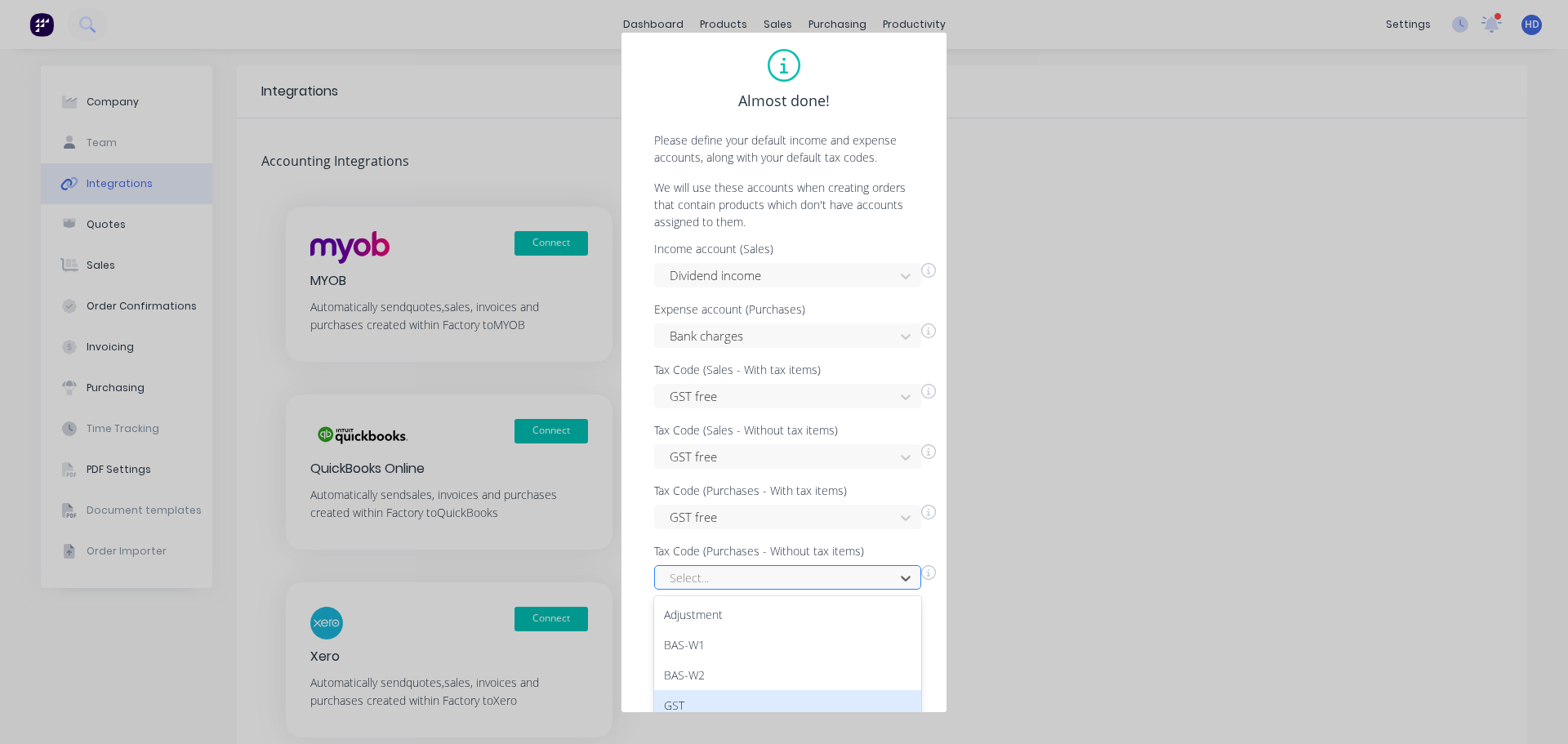
click at [744, 578] on div "14 results available. Use Up and Down to choose options, press Enter to select …" at bounding box center [788, 577] width 267 height 24
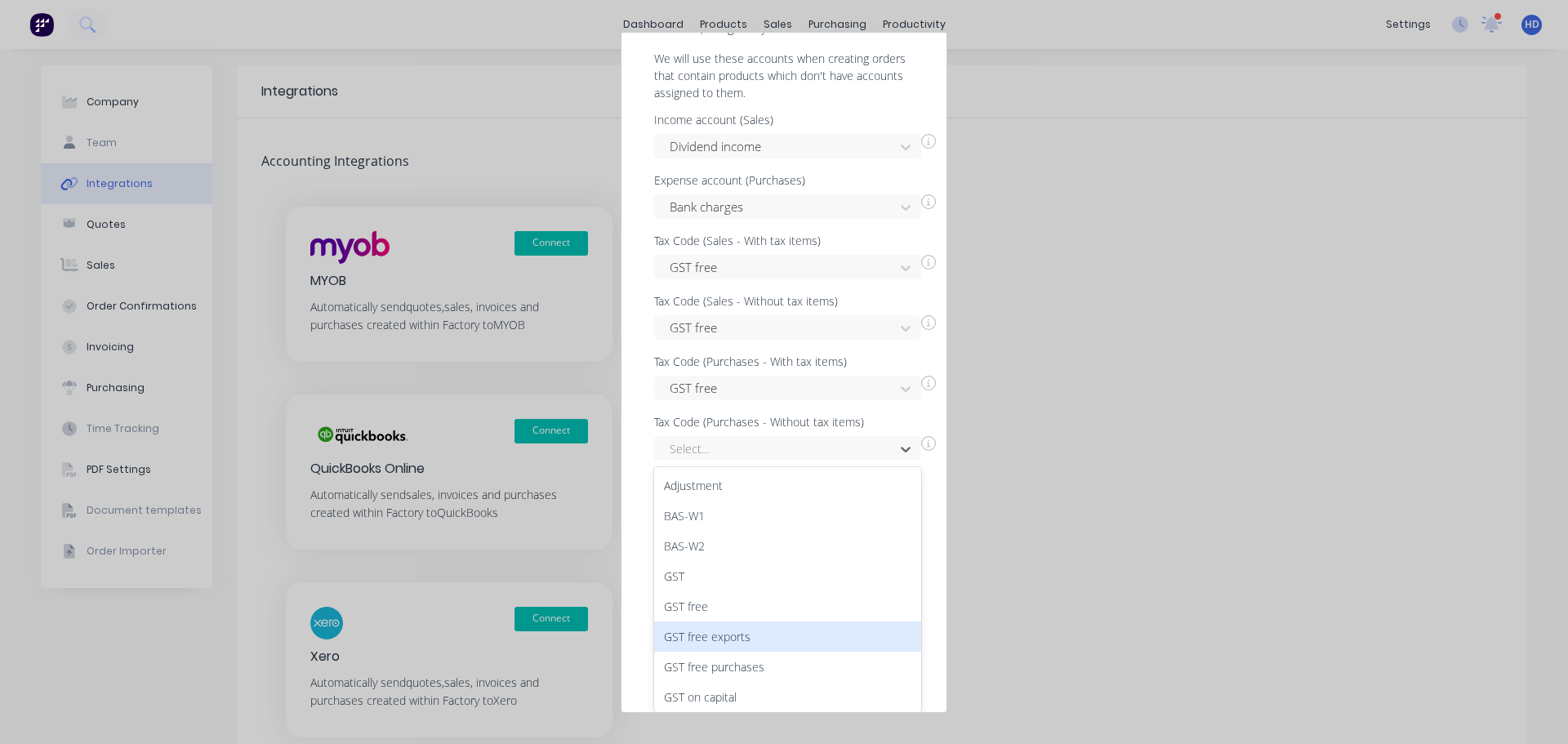
click at [765, 625] on div "GST free exports" at bounding box center [788, 636] width 267 height 30
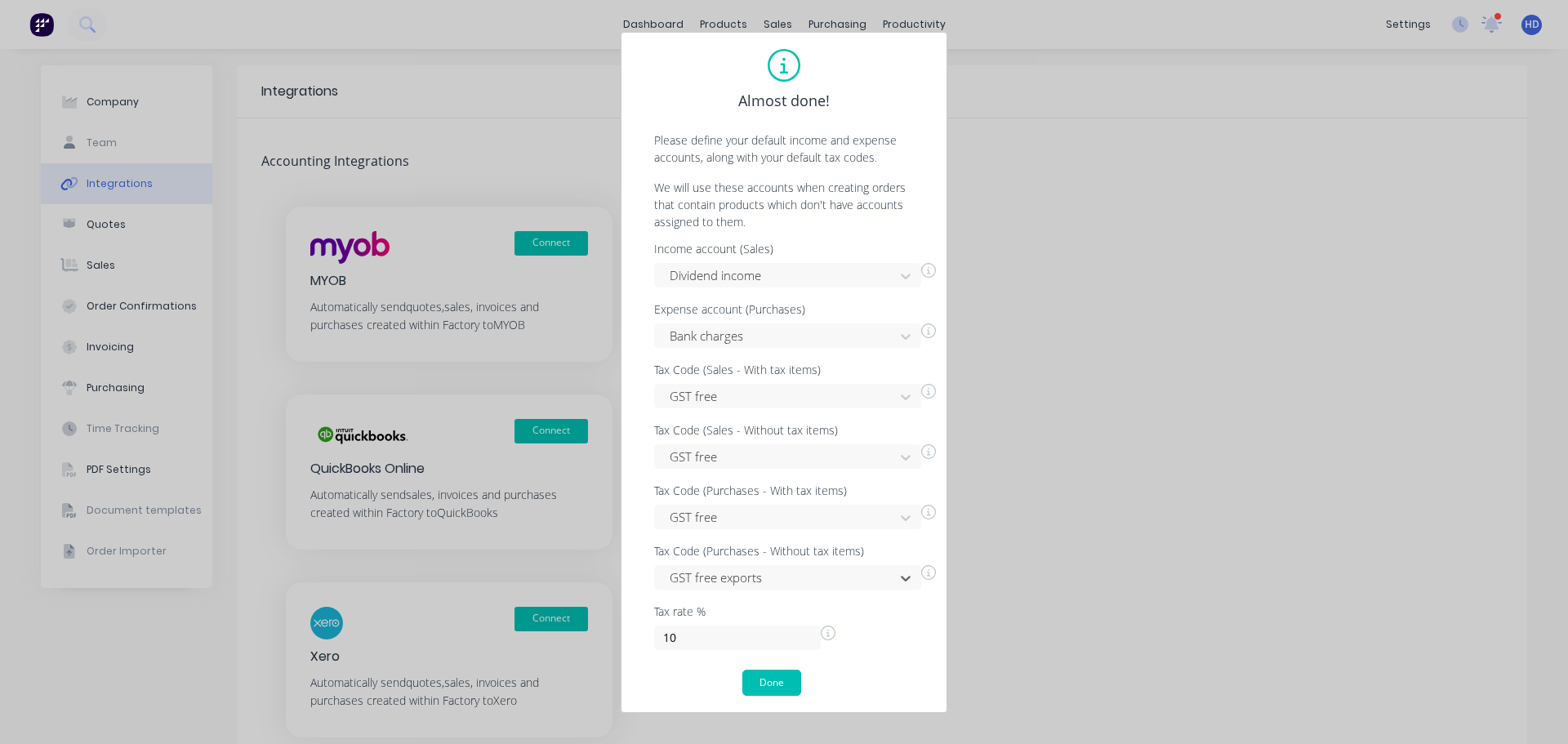
scroll to position [0, 0]
click at [786, 673] on button "Done" at bounding box center [772, 682] width 59 height 26
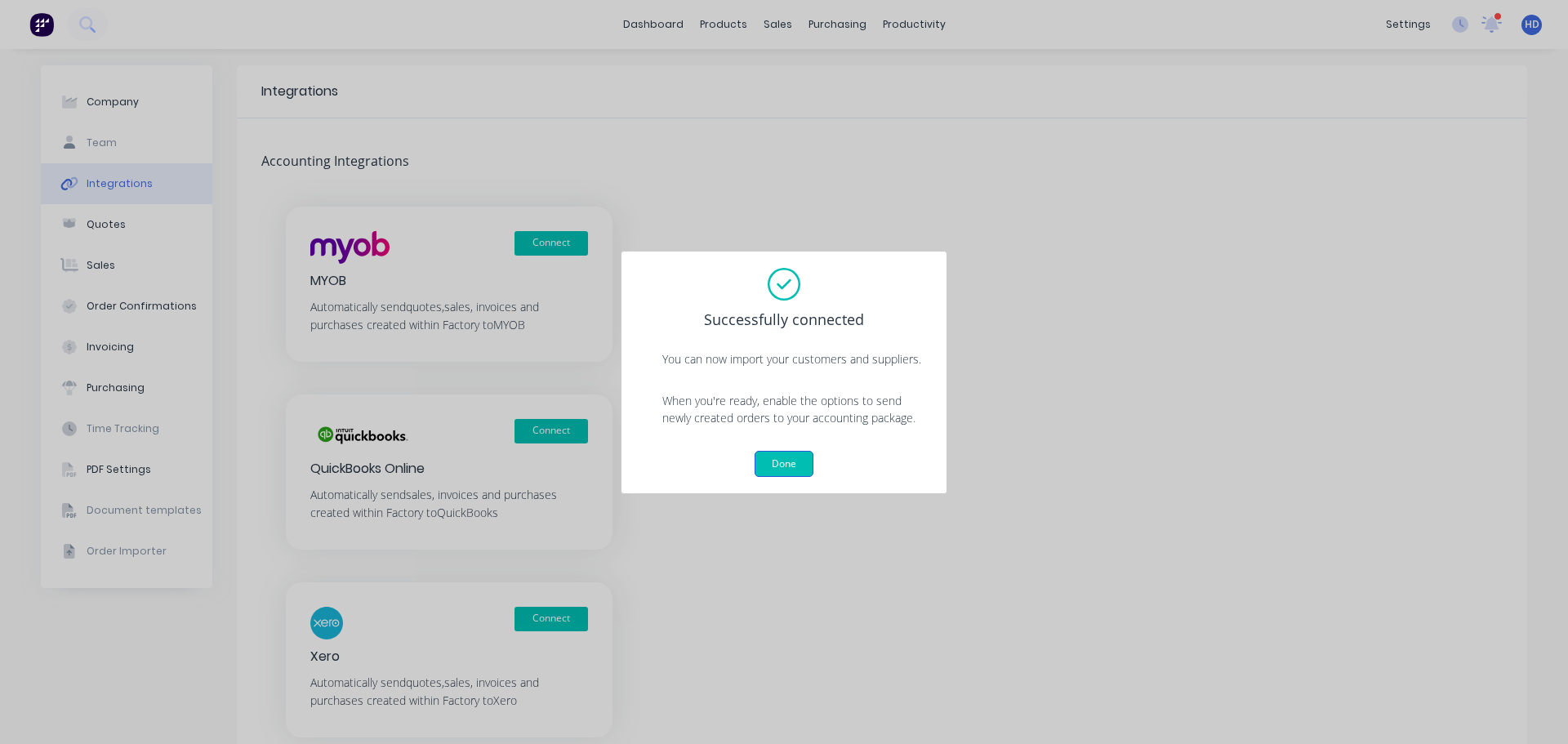
click at [784, 458] on button "Done" at bounding box center [784, 463] width 59 height 26
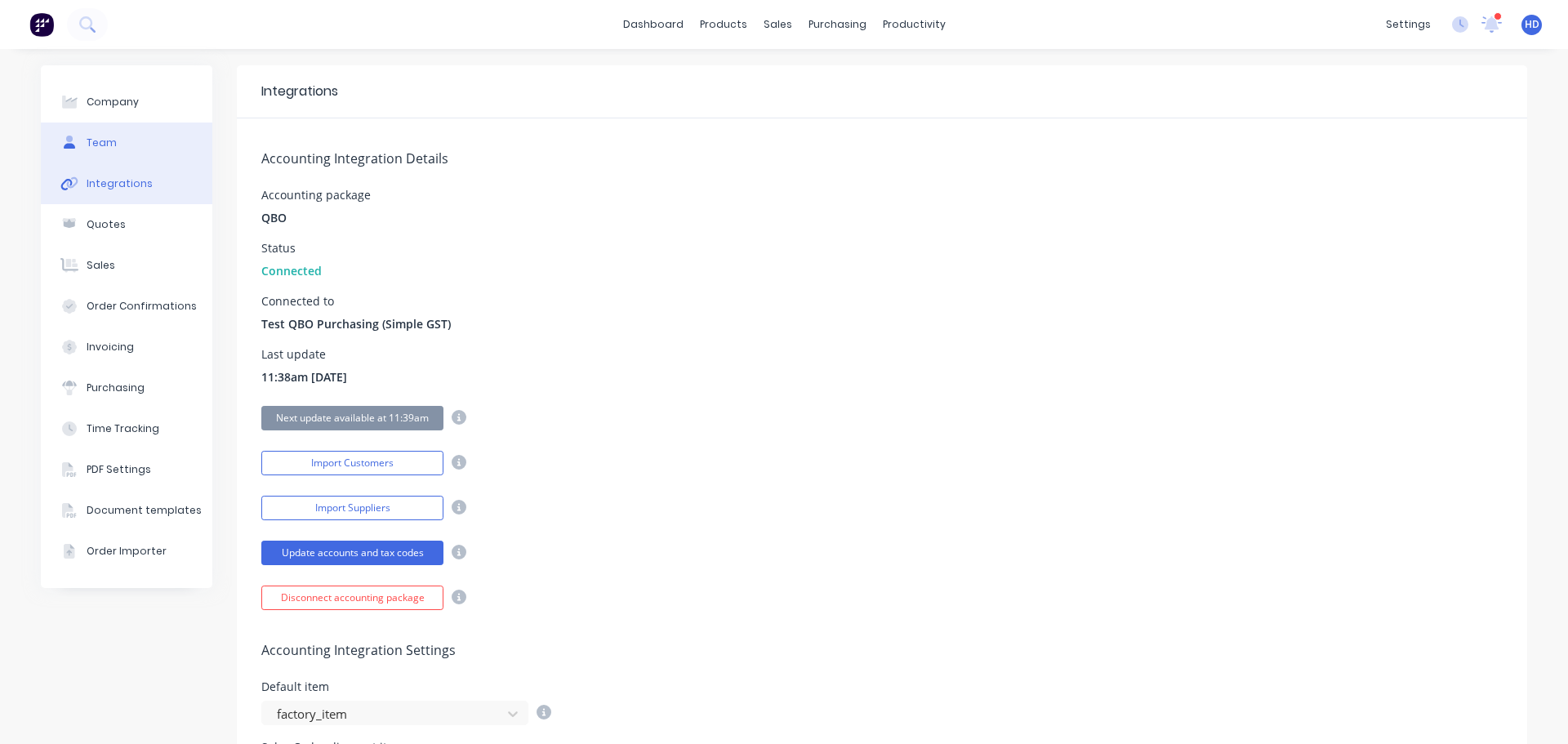
click at [129, 143] on button "Team" at bounding box center [127, 143] width 172 height 41
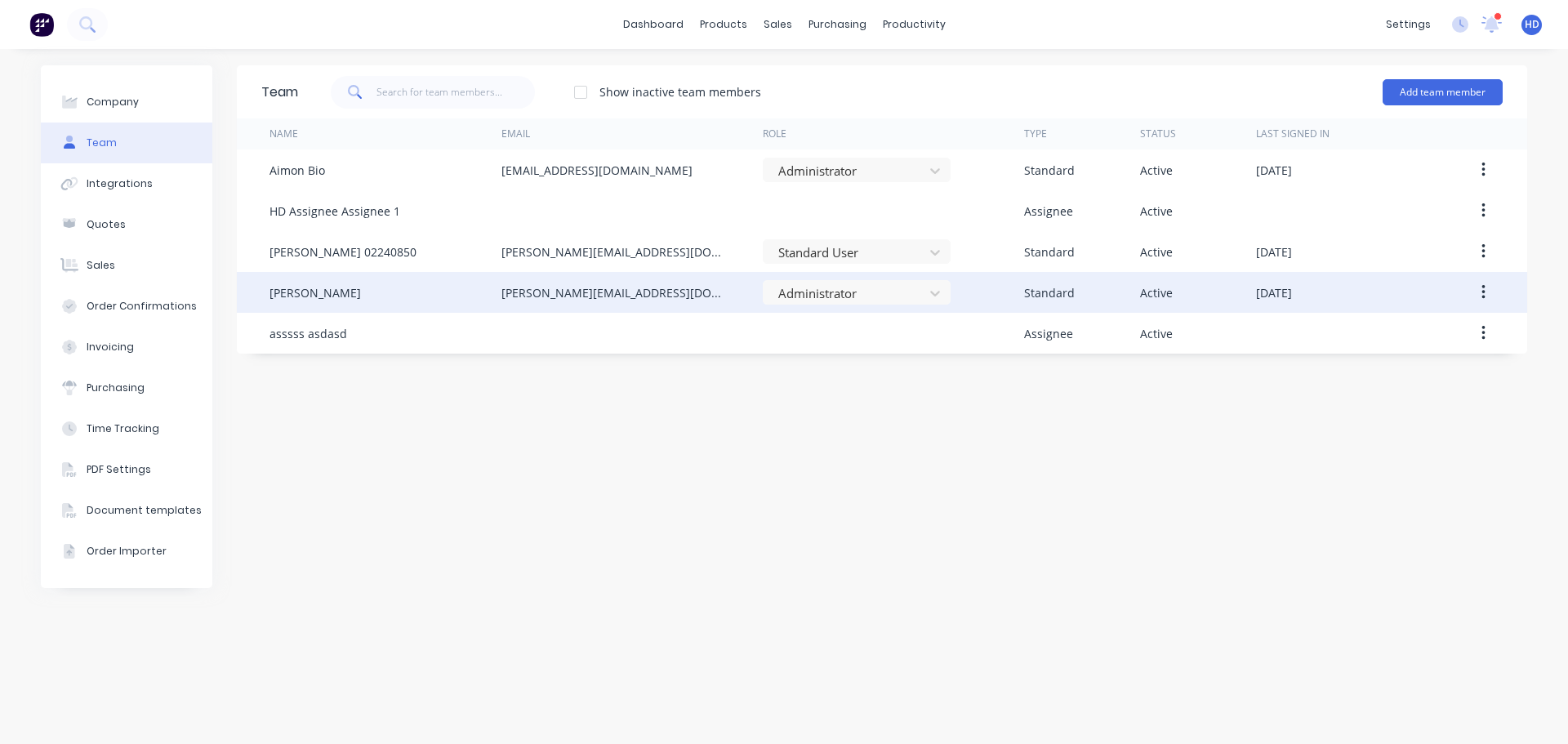
click at [1481, 294] on icon "button" at bounding box center [1483, 292] width 4 height 18
click at [1393, 335] on div "Edit" at bounding box center [1425, 335] width 126 height 24
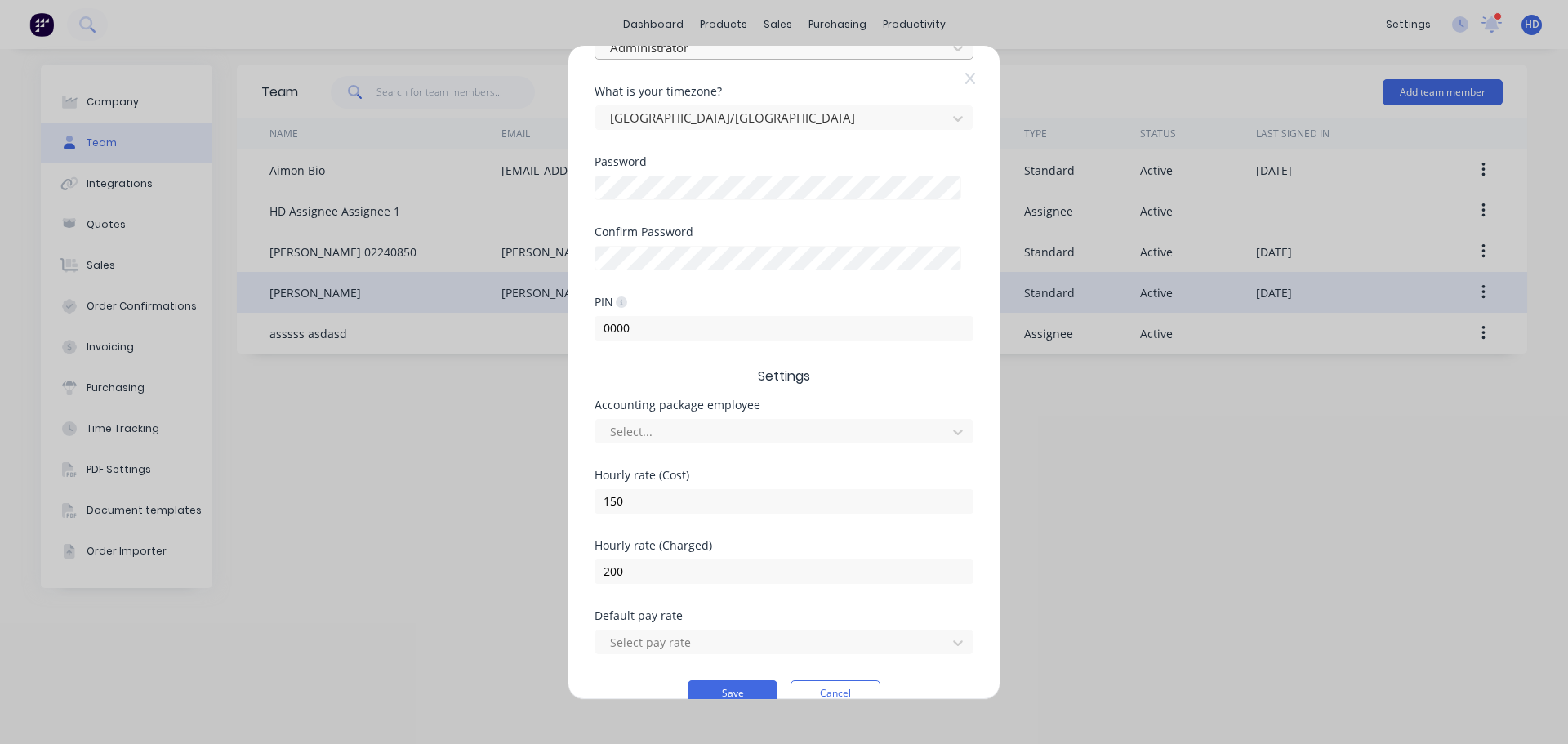
scroll to position [327, 0]
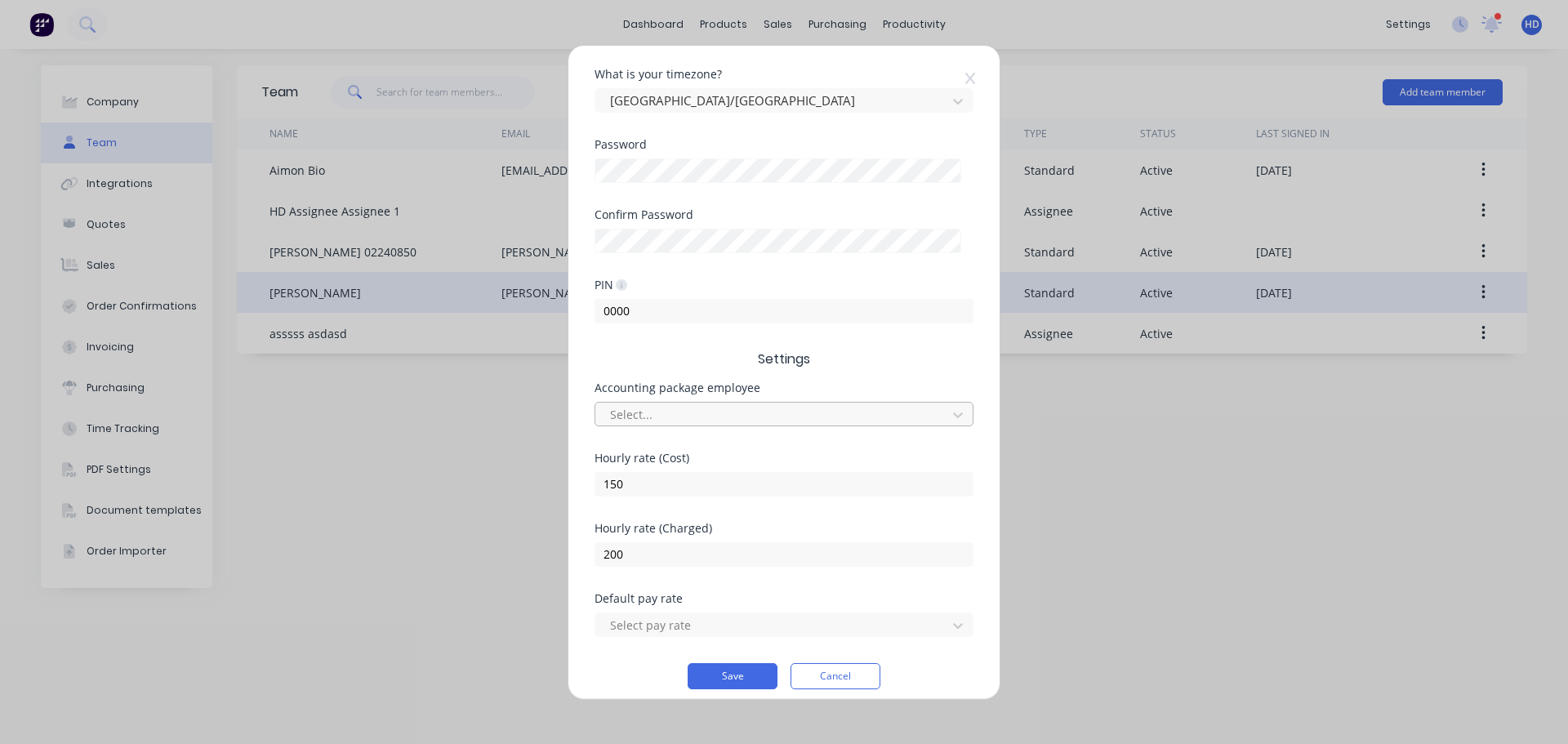
click at [708, 417] on div at bounding box center [773, 414] width 330 height 20
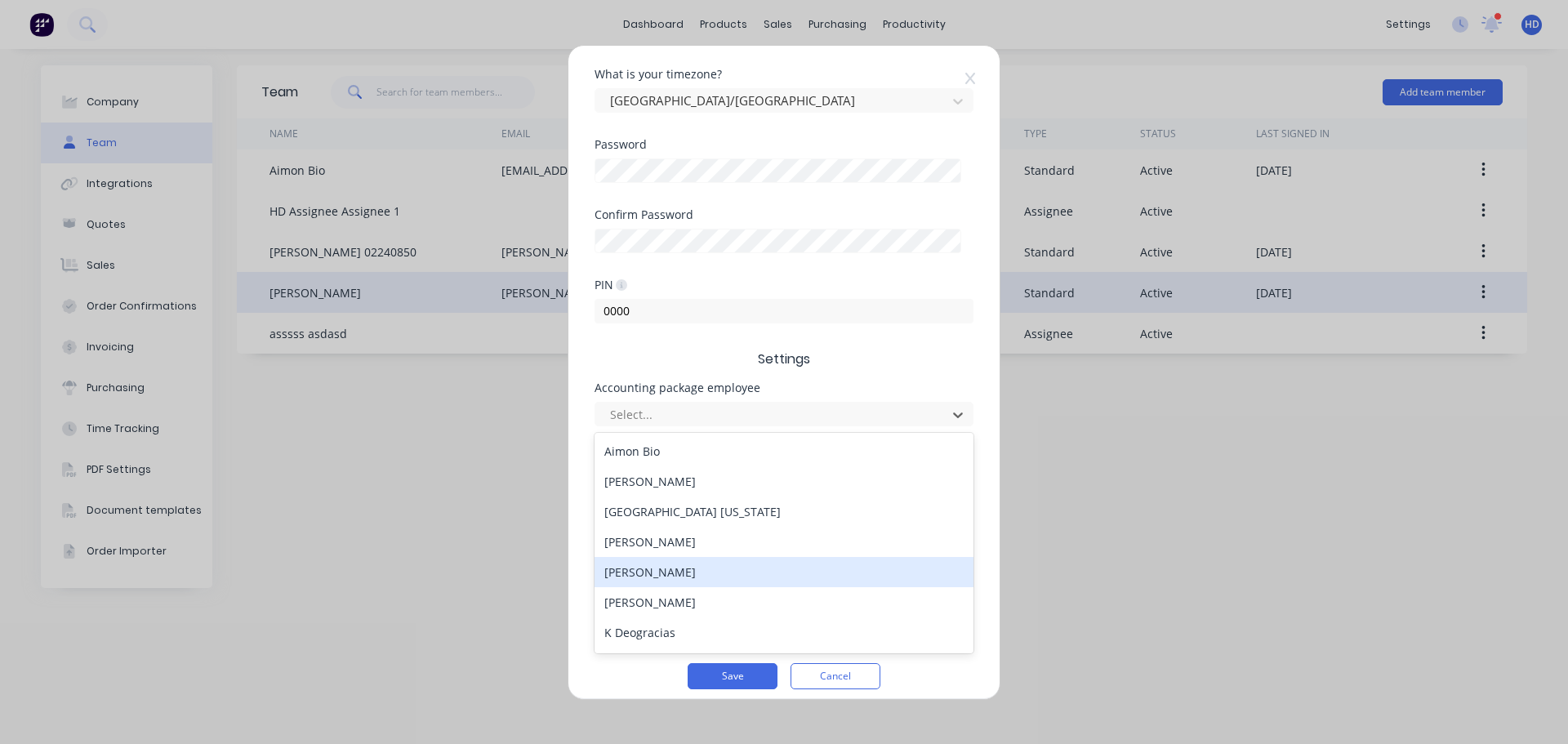
click at [687, 569] on div "Harold Deocareza" at bounding box center [784, 572] width 379 height 30
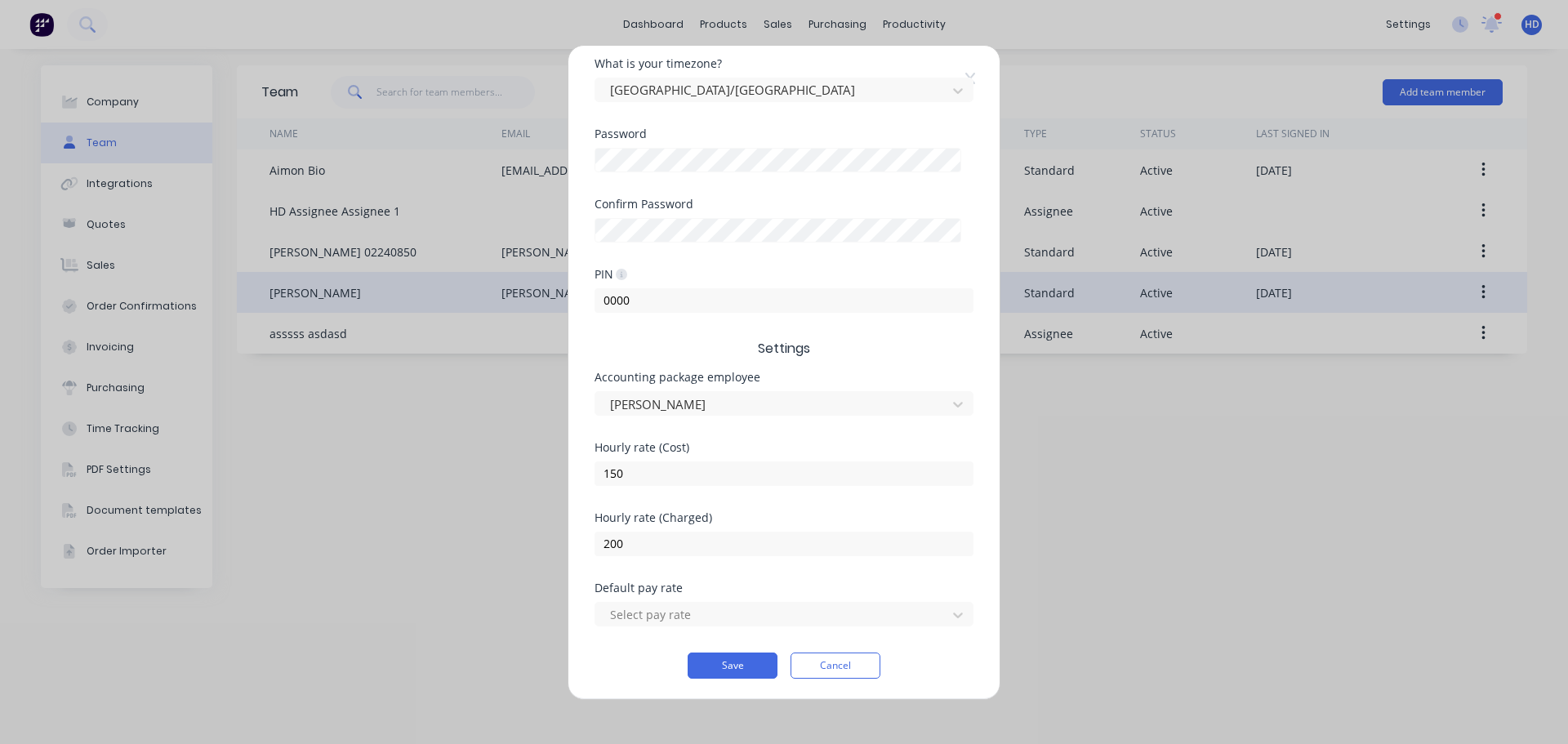
scroll to position [340, 0]
click at [663, 611] on div at bounding box center [773, 612] width 330 height 20
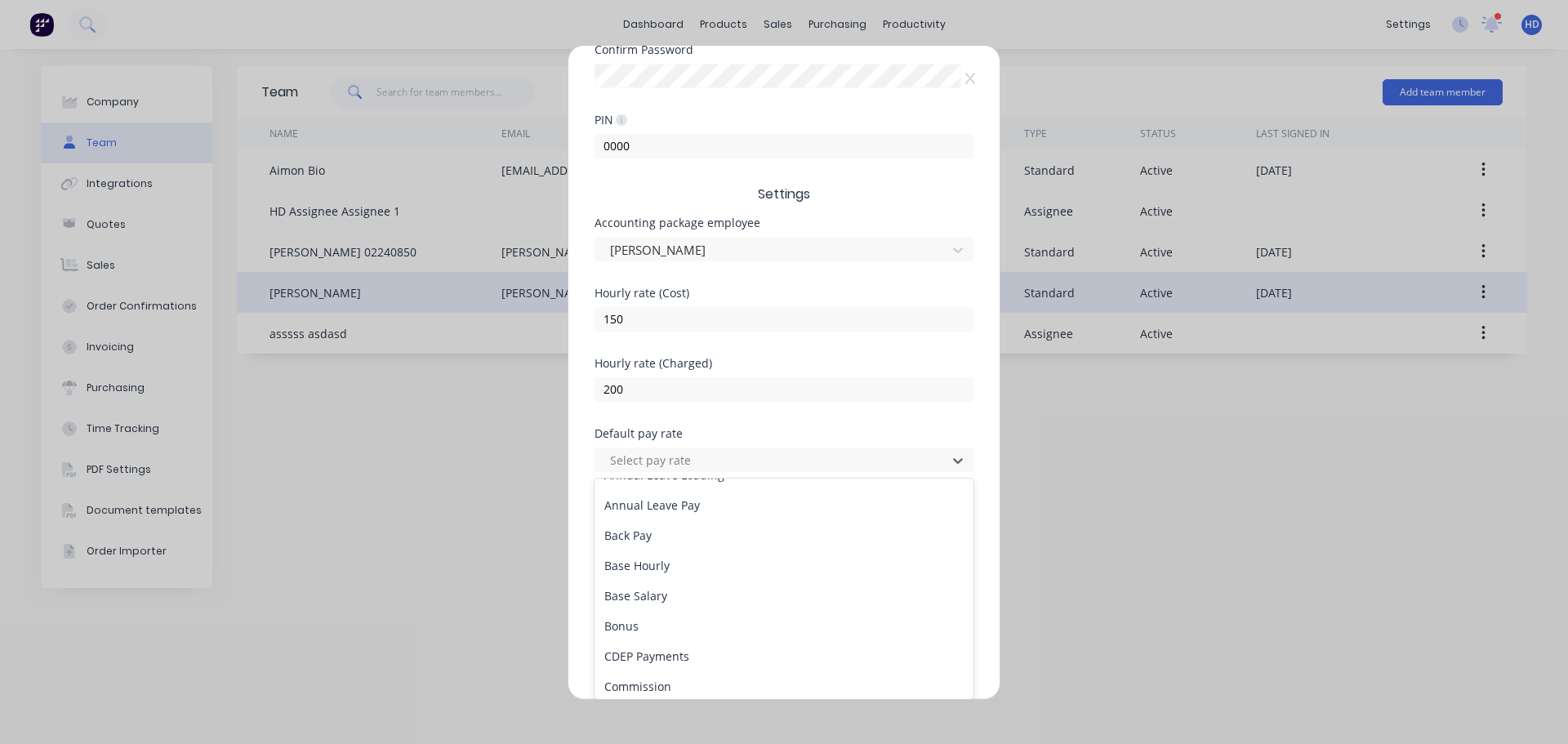
scroll to position [82, 0]
click at [685, 563] on div "Base Hourly" at bounding box center [784, 567] width 379 height 30
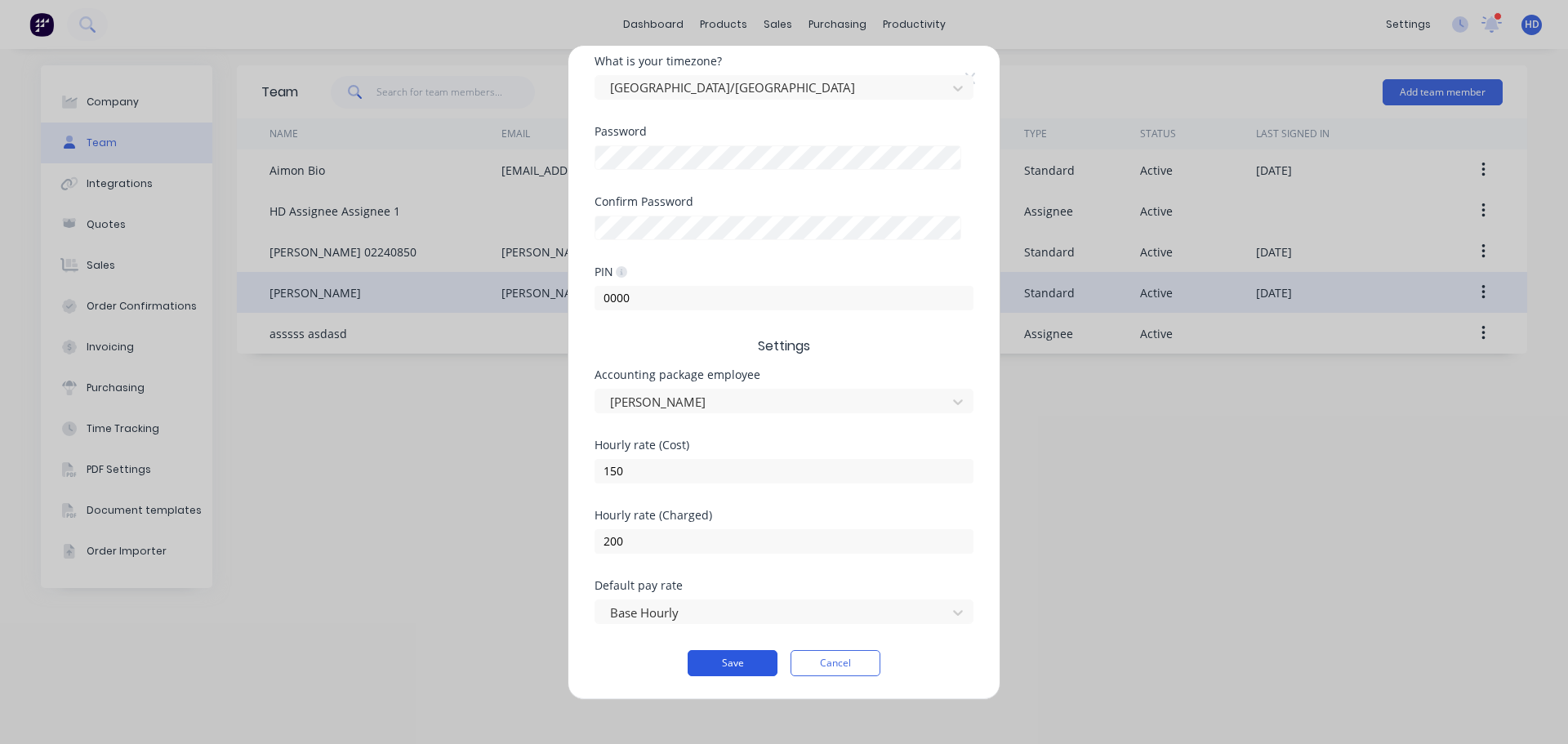
click at [719, 656] on button "Save" at bounding box center [732, 662] width 90 height 26
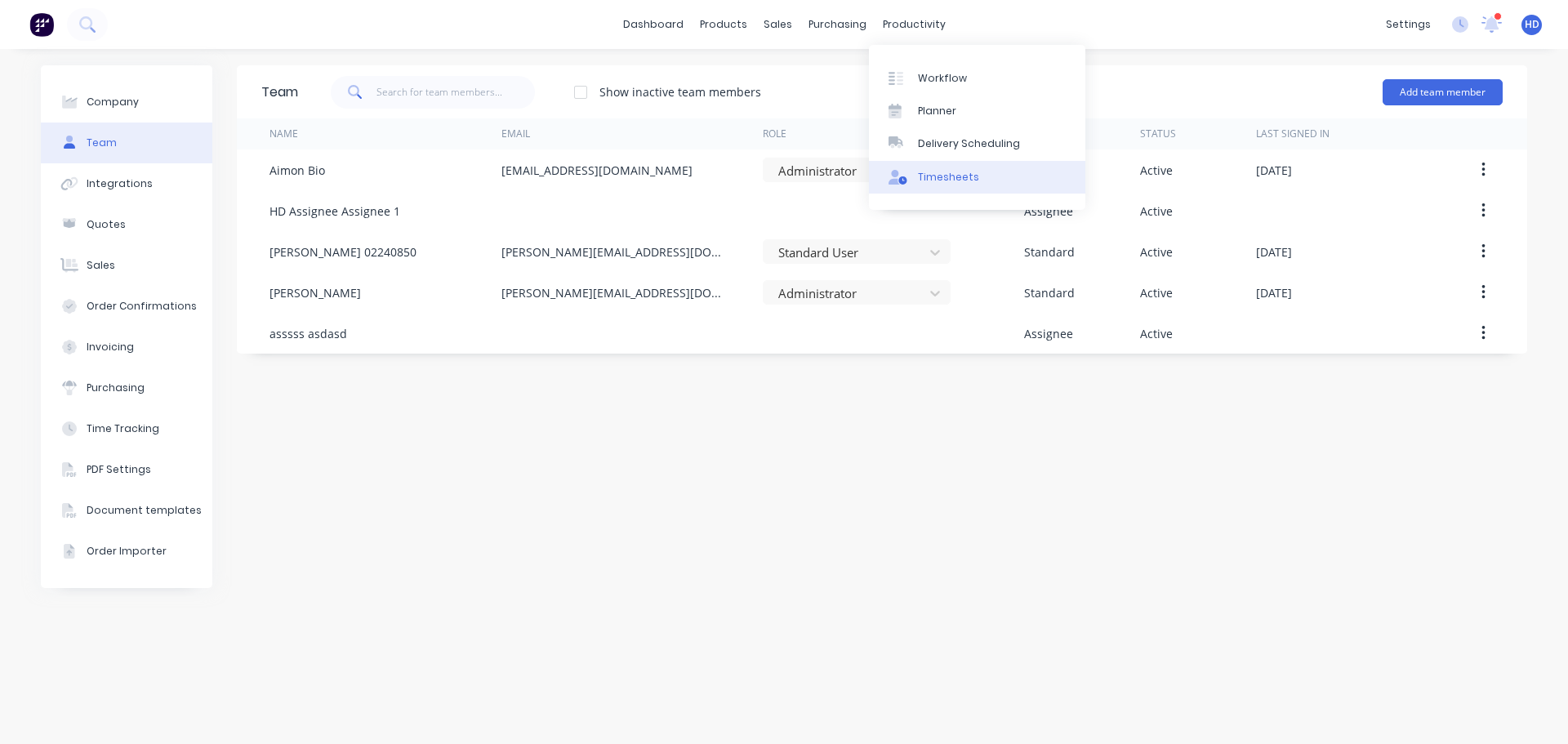
click at [985, 182] on link "Timesheets" at bounding box center [976, 177] width 216 height 33
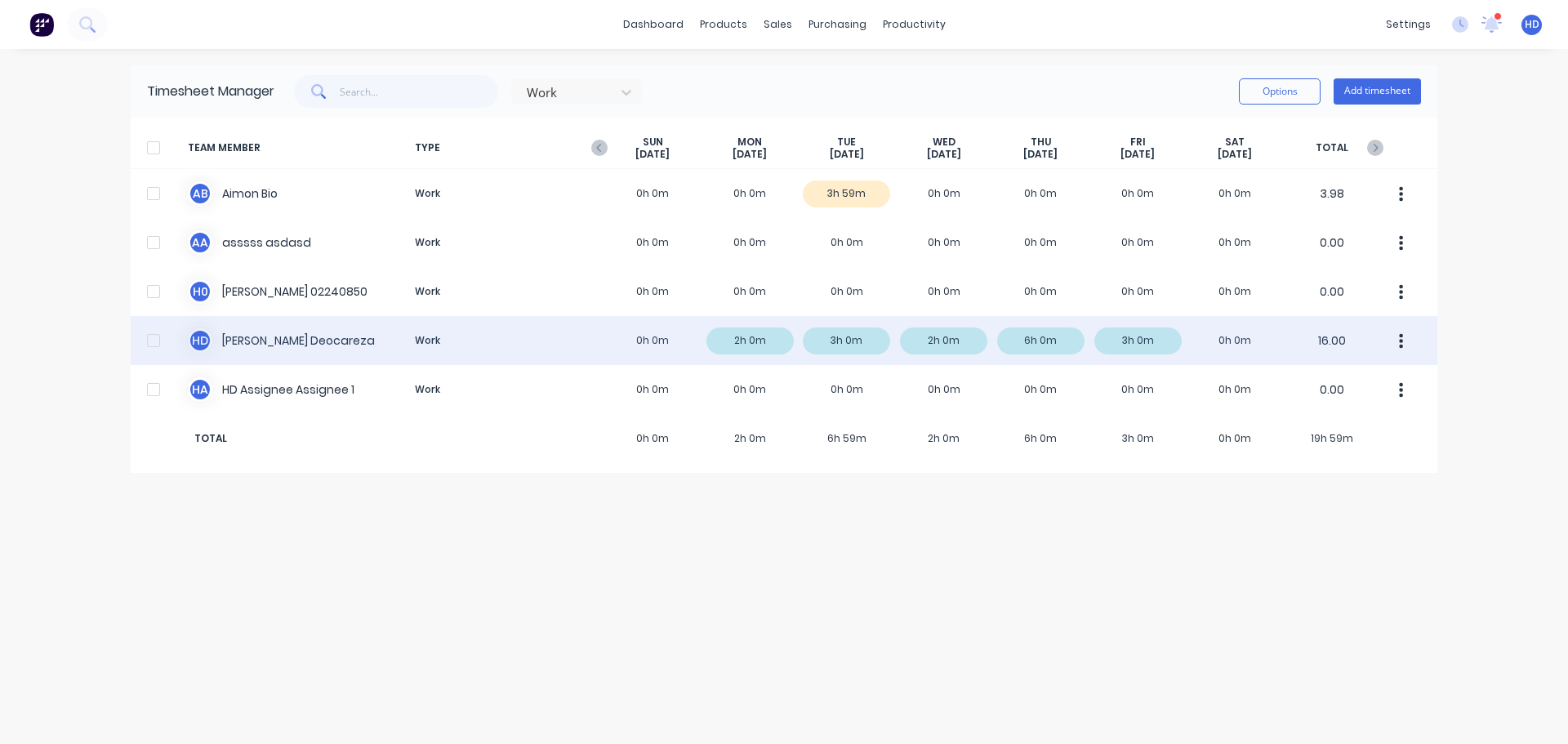
click at [295, 340] on div "H D [PERSON_NAME] Work 0h 0m 2h 0m 3h 0m 2h 0m 6h 0m 3h 0m 0h 0m 16.00" at bounding box center [784, 340] width 1307 height 49
click at [154, 348] on div at bounding box center [153, 340] width 33 height 33
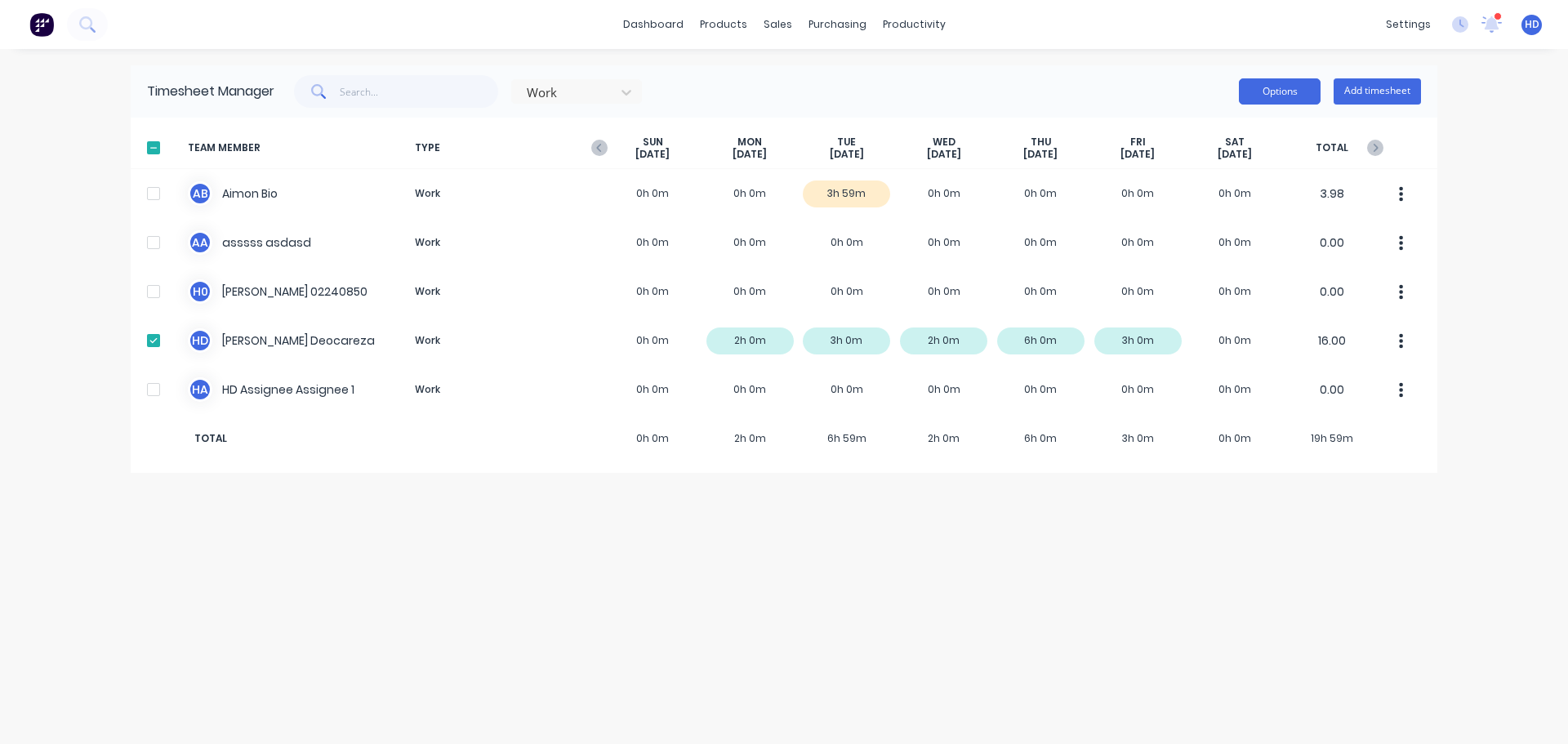
click at [1283, 90] on button "Options" at bounding box center [1279, 91] width 82 height 26
click at [1209, 229] on div "Export" at bounding box center [1243, 231] width 126 height 24
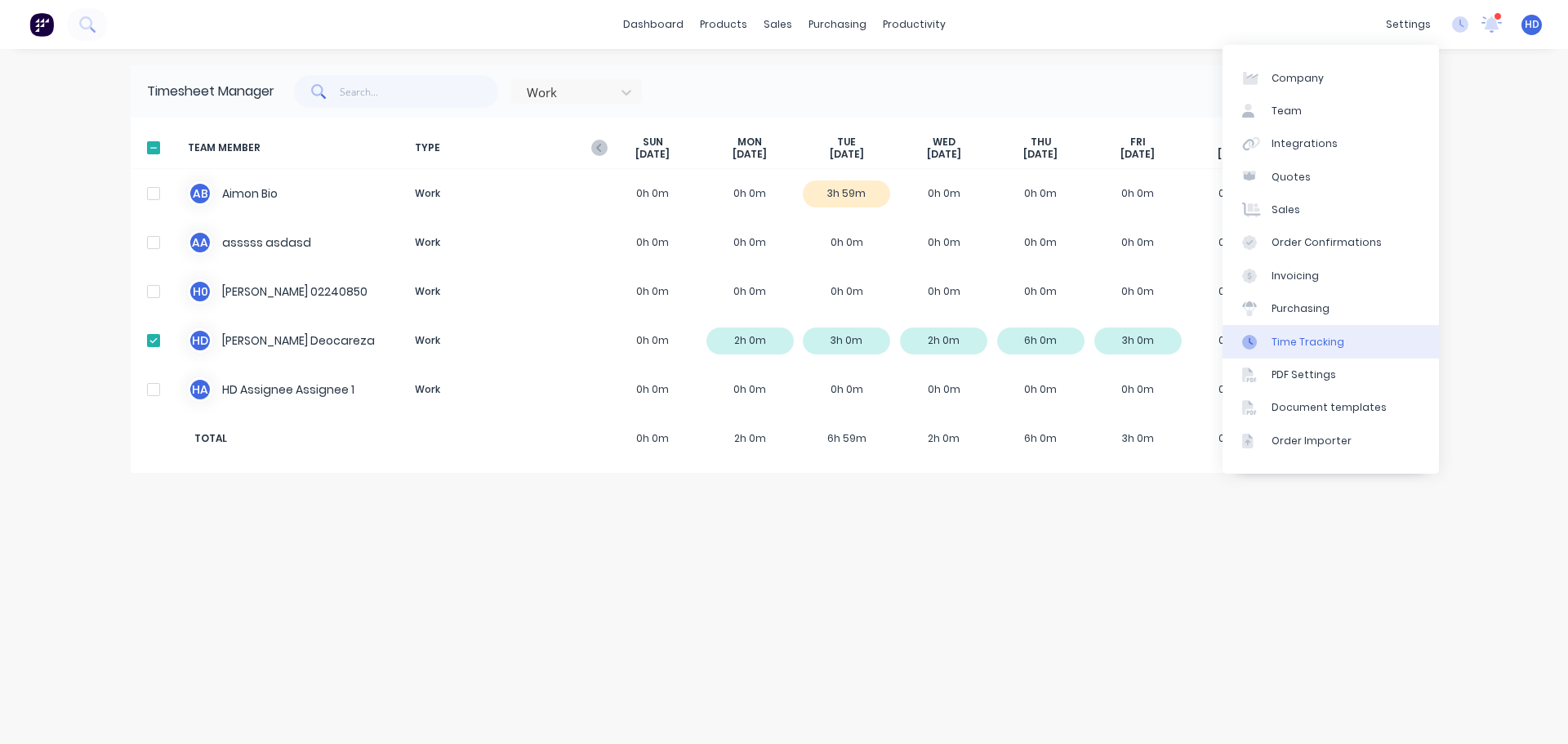
click at [1325, 345] on div "Time Tracking" at bounding box center [1307, 341] width 72 height 14
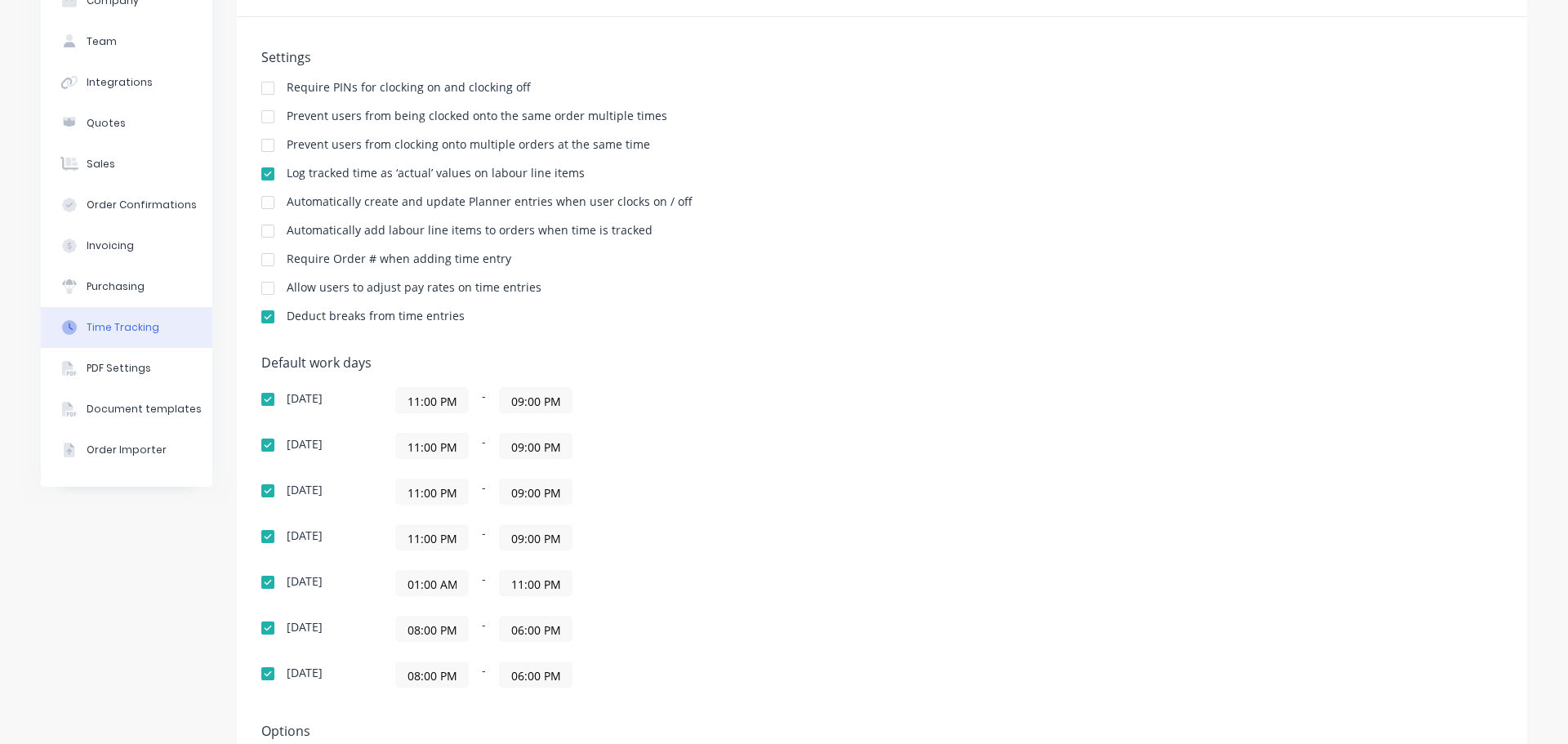
scroll to position [245, 0]
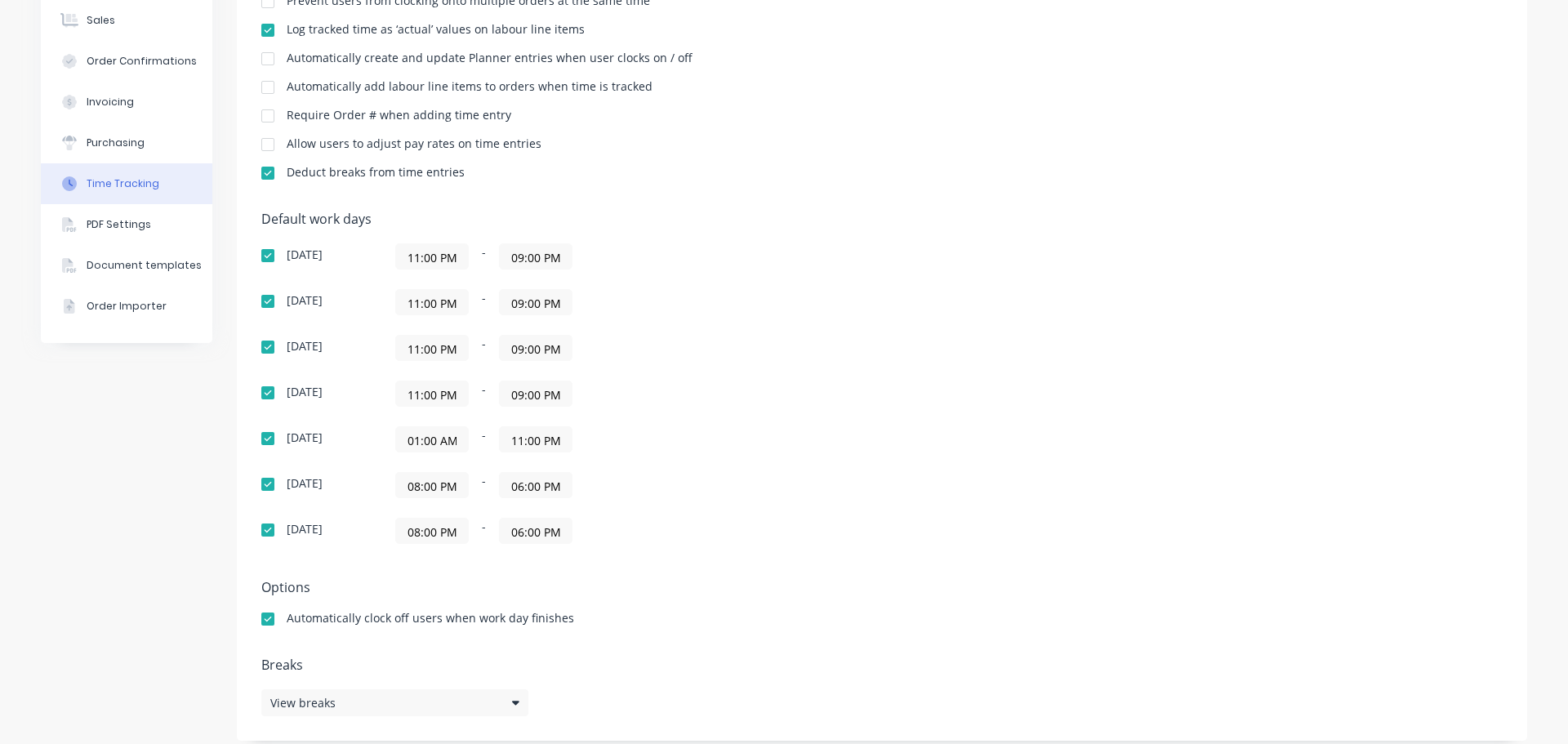
click at [546, 435] on input "11:00 PM" at bounding box center [535, 439] width 71 height 24
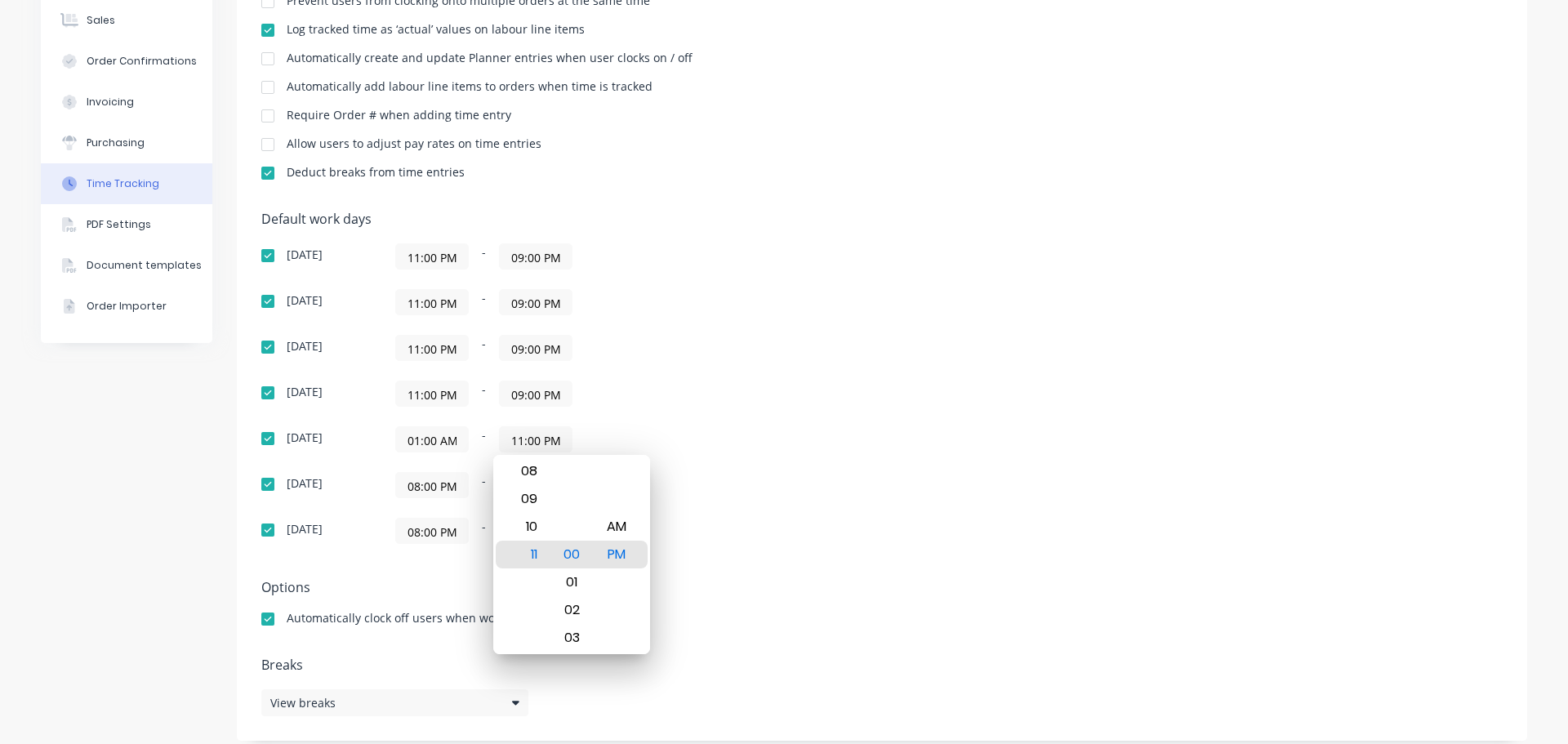
click at [1046, 404] on div "Default work days Sunday 11:00 PM - 09:00 PM Monday 11:00 PM - 09:00 PM Tuesday…" at bounding box center [882, 388] width 1241 height 352
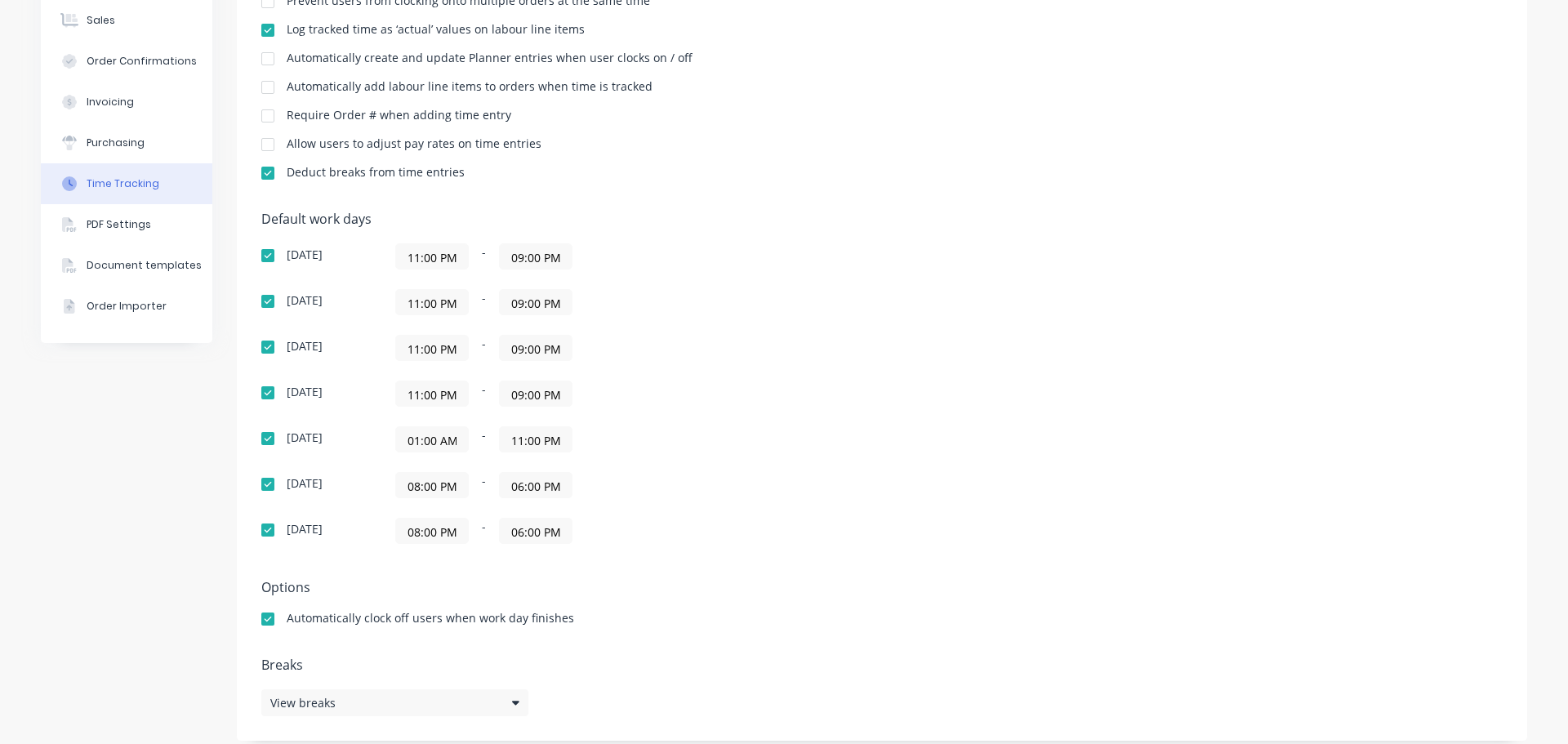
scroll to position [0, 0]
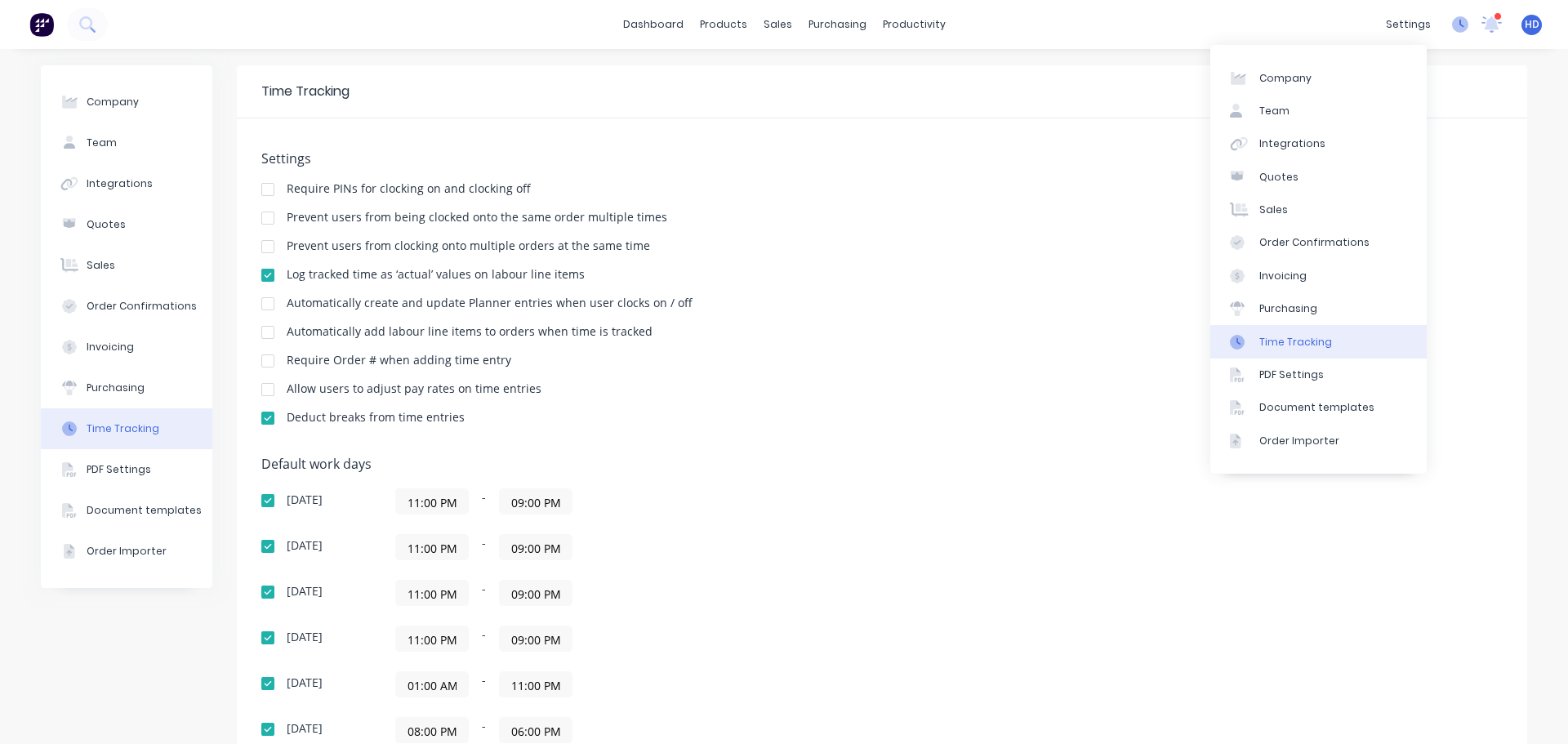
click at [1452, 21] on icon at bounding box center [1460, 24] width 16 height 16
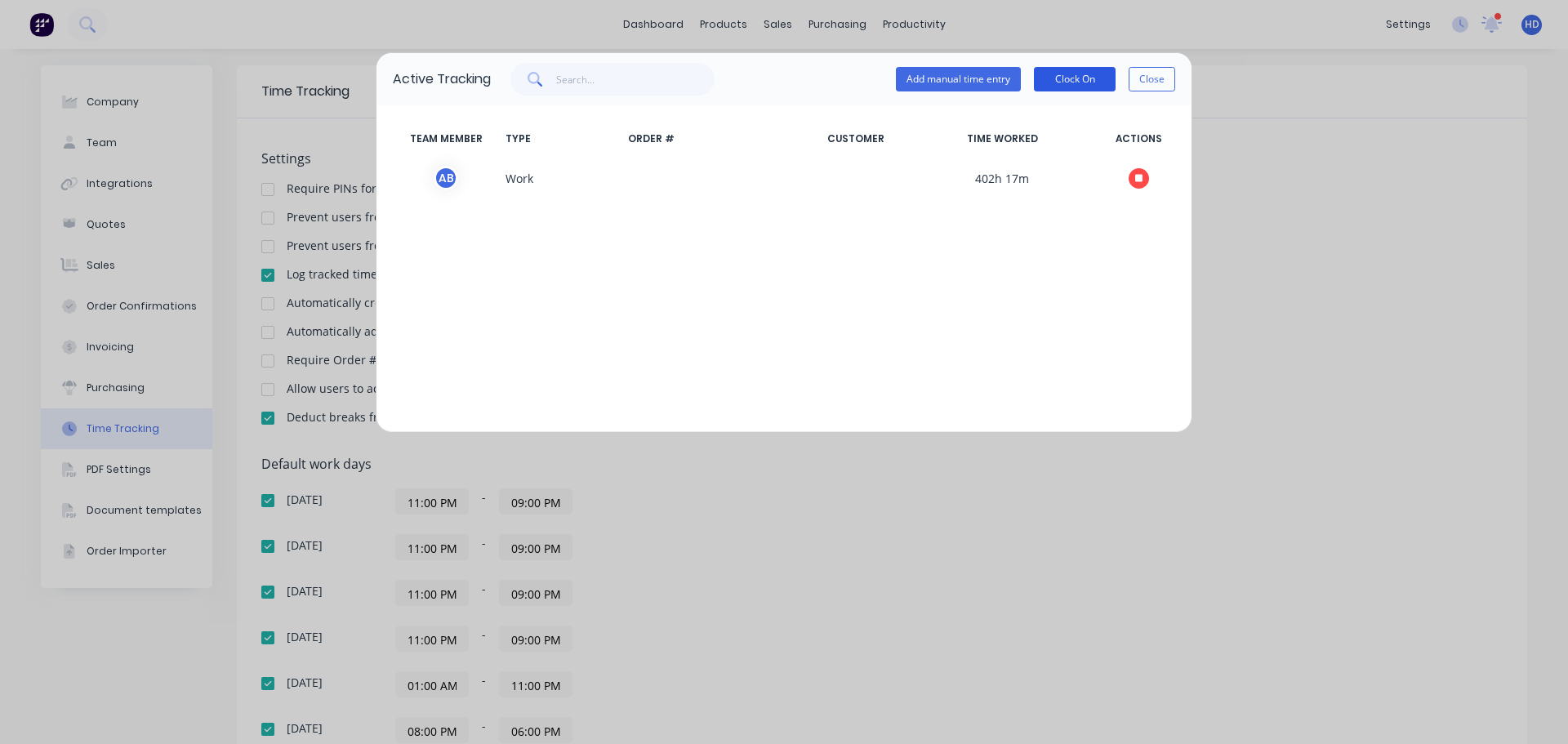
click at [1071, 78] on button "Clock On" at bounding box center [1074, 79] width 82 height 24
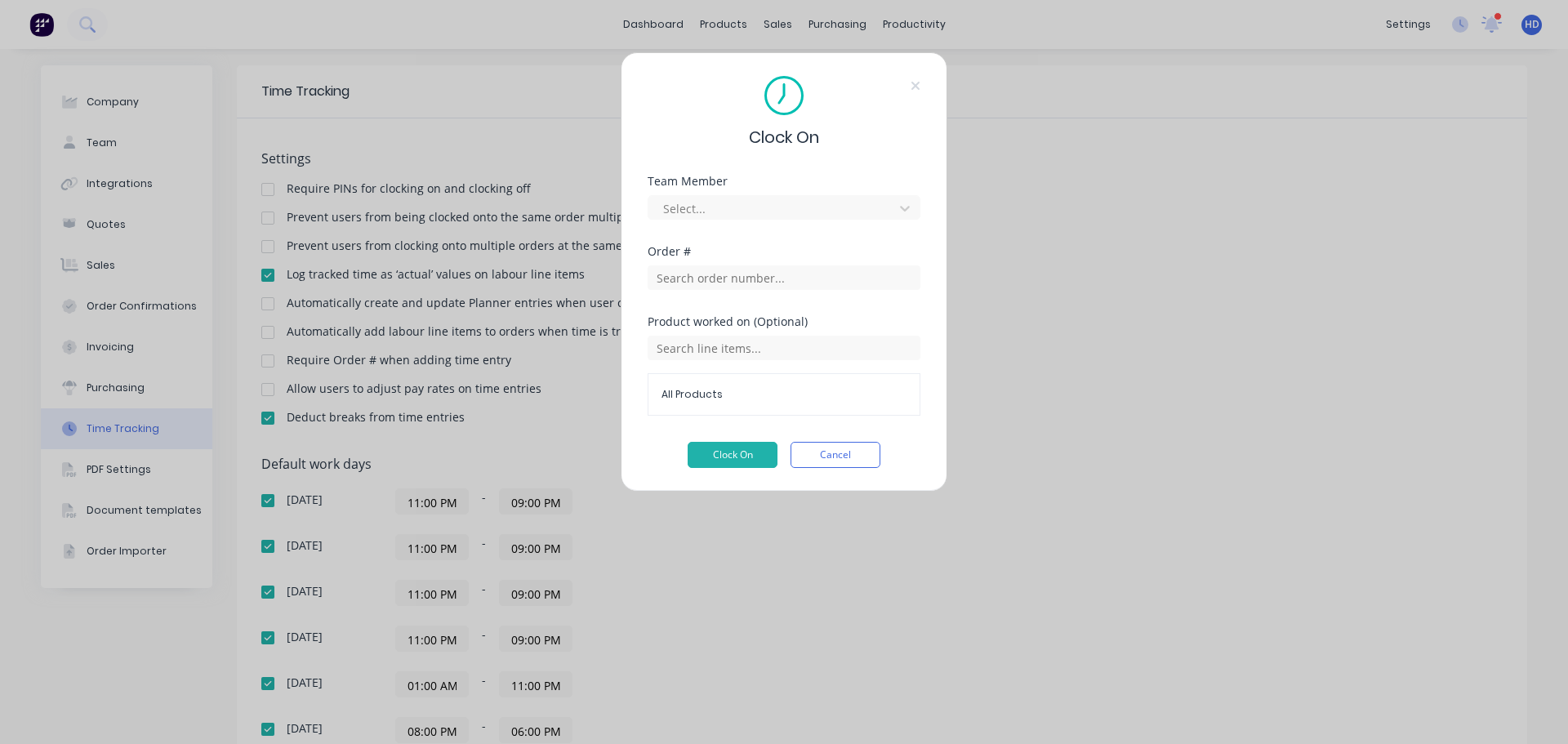
click at [804, 192] on div "Select..." at bounding box center [784, 205] width 272 height 29
click at [785, 205] on div at bounding box center [773, 208] width 224 height 20
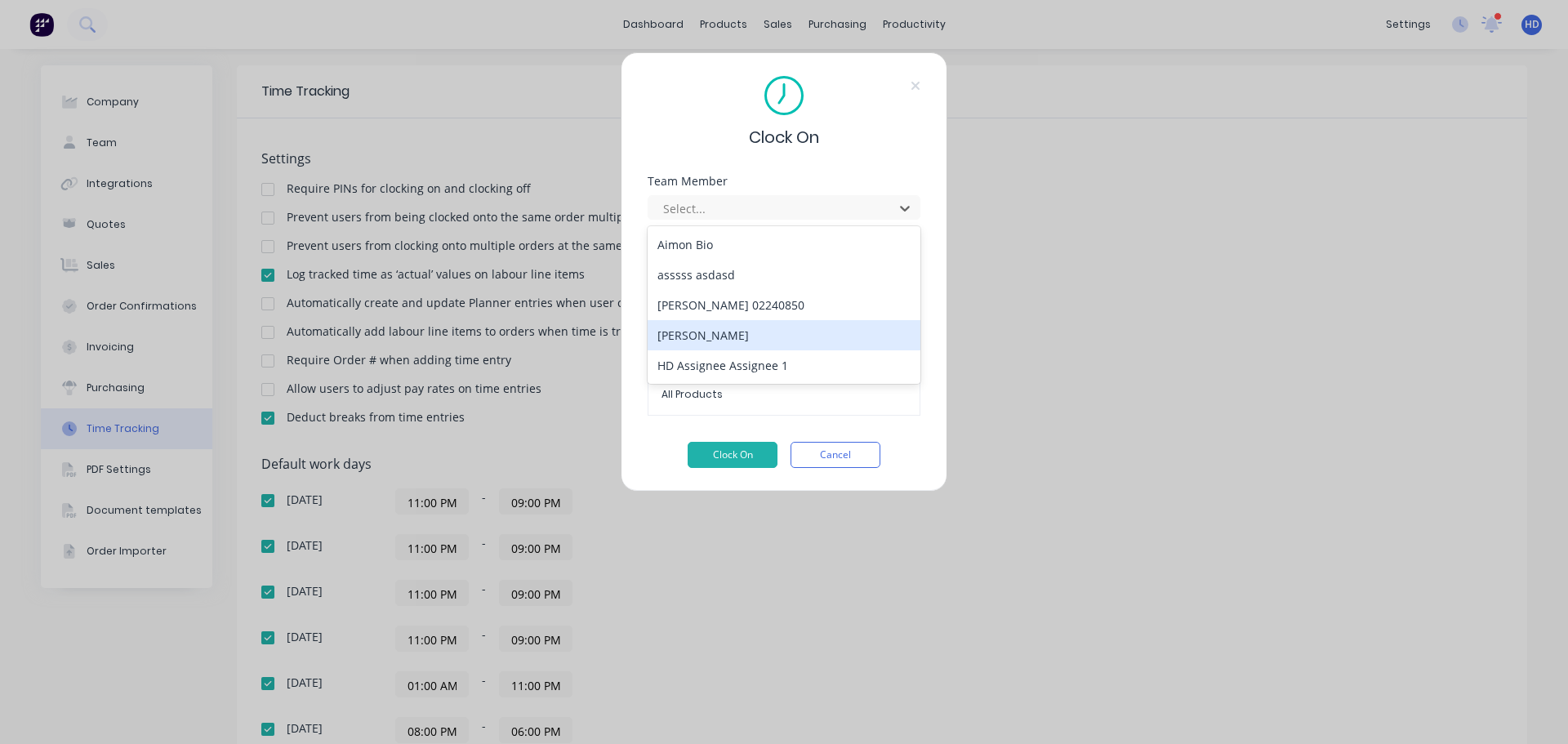
click at [731, 333] on div "[PERSON_NAME]" at bounding box center [784, 335] width 272 height 30
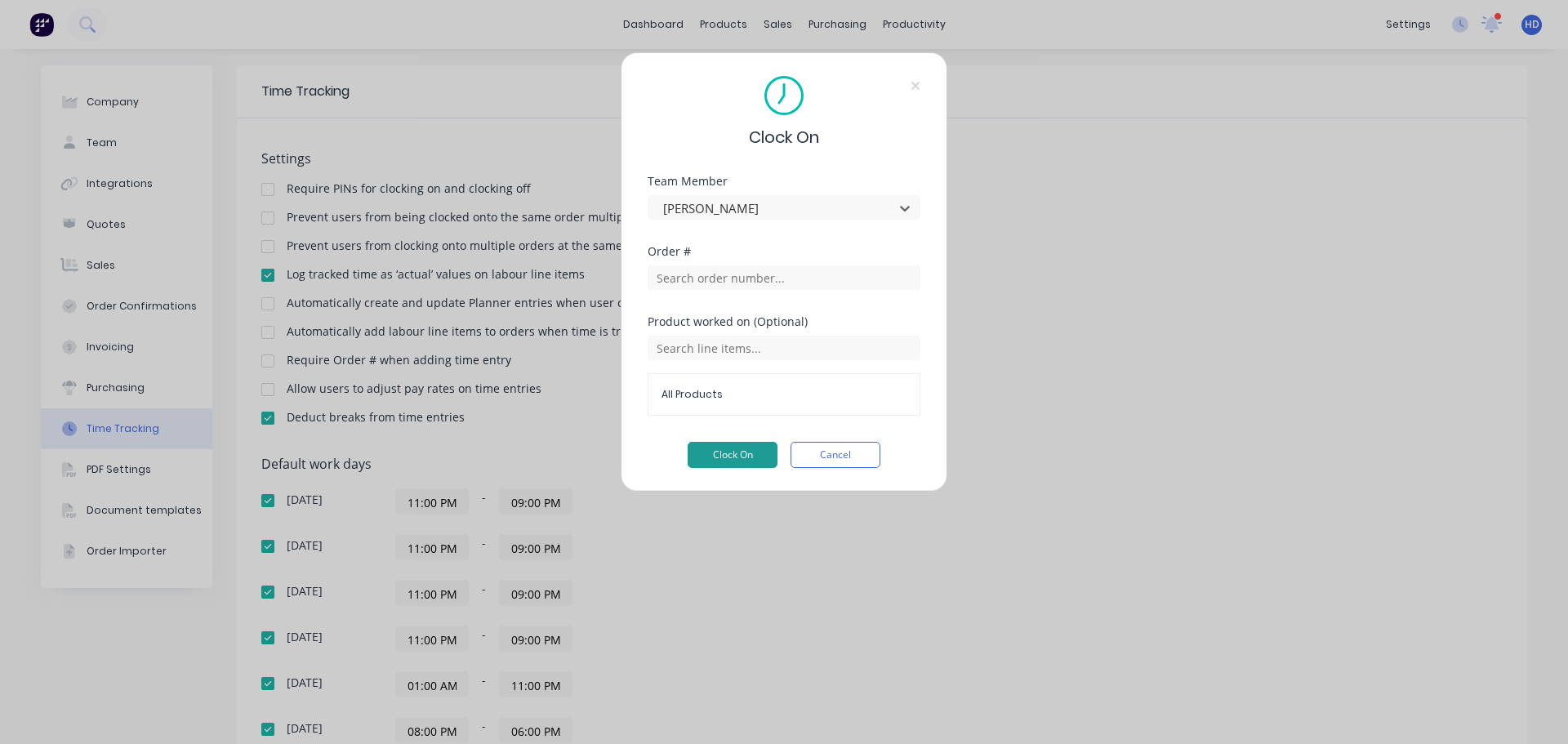
click at [744, 458] on button "Clock On" at bounding box center [732, 454] width 90 height 26
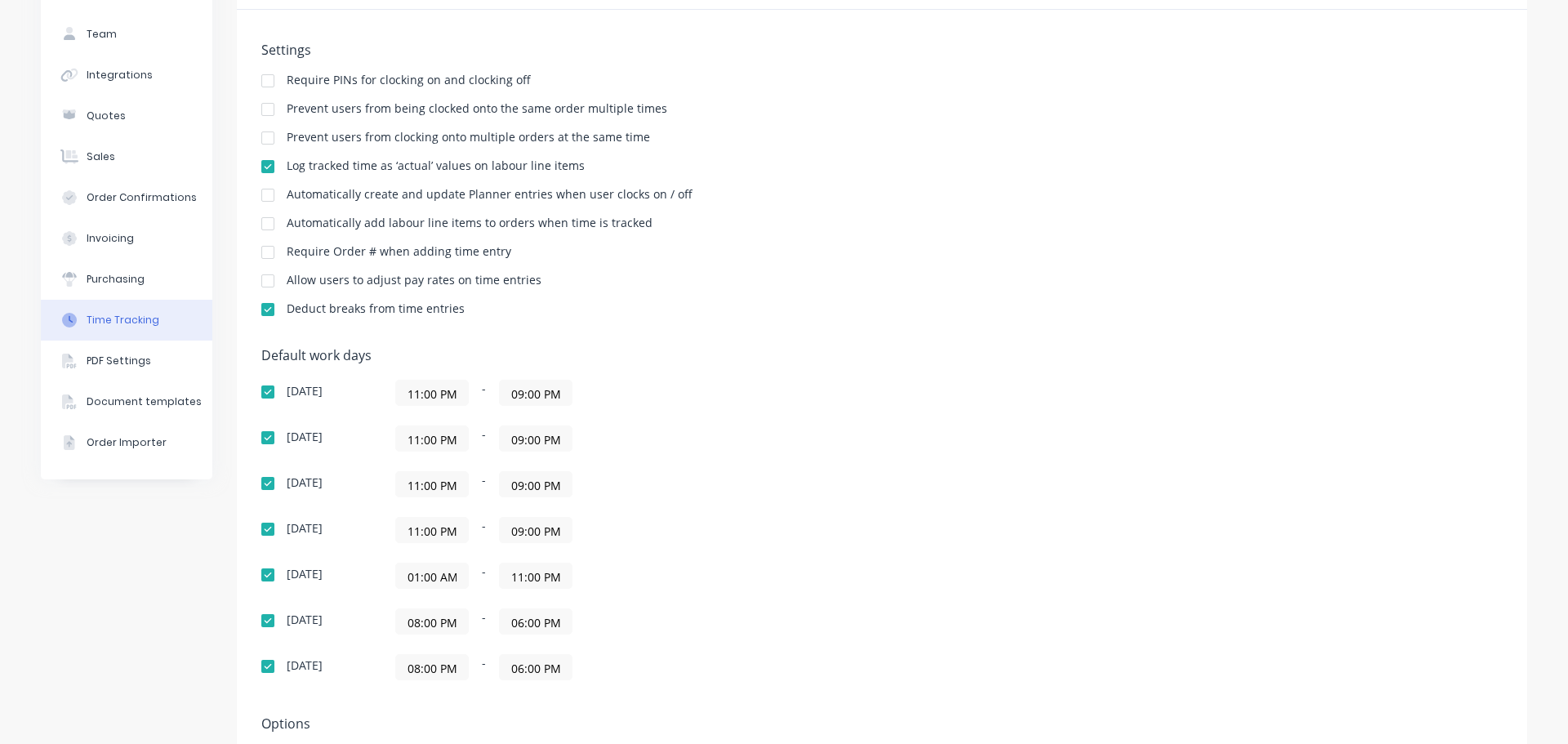
scroll to position [258, 0]
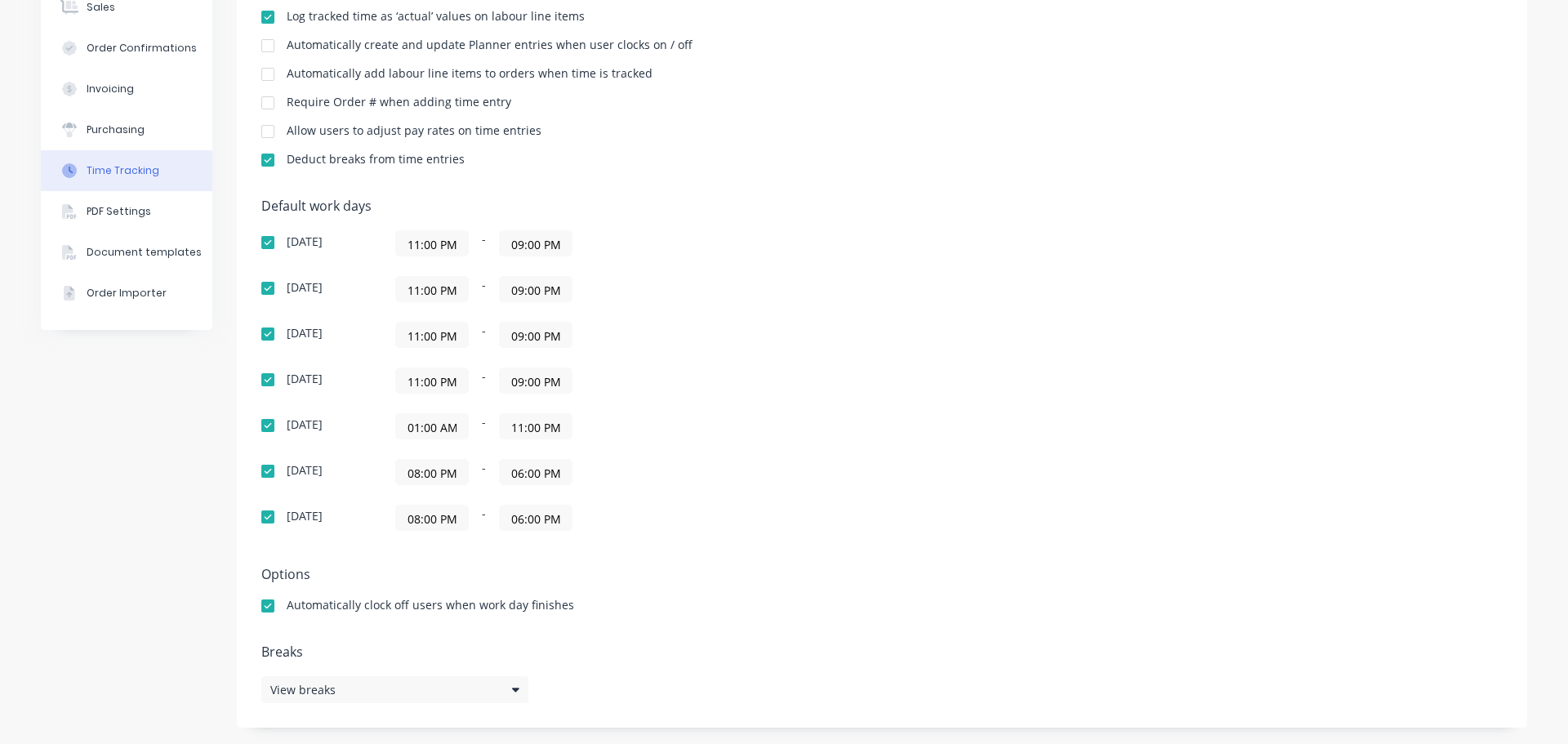
click at [541, 432] on input "11:00 PM" at bounding box center [535, 425] width 71 height 24
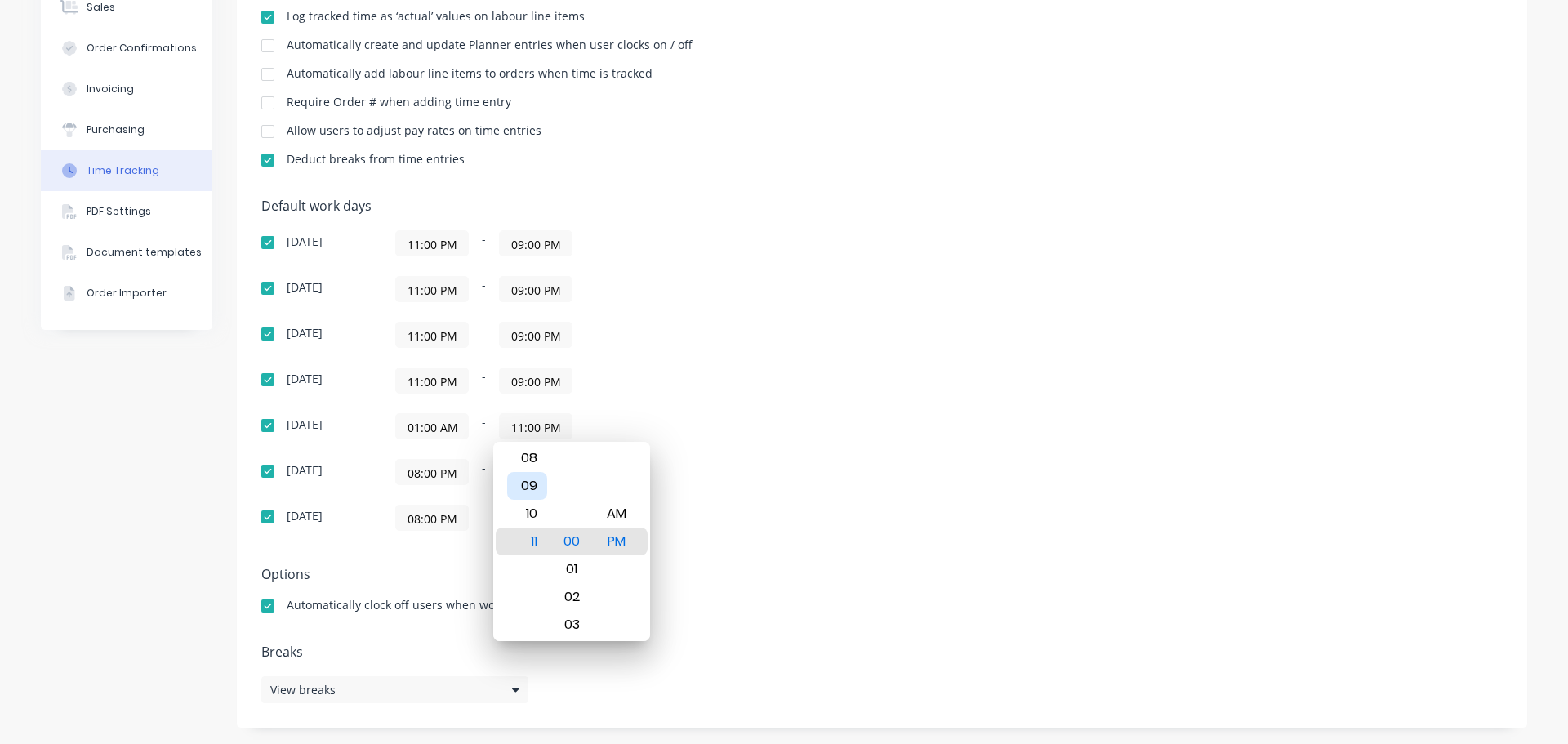
click at [533, 482] on div "09" at bounding box center [527, 485] width 40 height 28
click at [576, 620] on div "43" at bounding box center [573, 625] width 40 height 28
click at [628, 513] on div "AM" at bounding box center [617, 513] width 40 height 28
type input "09:43 AM"
click at [1096, 383] on div "Default work days Sunday 11:00 PM - 09:00 PM Monday 11:00 PM - 09:00 PM Tuesday…" at bounding box center [882, 374] width 1241 height 352
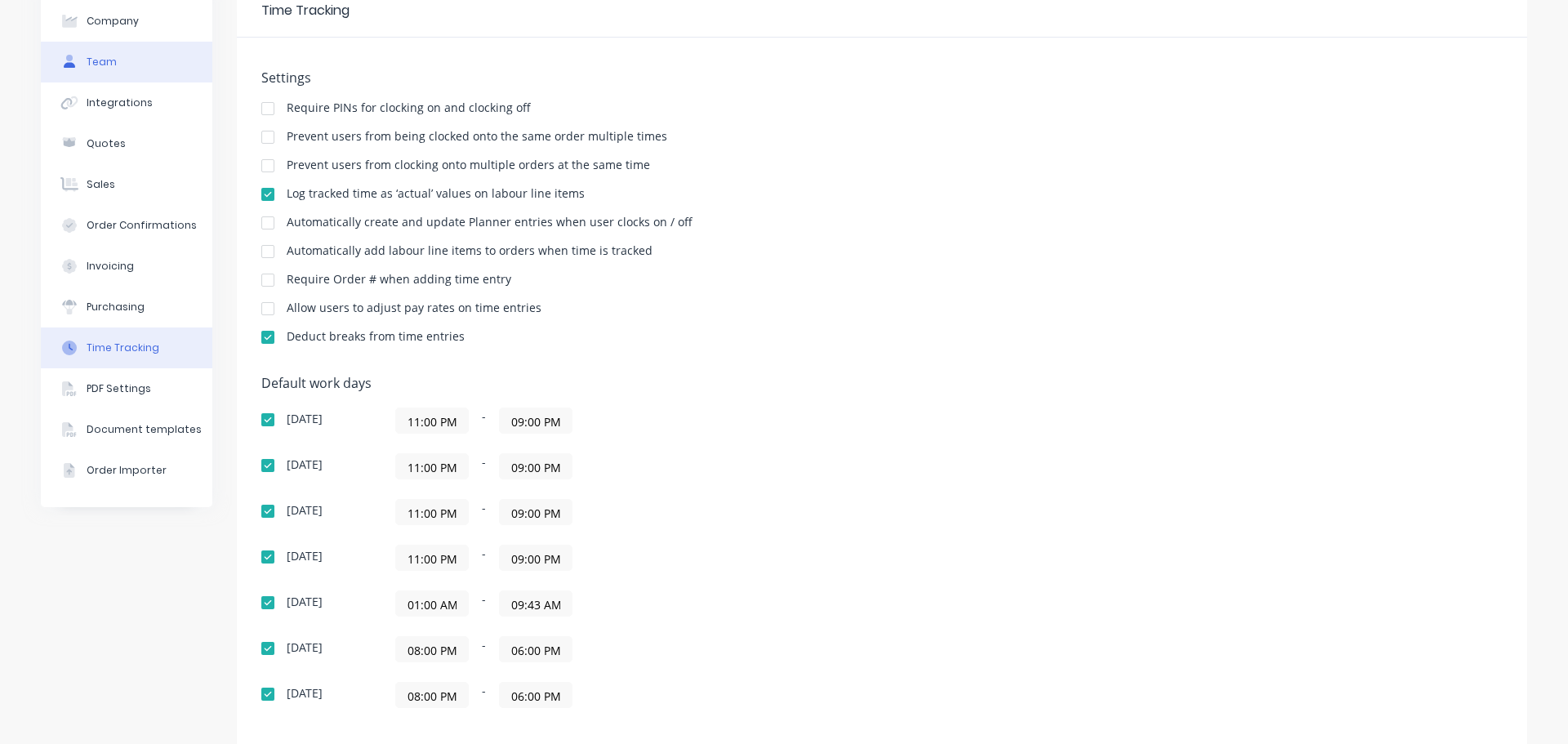
scroll to position [0, 0]
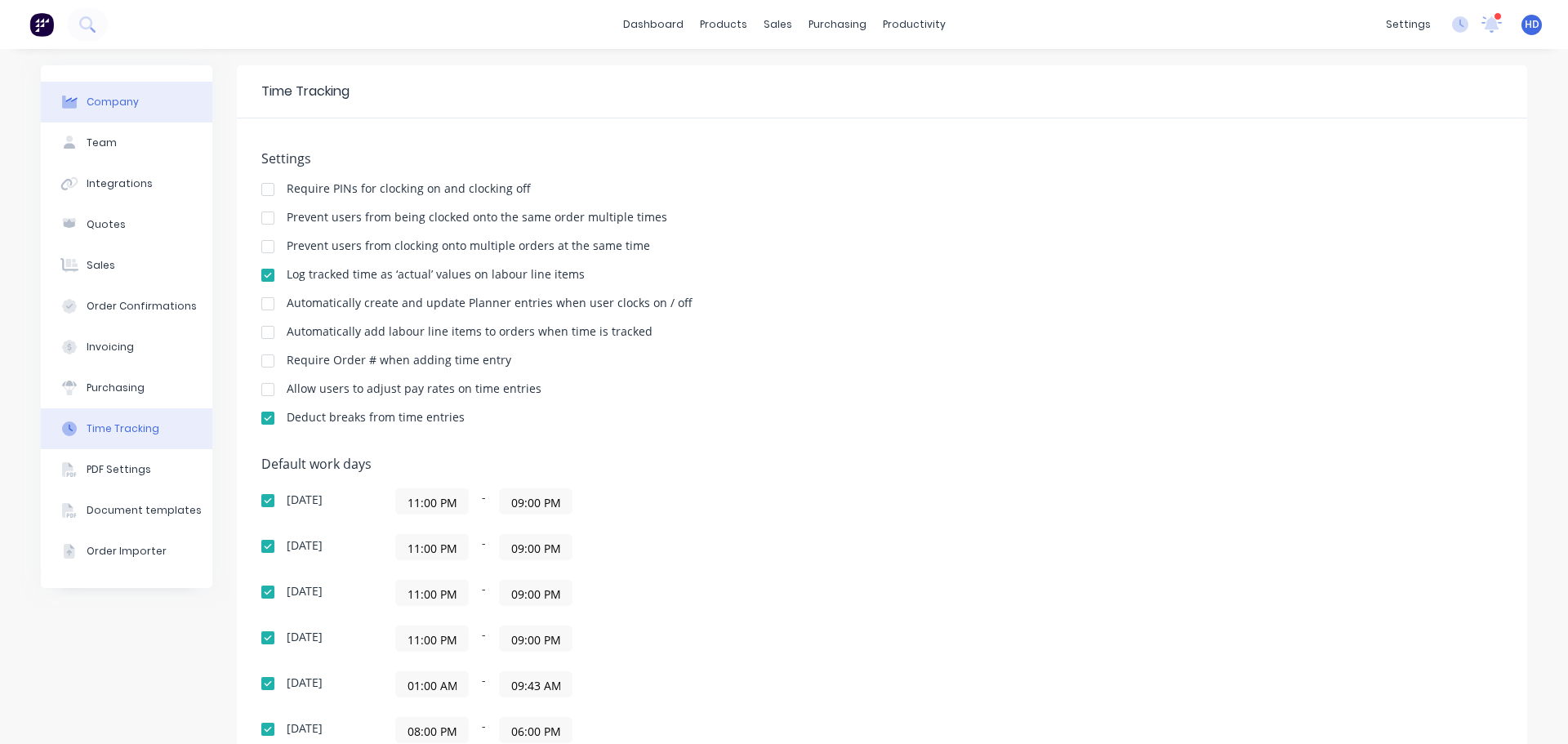
click at [130, 107] on button "Company" at bounding box center [127, 102] width 172 height 41
select select "AU"
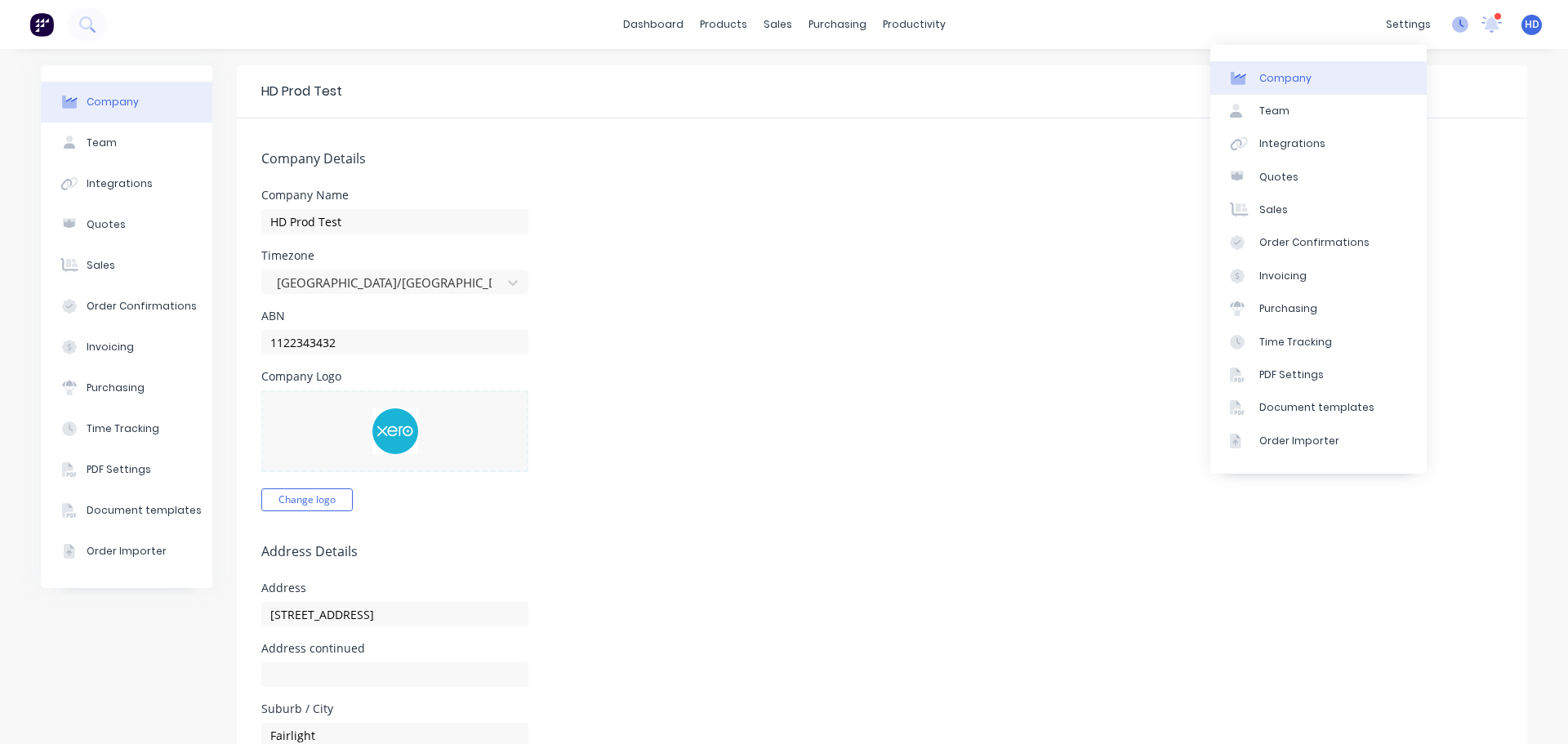
click at [1452, 27] on icon at bounding box center [1460, 24] width 16 height 16
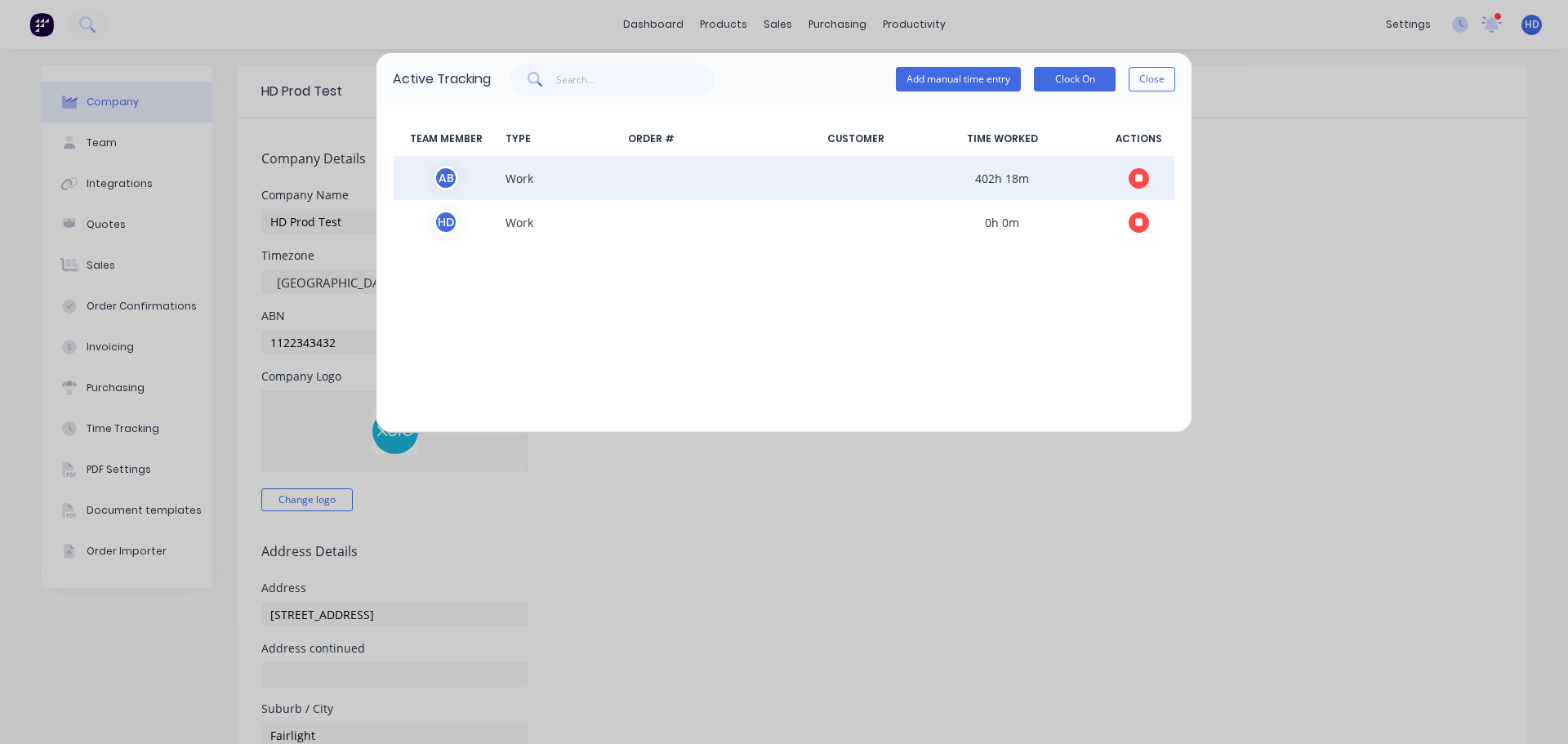
click at [1140, 183] on icon "button" at bounding box center [1139, 178] width 8 height 11
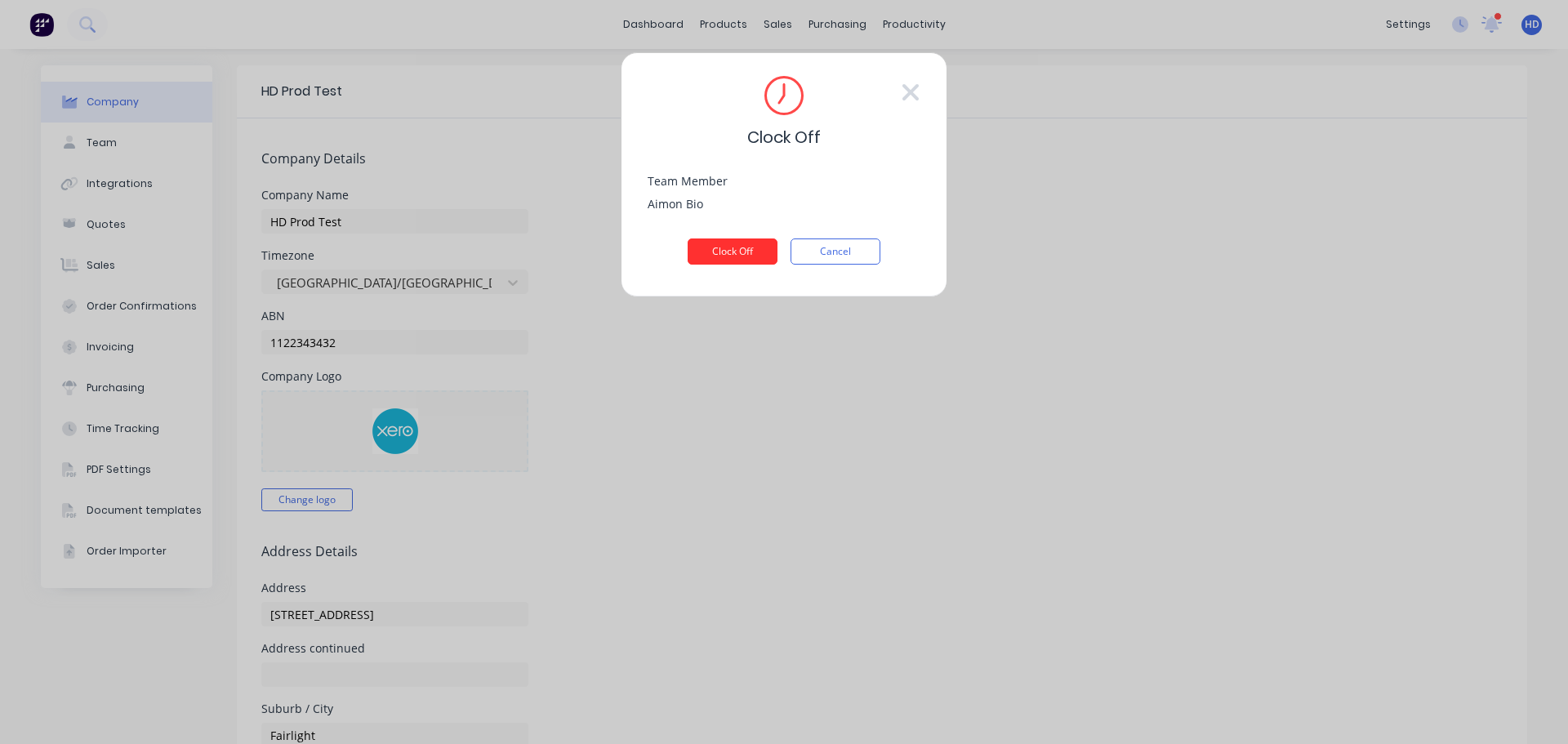
click at [737, 251] on button "Clock Off" at bounding box center [732, 251] width 90 height 26
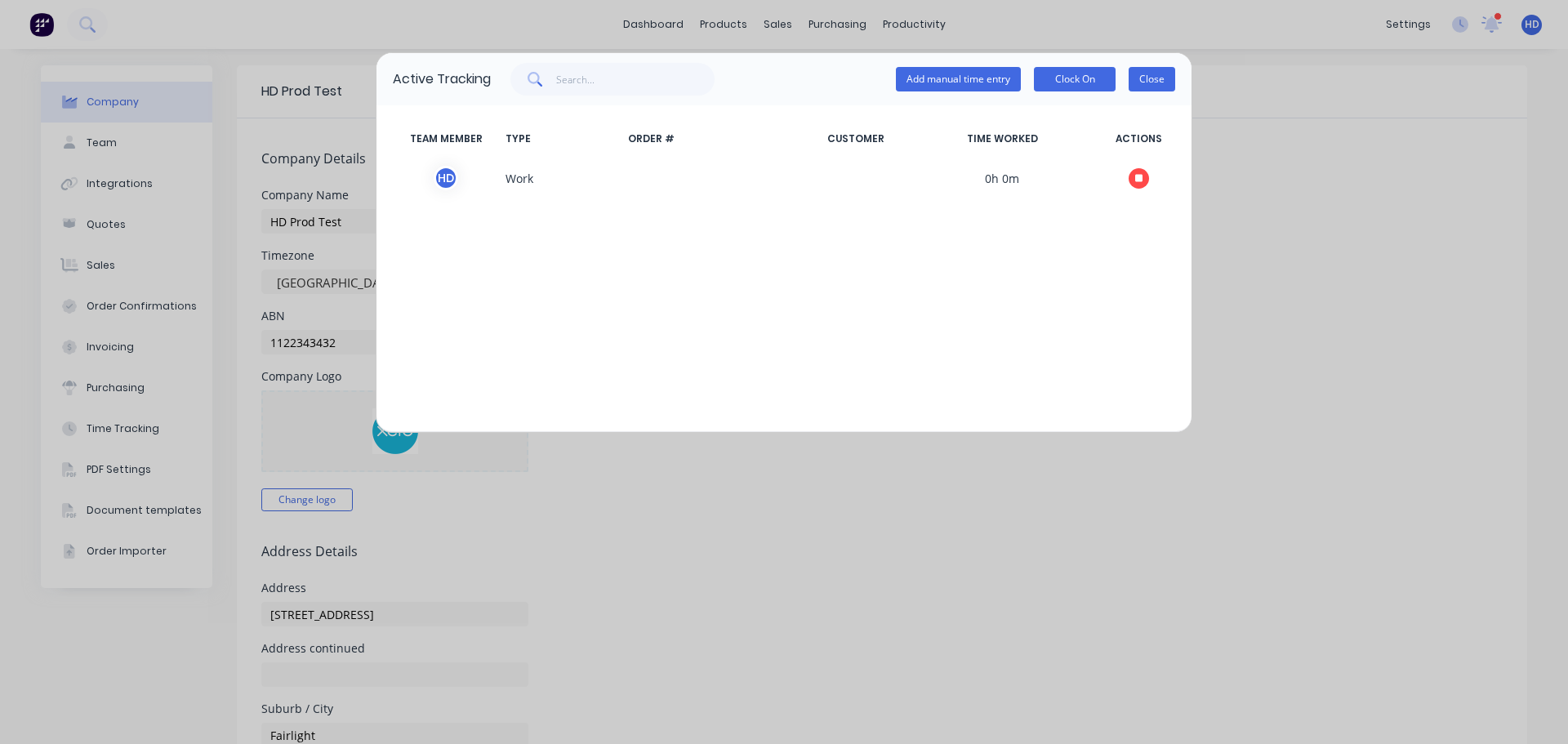
click at [1171, 81] on button "Close" at bounding box center [1151, 79] width 46 height 24
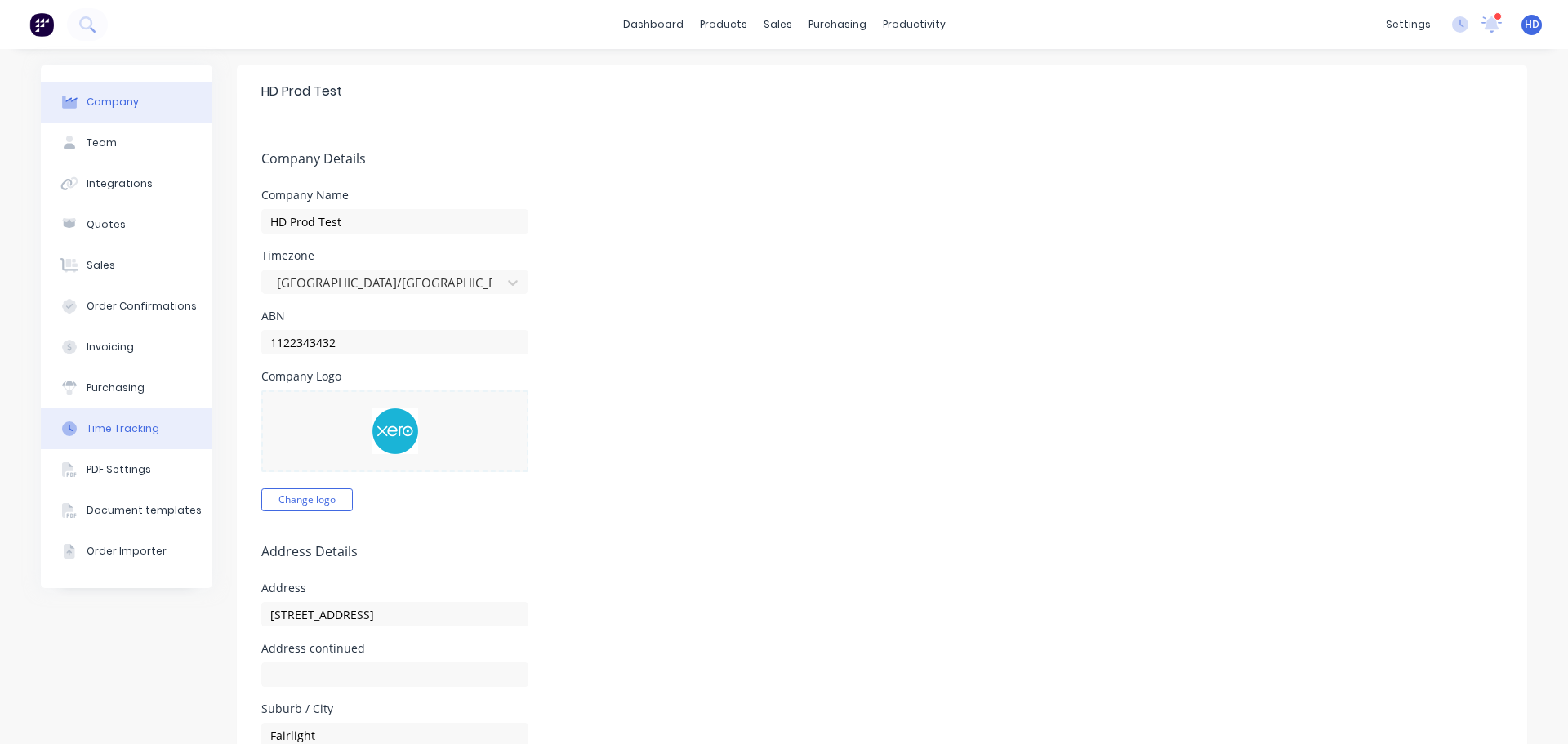
click at [159, 437] on button "Time Tracking" at bounding box center [127, 429] width 172 height 41
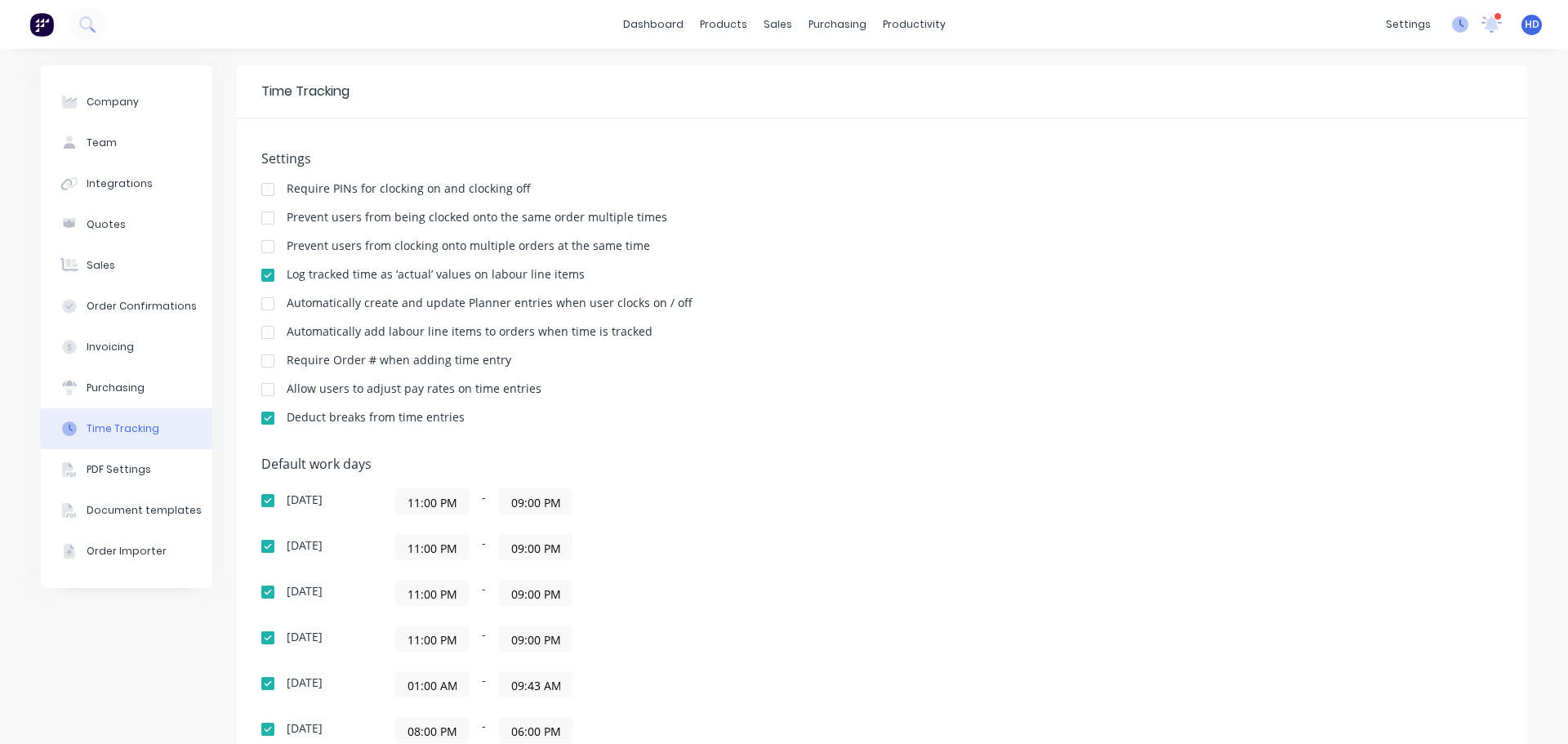
click at [1452, 26] on g at bounding box center [1460, 24] width 16 height 16
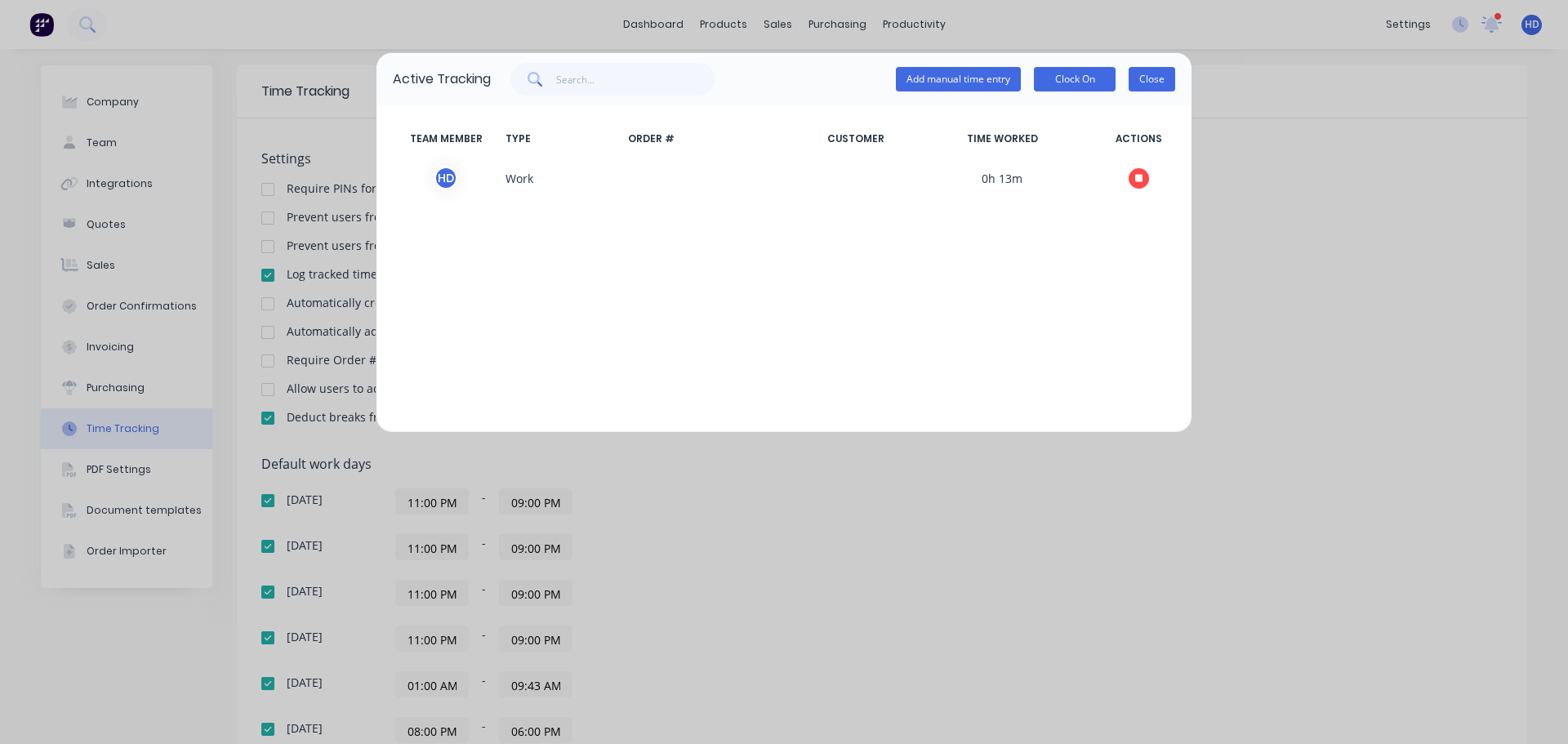
click at [1159, 79] on button "Close" at bounding box center [1151, 79] width 46 height 24
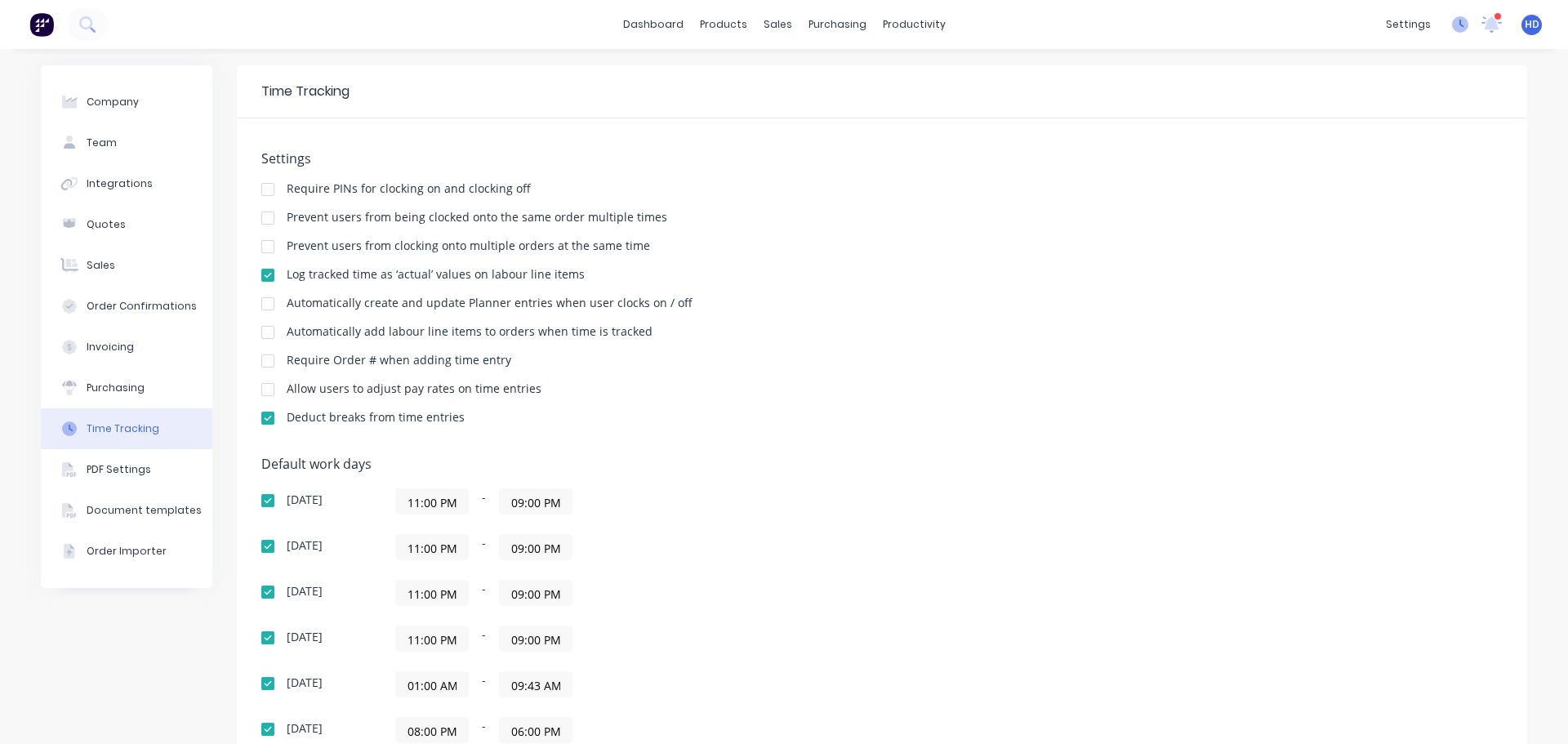
click at [1460, 24] on icon at bounding box center [1462, 24] width 5 height 8
